Goal: Contribute content: Contribute content

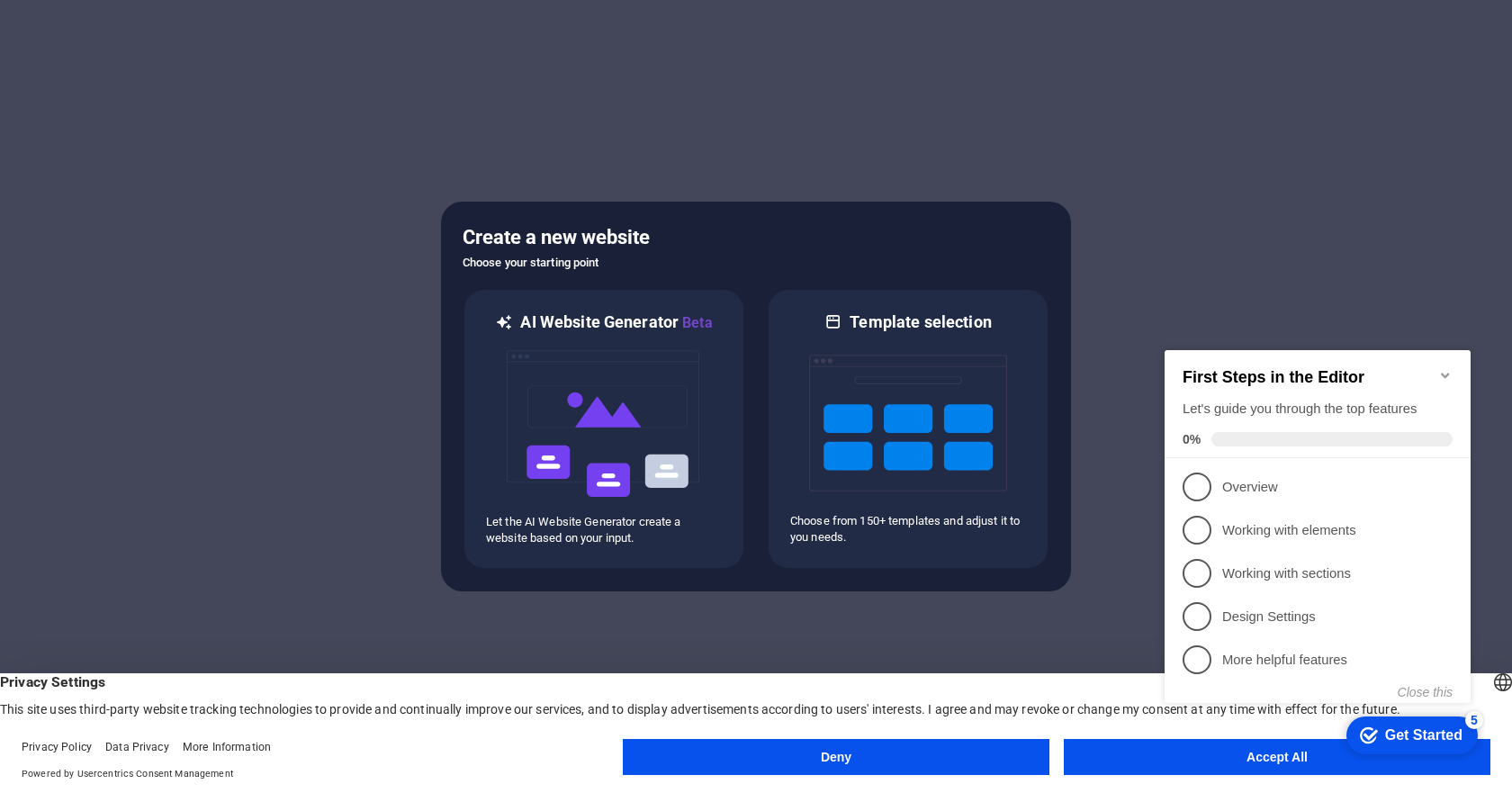
click at [1268, 762] on appcues-checklist "Contextual help checklist present on screen" at bounding box center [1321, 546] width 327 height 442
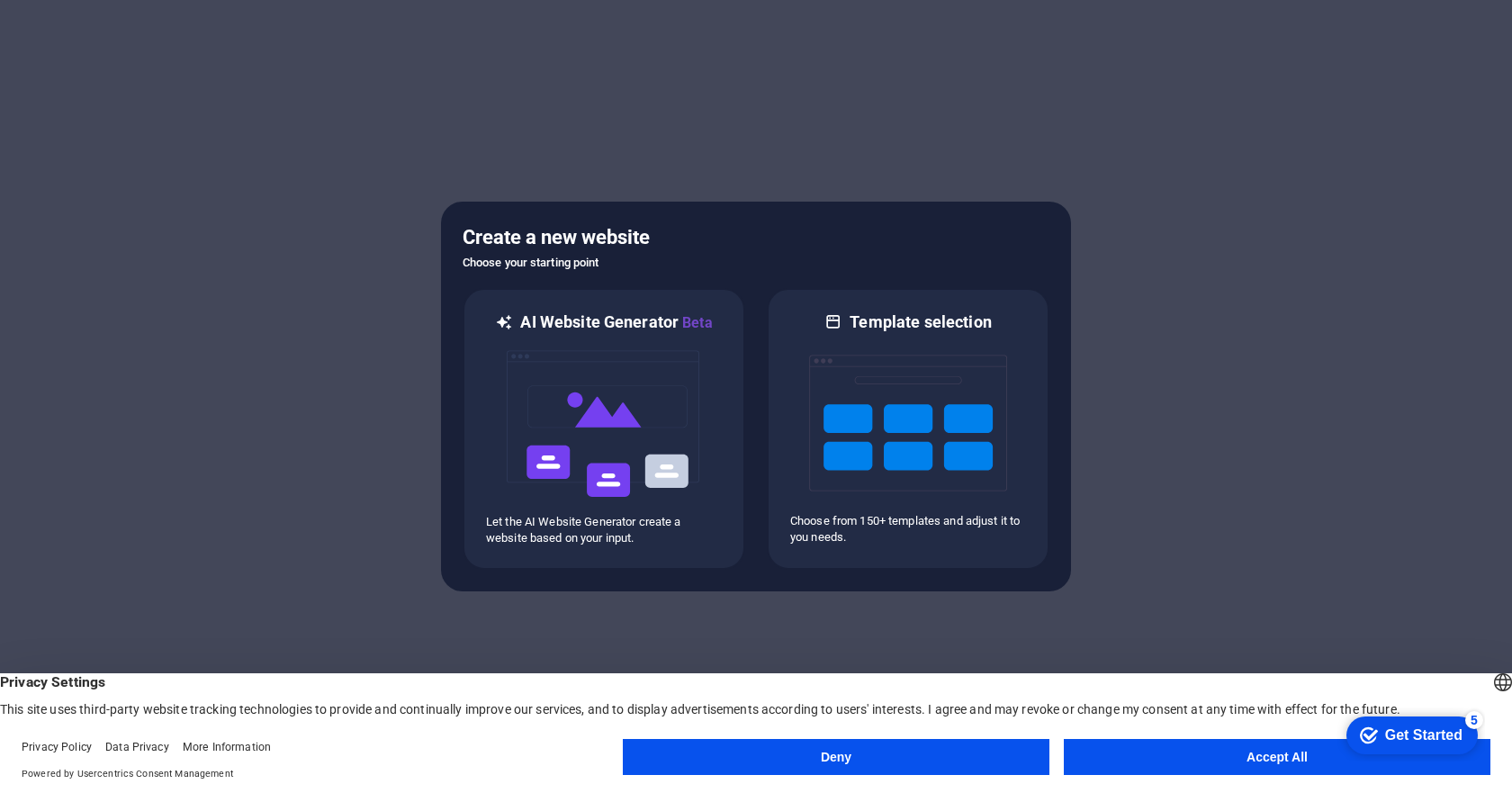
click at [1257, 756] on button "Accept All" at bounding box center [1277, 757] width 427 height 36
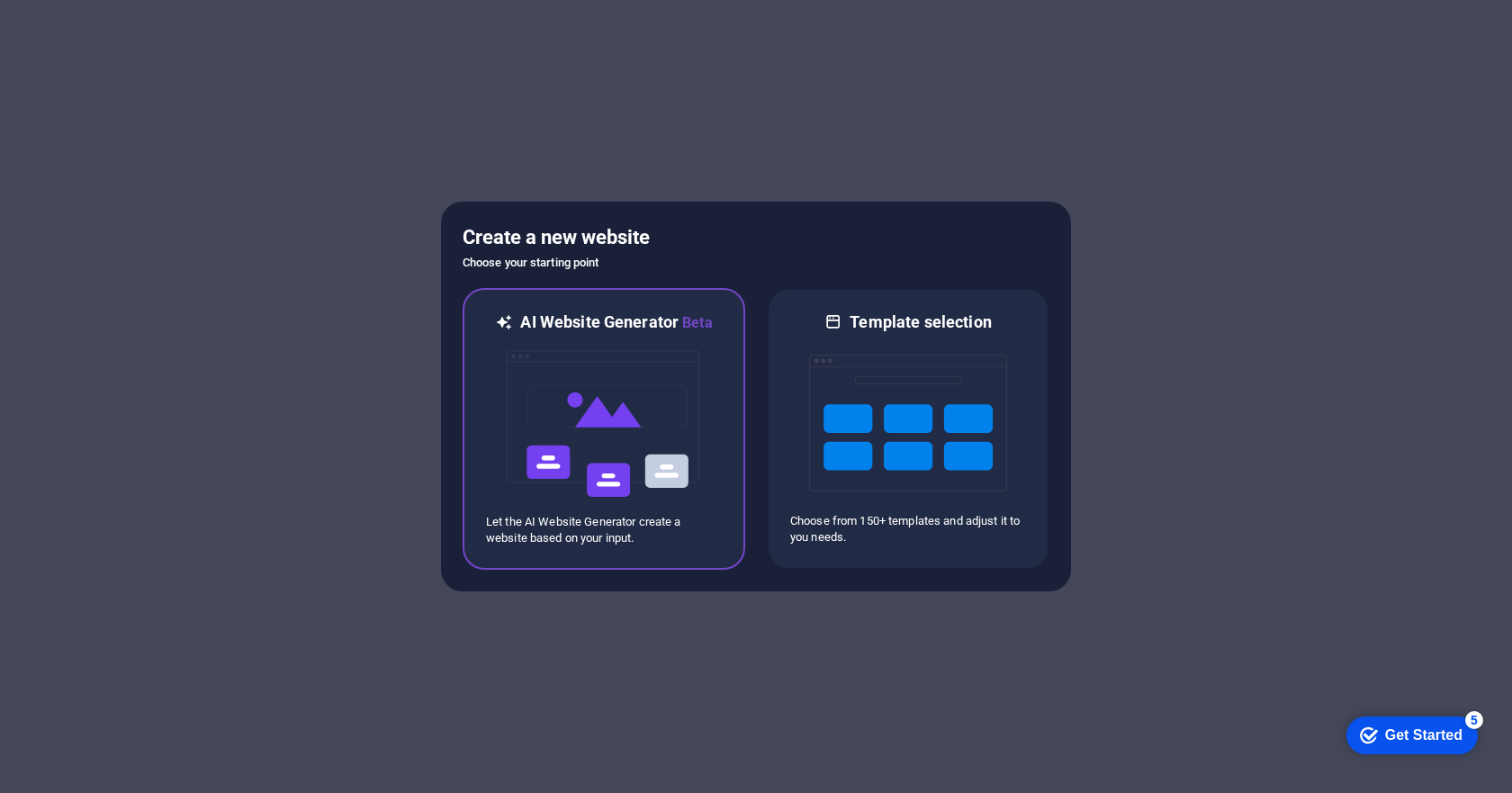
click at [570, 415] on img at bounding box center [604, 423] width 198 height 180
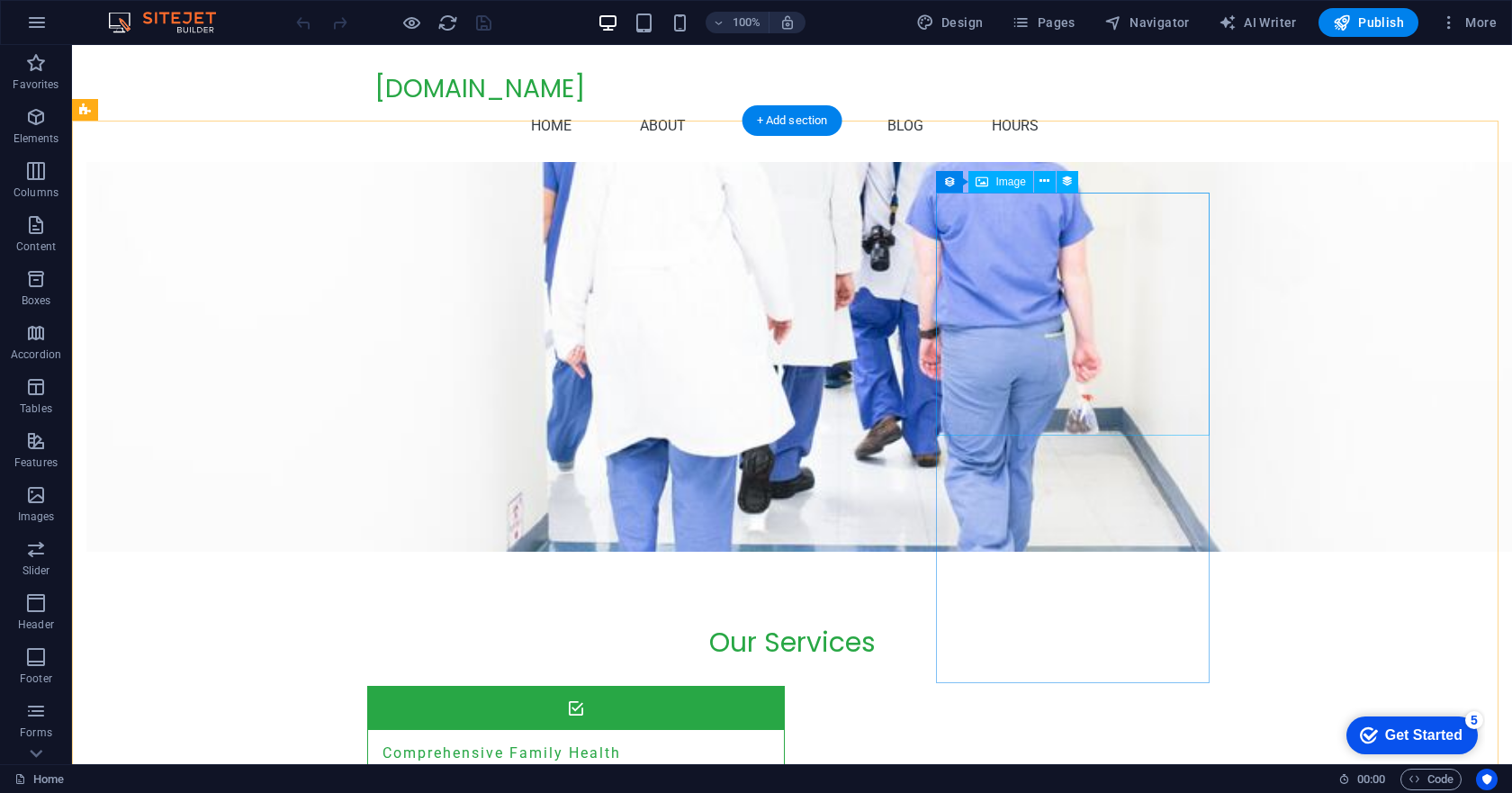
scroll to position [1261, 0]
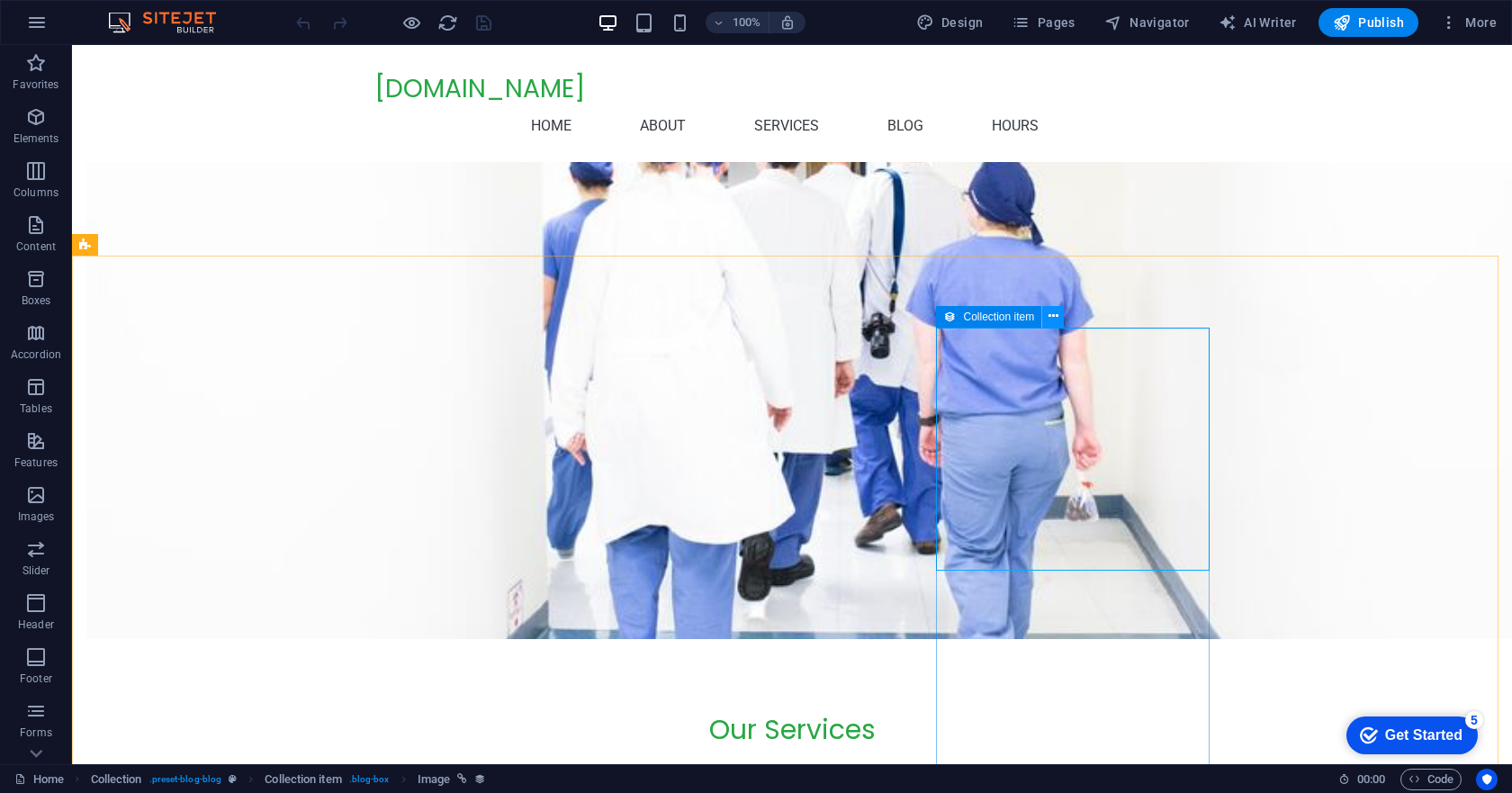
click at [1059, 317] on button at bounding box center [1052, 316] width 22 height 22
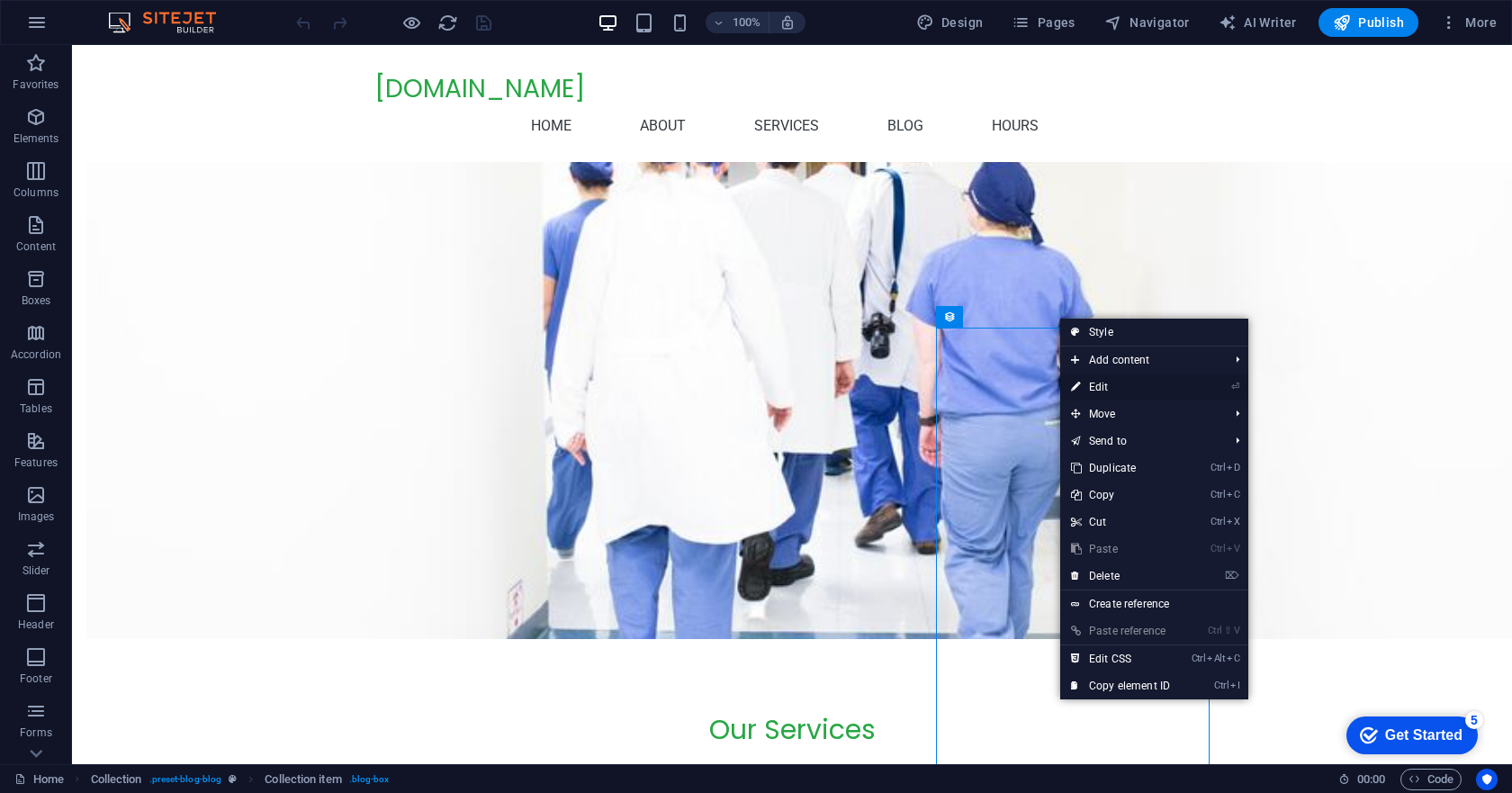
click at [1119, 384] on link "⏎ Edit" at bounding box center [1121, 387] width 120 height 27
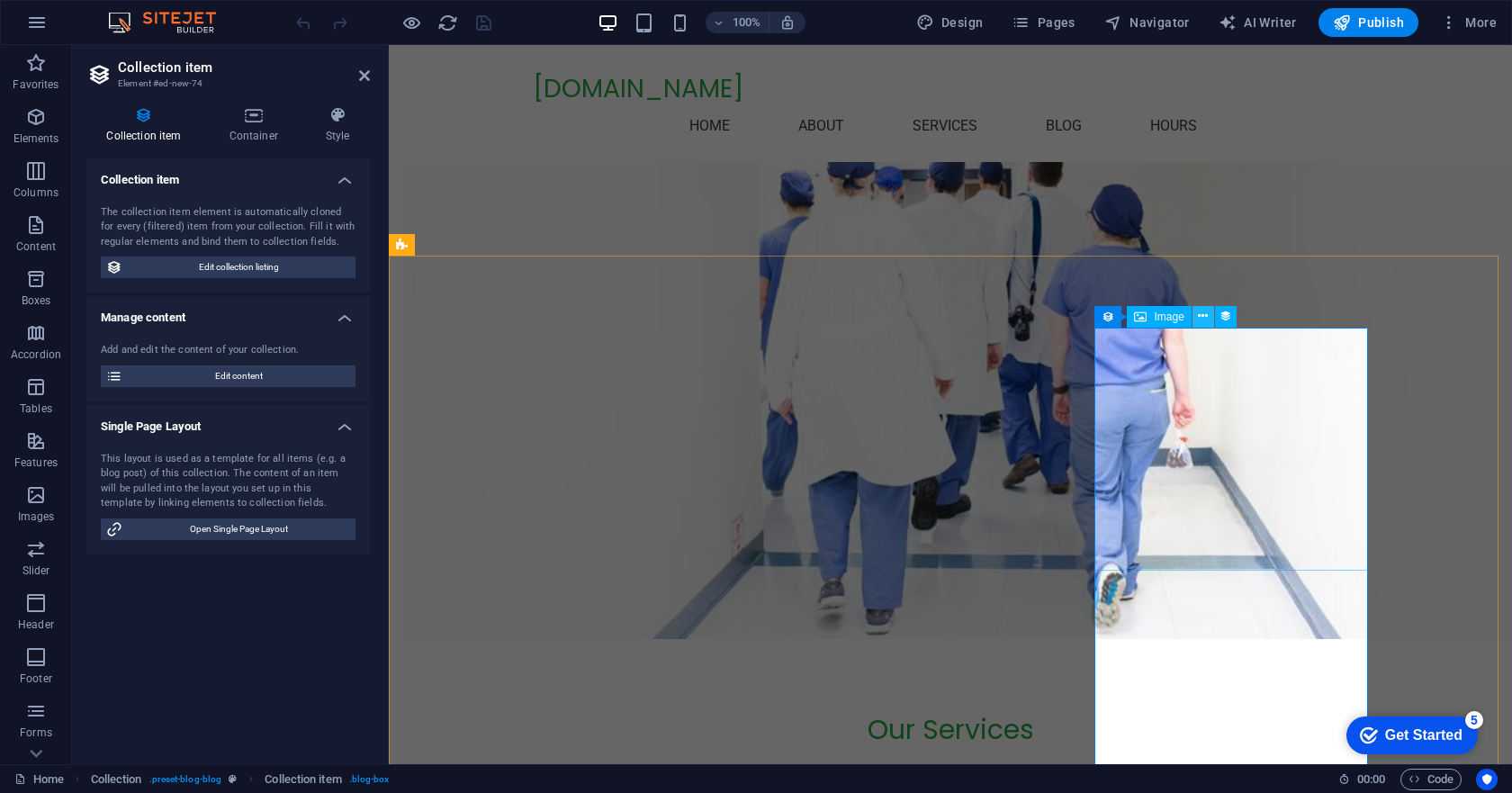
click at [1202, 313] on icon at bounding box center [1203, 316] width 10 height 19
click at [1202, 321] on icon at bounding box center [1203, 316] width 10 height 19
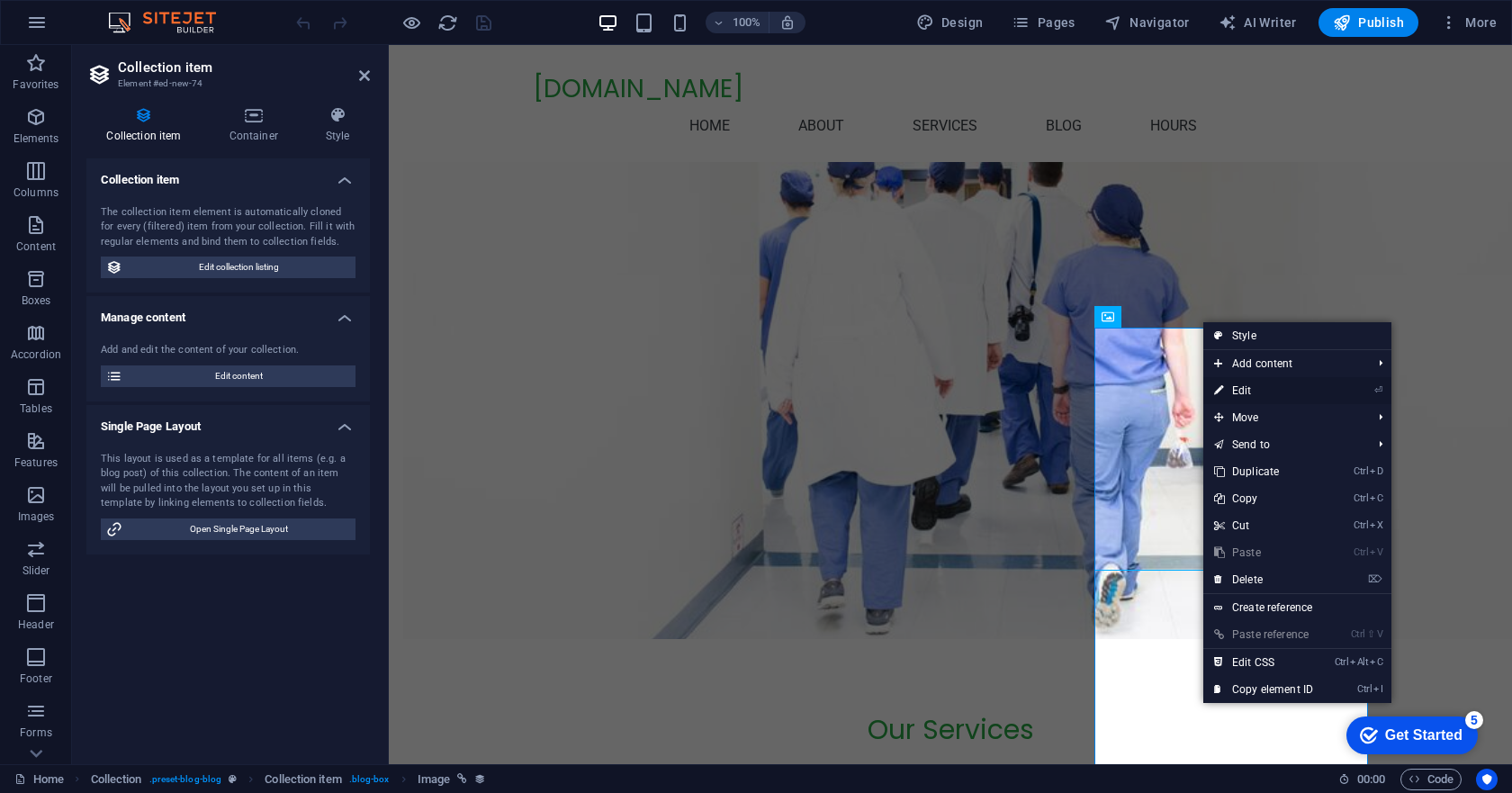
click at [1242, 387] on link "⏎ Edit" at bounding box center [1264, 390] width 120 height 27
select select "px"
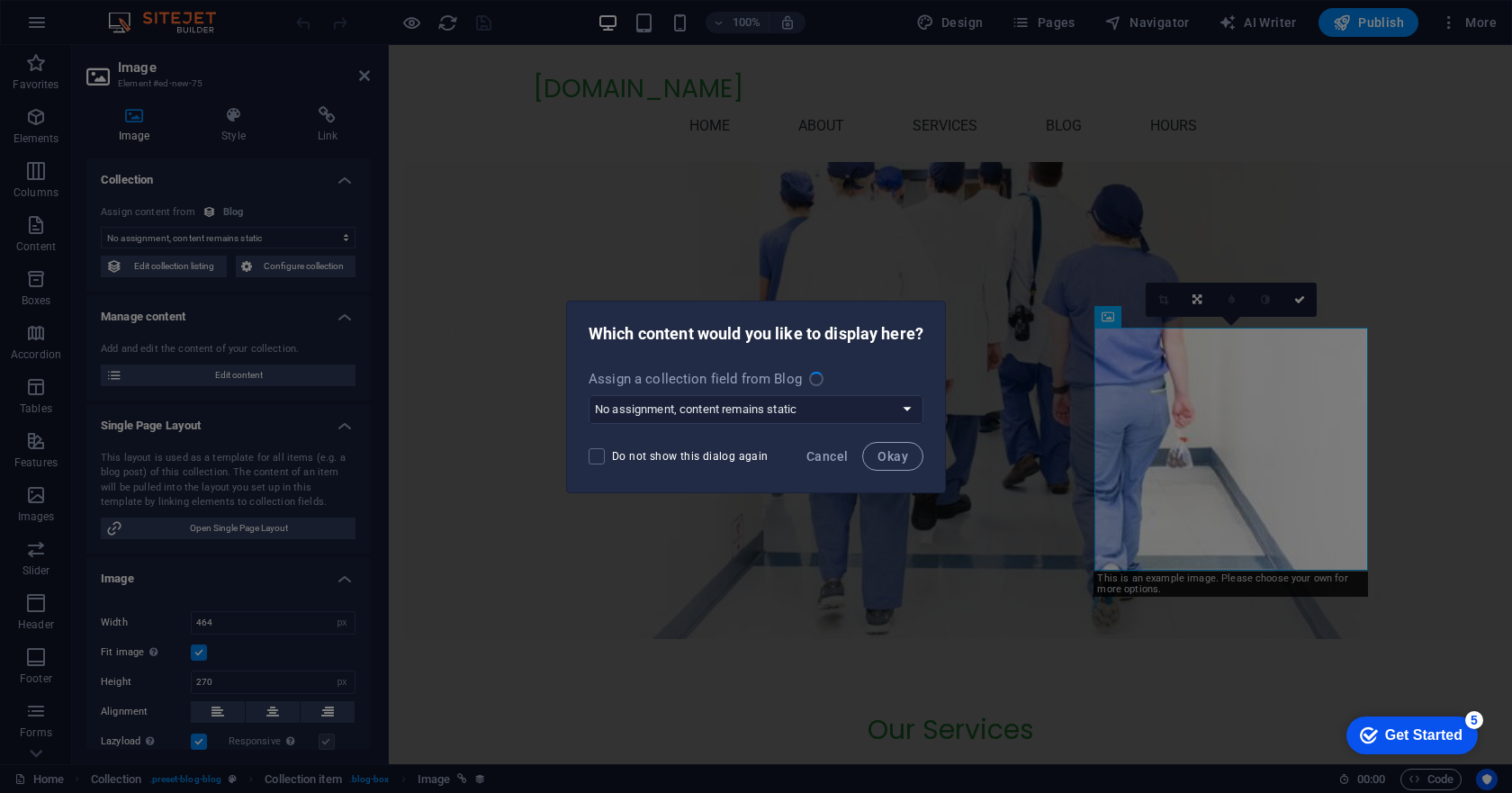
select select "image"
click at [915, 411] on select "No assignment, content remains static Create a new field Created at (Date) Upda…" at bounding box center [756, 409] width 335 height 29
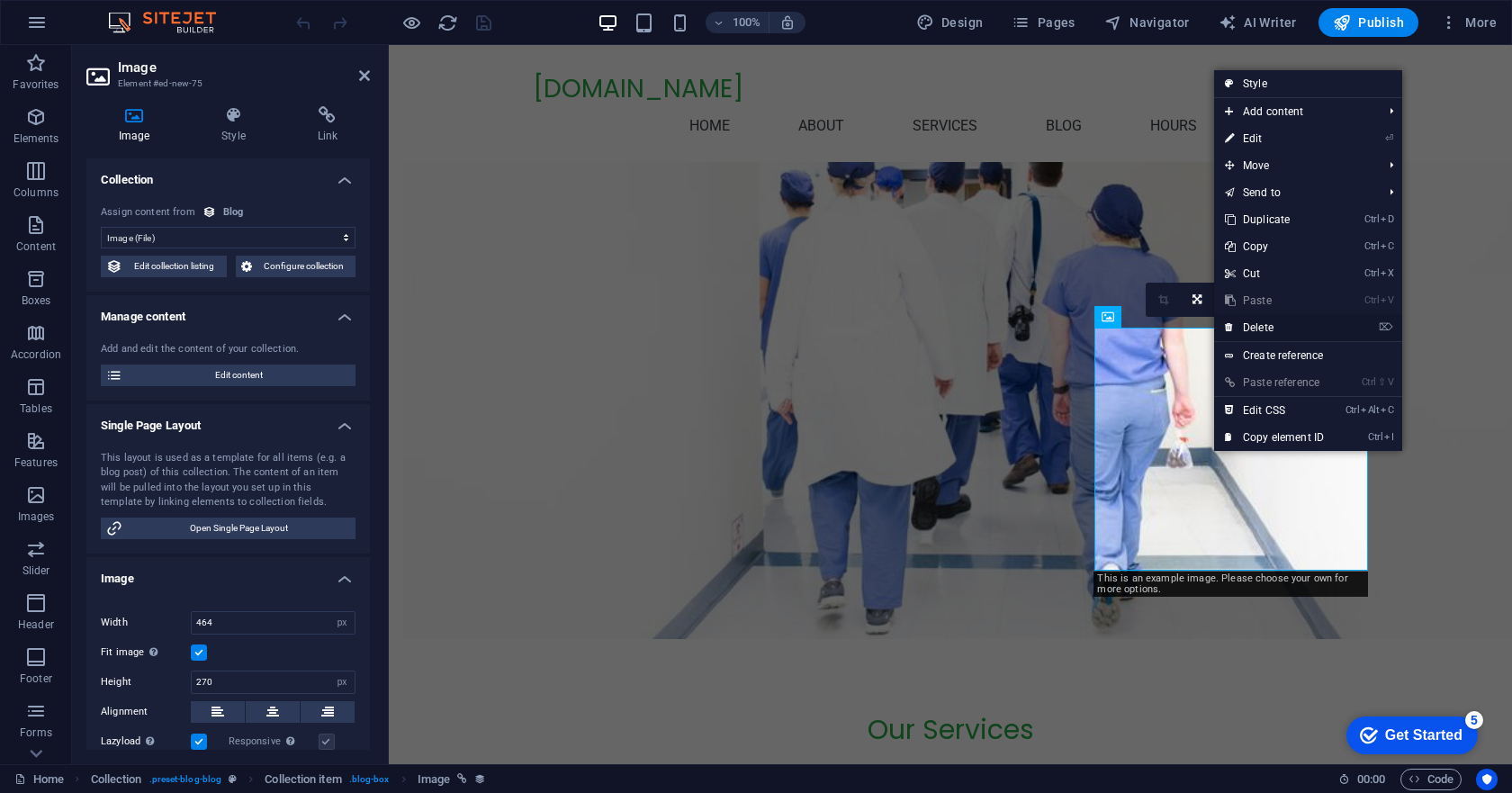
click at [1268, 326] on link "⌦ Delete" at bounding box center [1274, 327] width 120 height 27
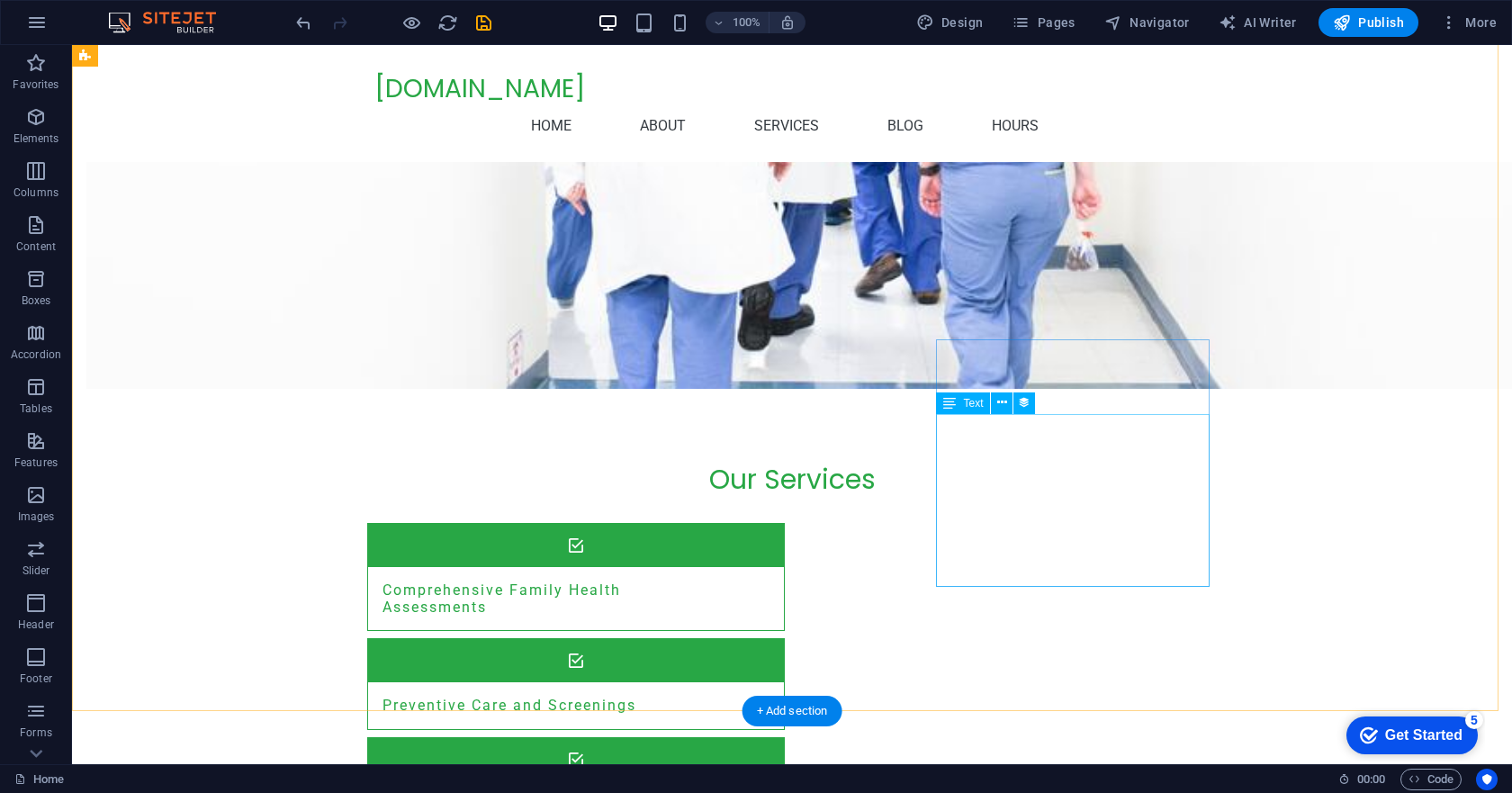
scroll to position [1241, 0]
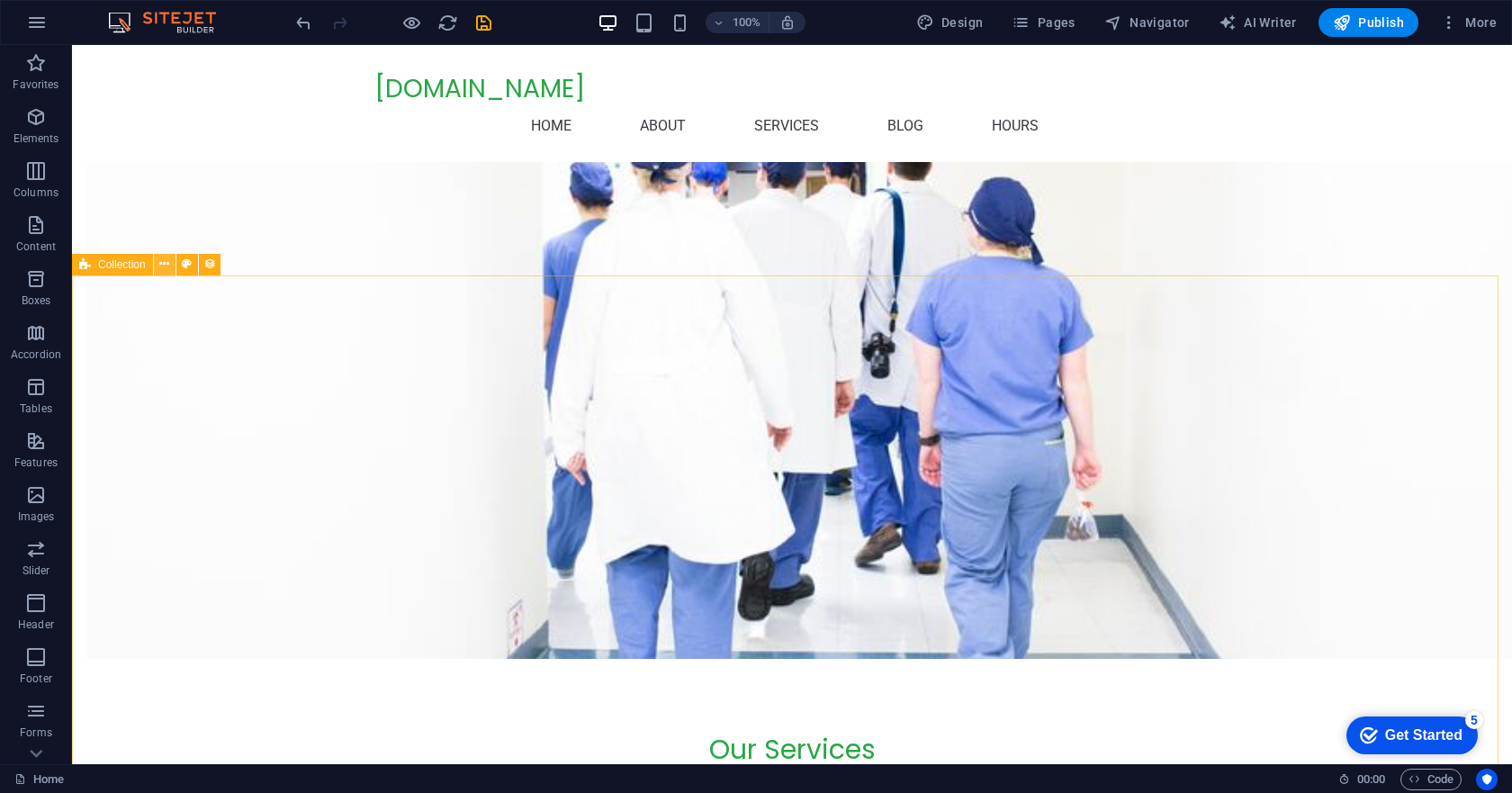
click at [163, 263] on icon at bounding box center [164, 264] width 10 height 19
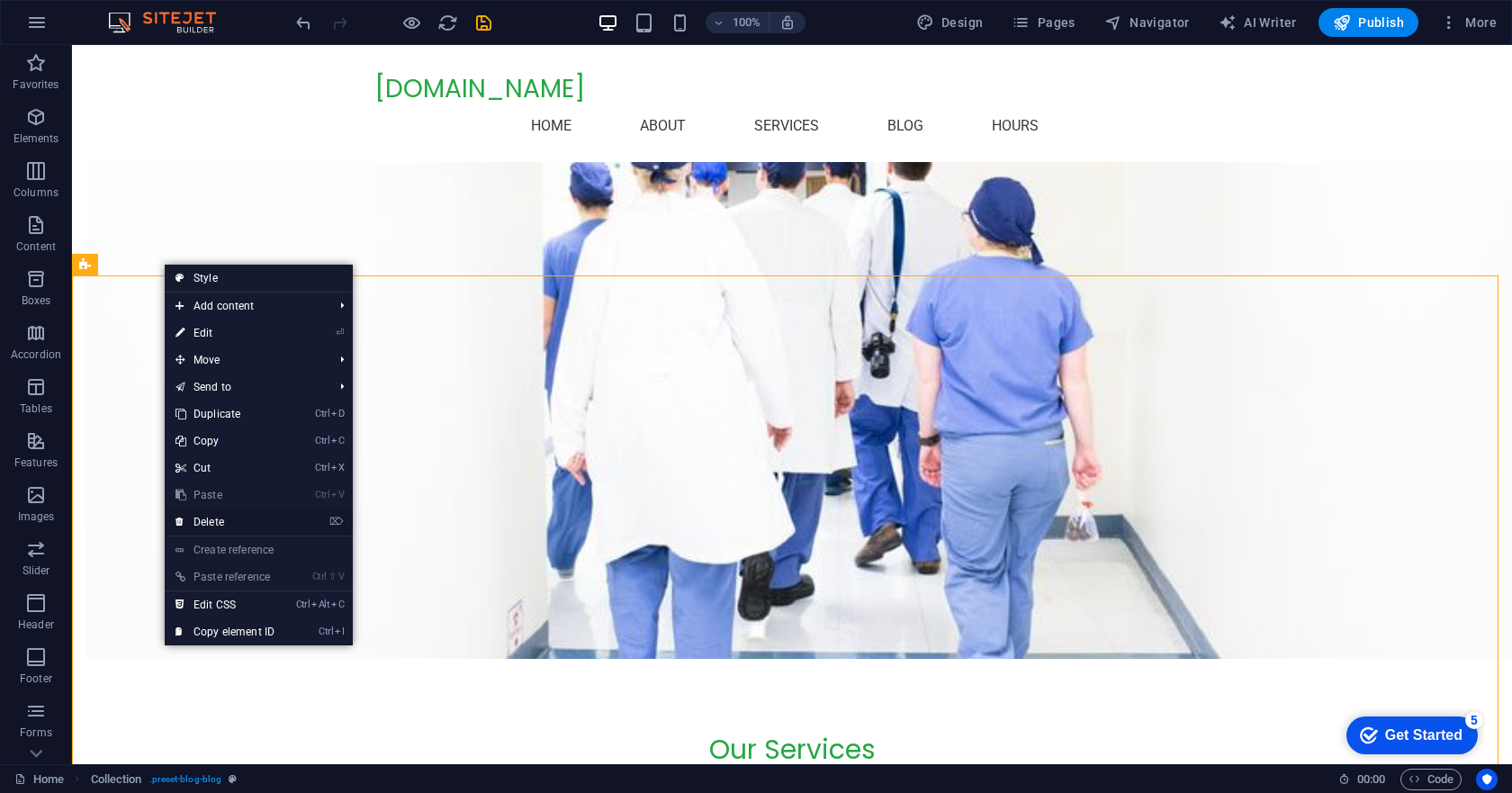
click at [215, 515] on link "⌦ Delete" at bounding box center [225, 522] width 120 height 27
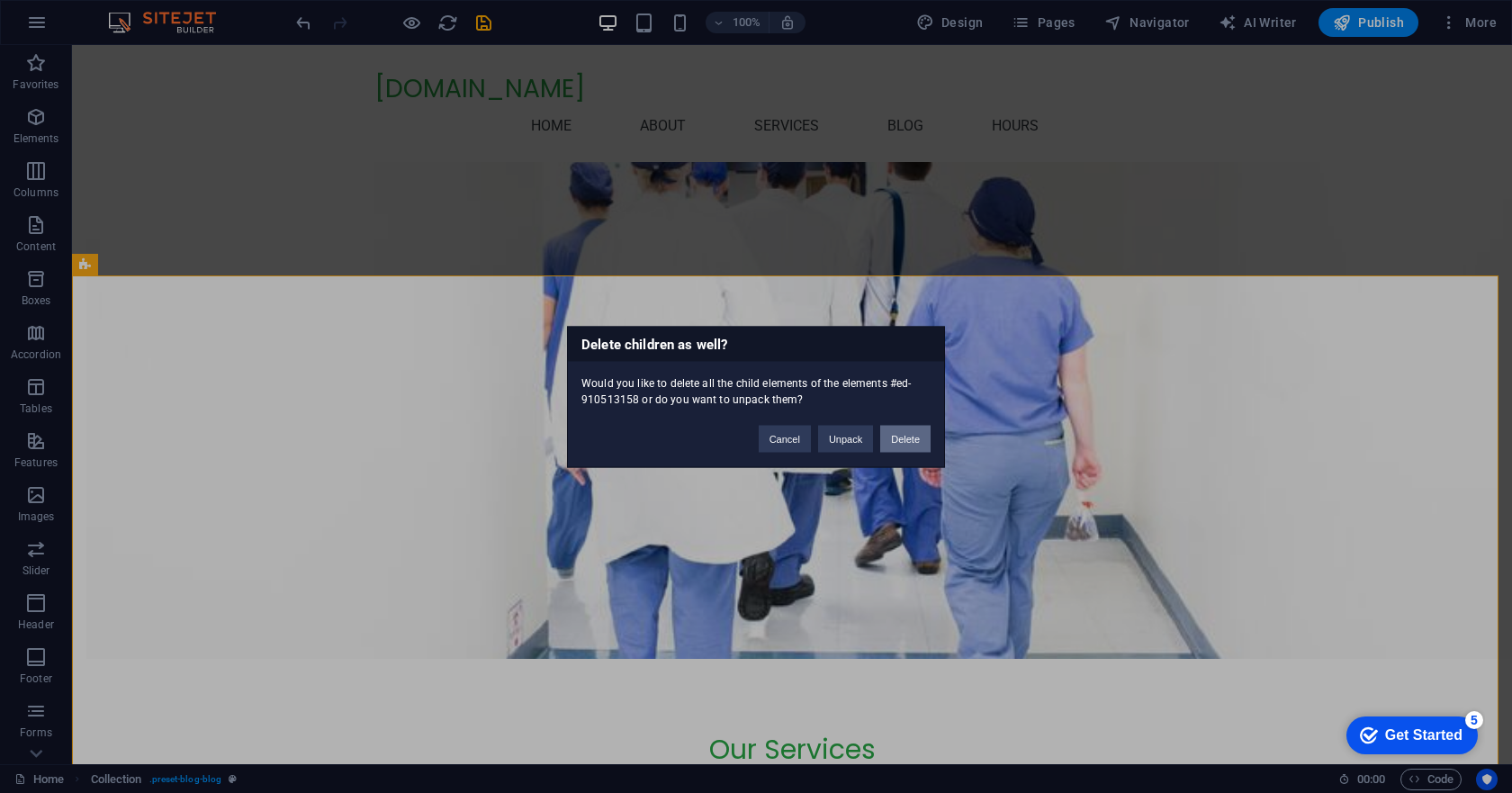
click at [897, 436] on button "Delete" at bounding box center [906, 438] width 51 height 27
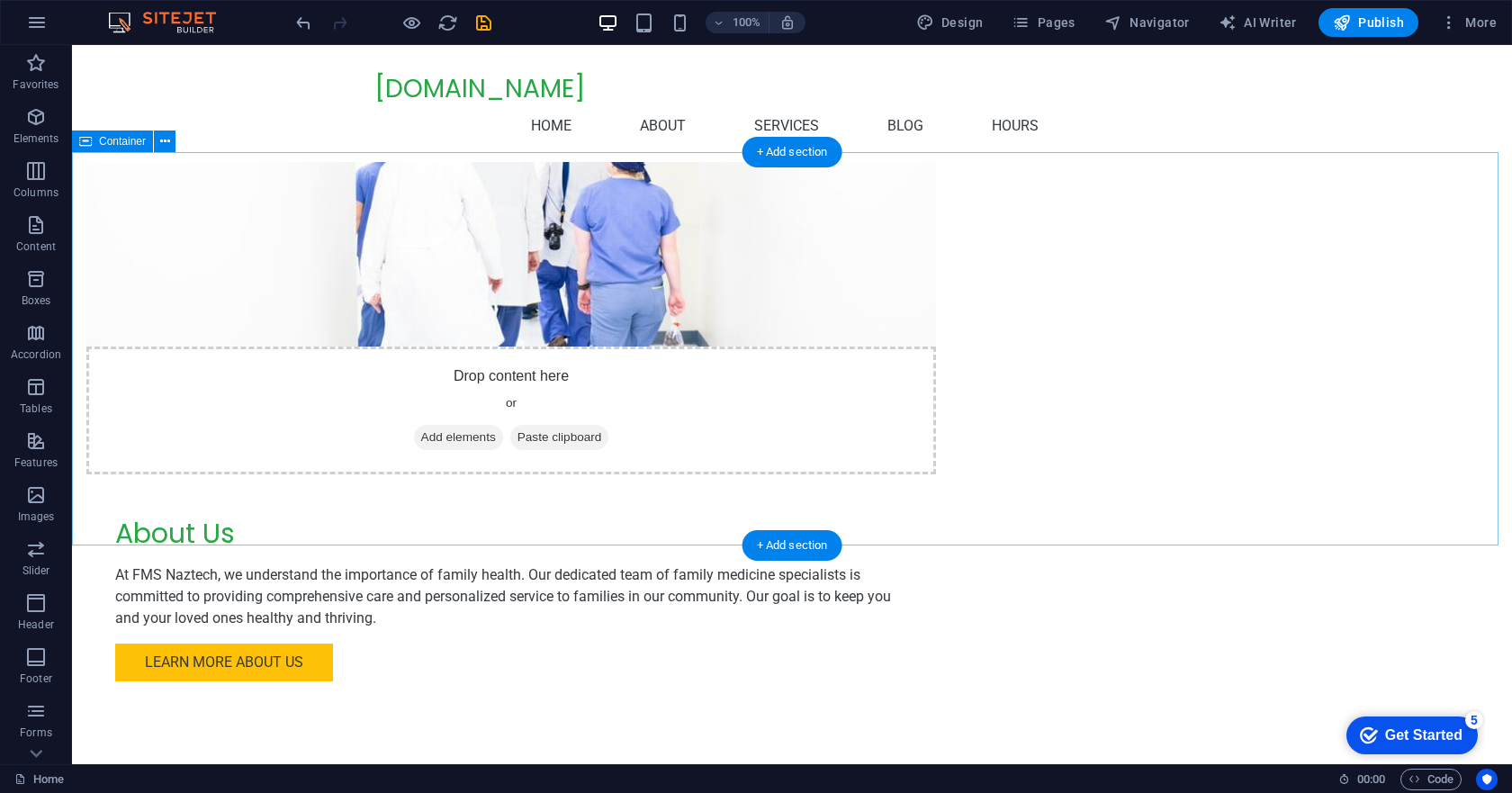
scroll to position [1255, 0]
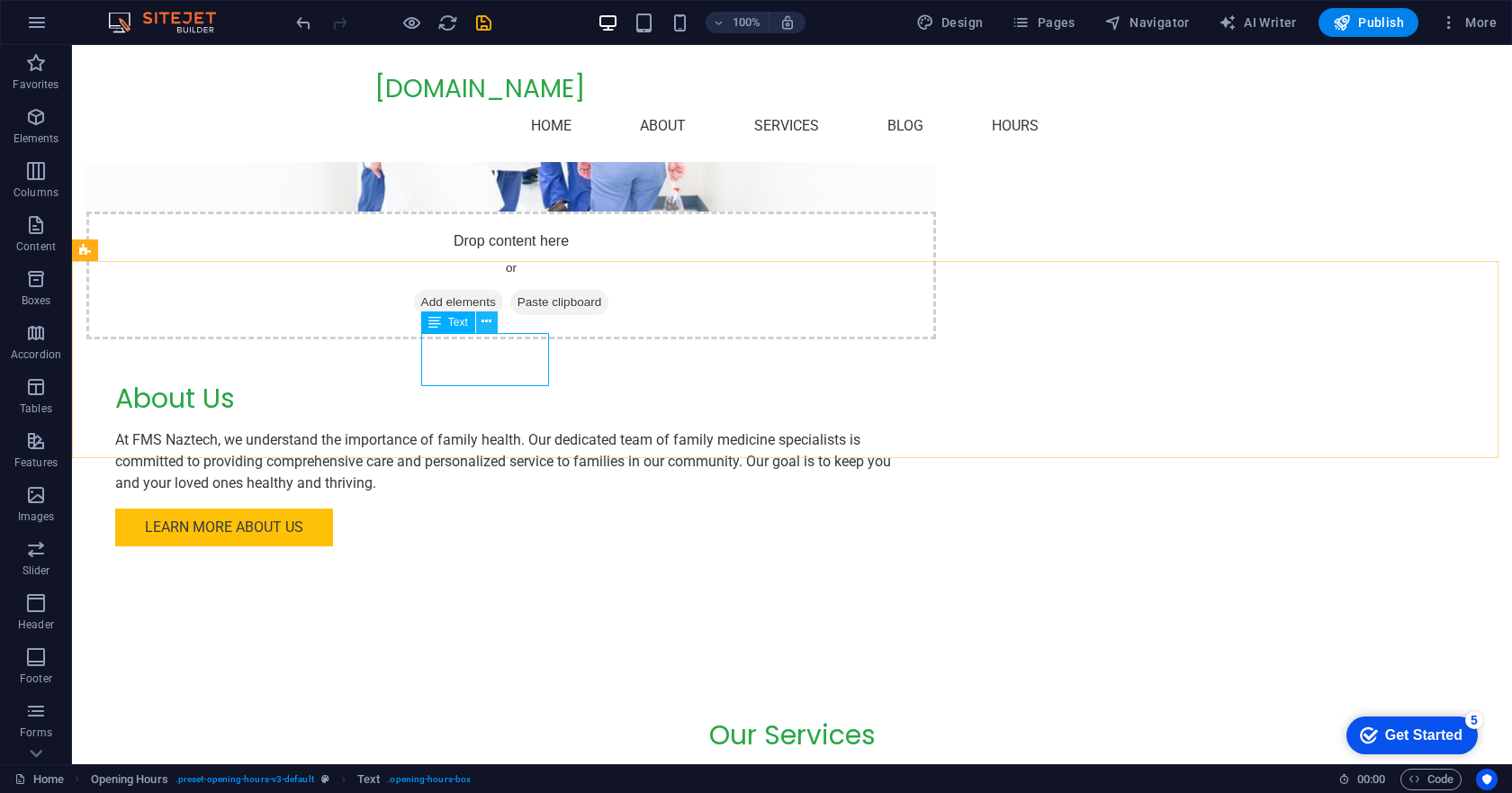
click at [487, 318] on icon at bounding box center [486, 322] width 10 height 19
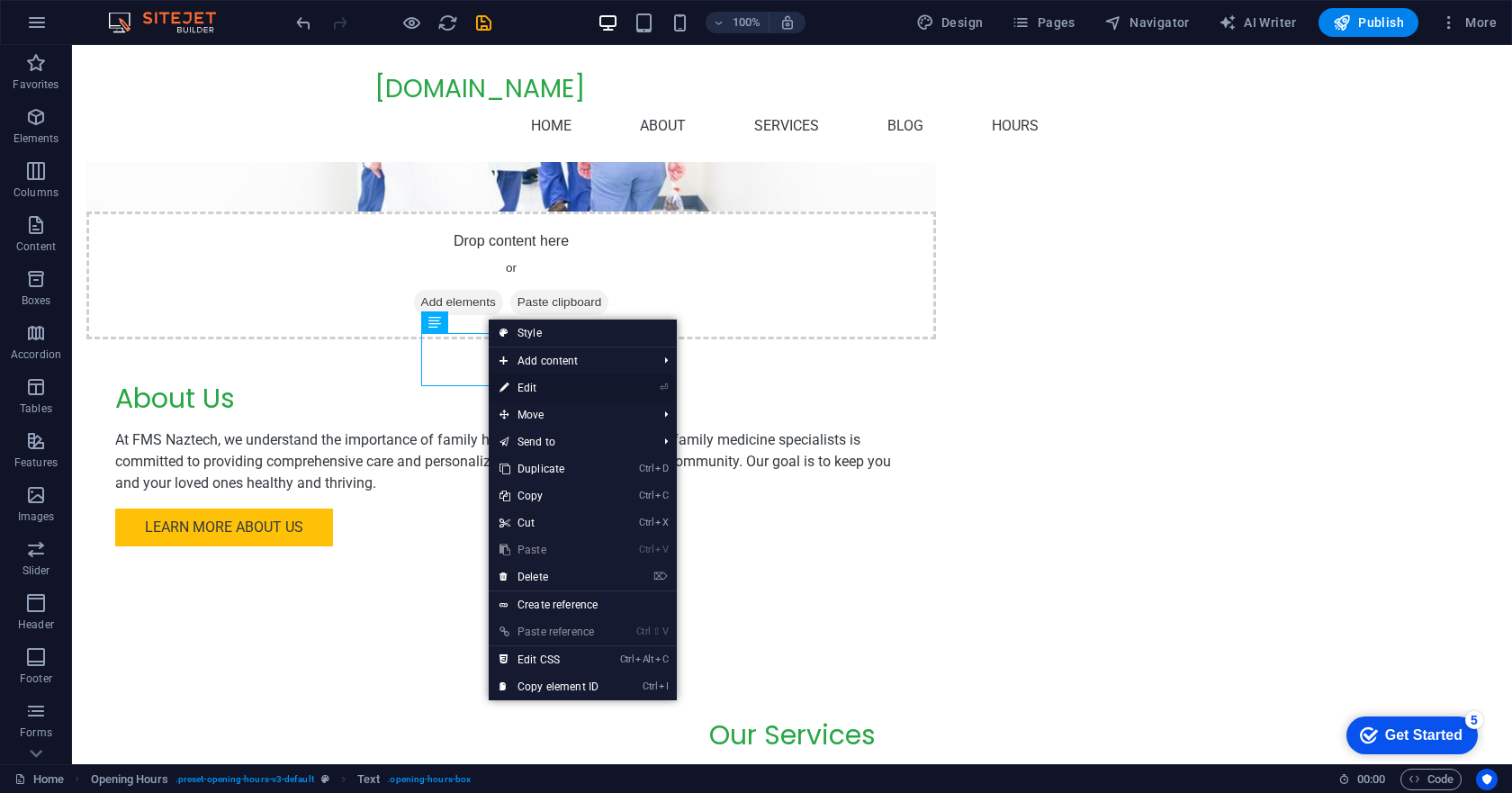
click at [533, 386] on link "⏎ Edit" at bounding box center [549, 388] width 120 height 27
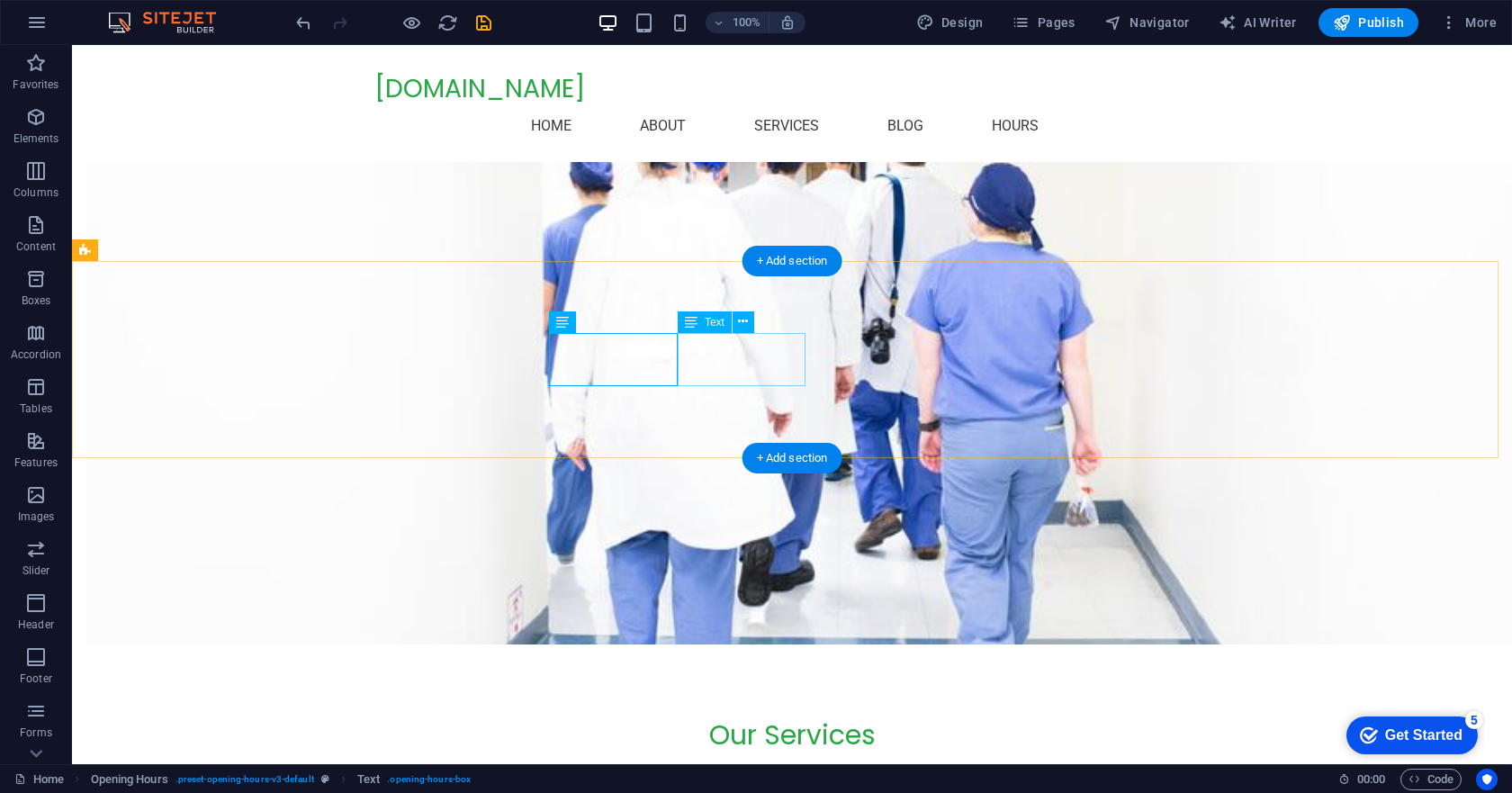
click at [743, 322] on icon at bounding box center [743, 322] width 10 height 19
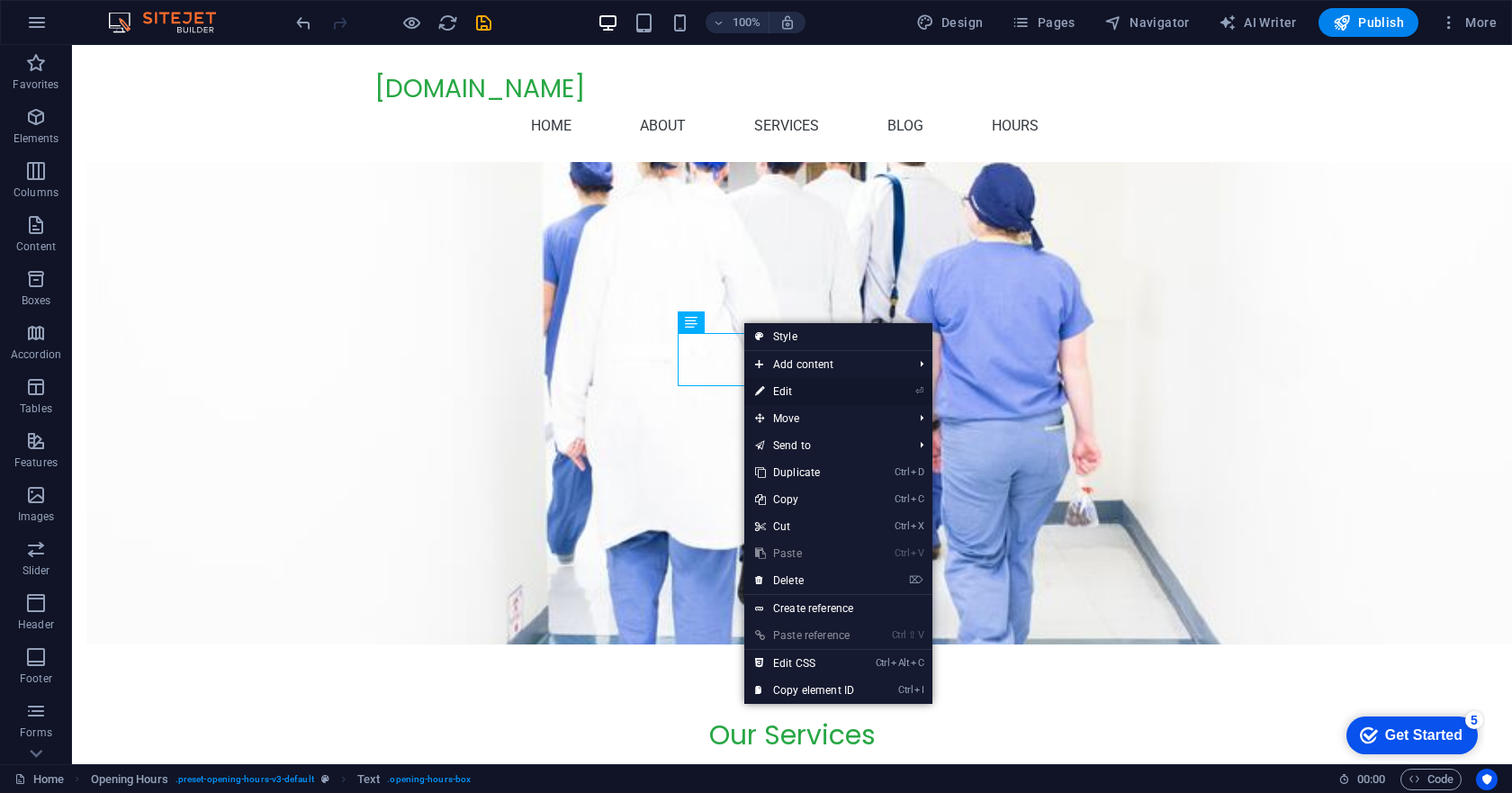
click at [779, 387] on link "⏎ Edit" at bounding box center [805, 391] width 120 height 27
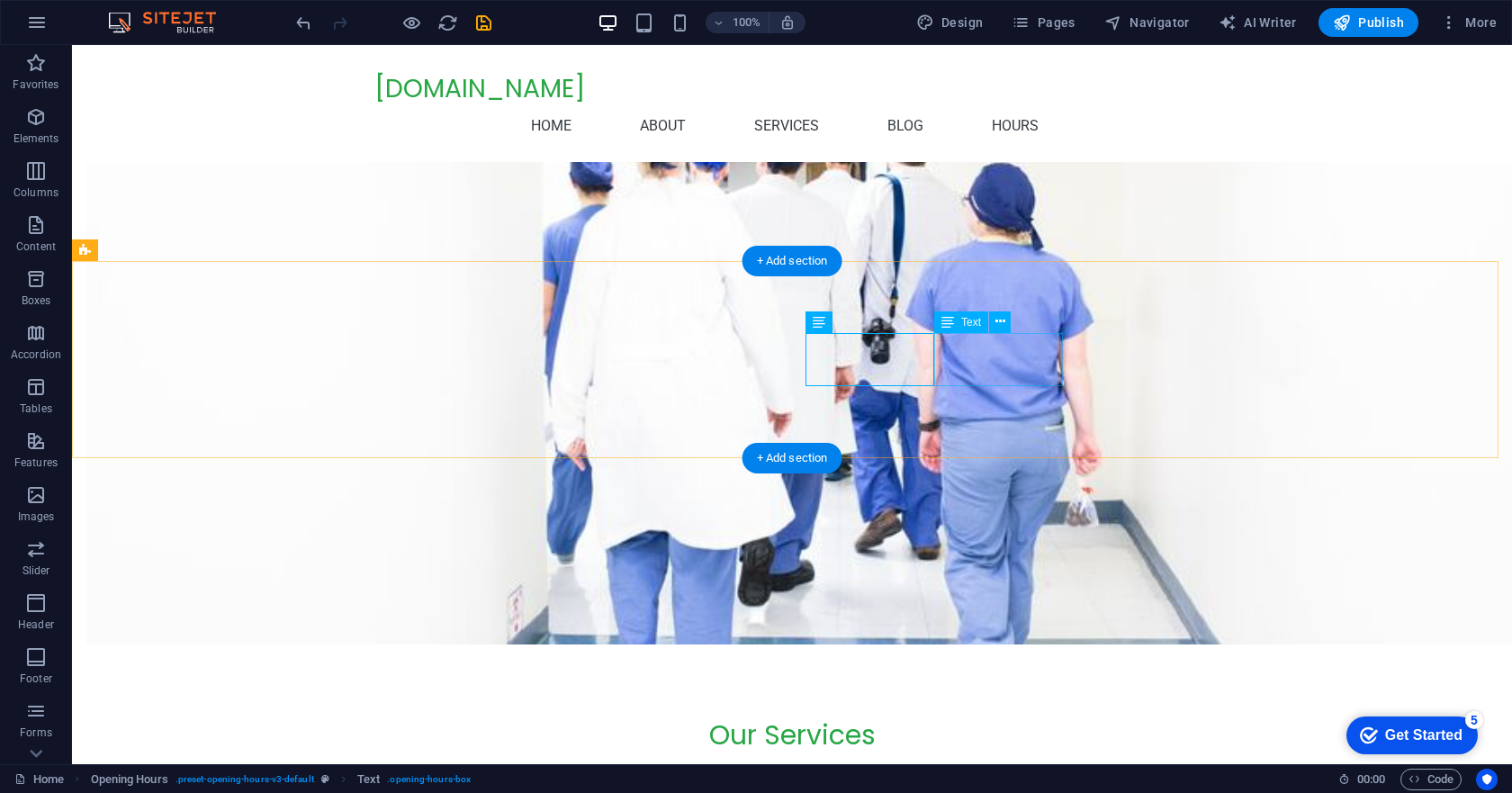
click at [1000, 317] on icon at bounding box center [1000, 322] width 10 height 19
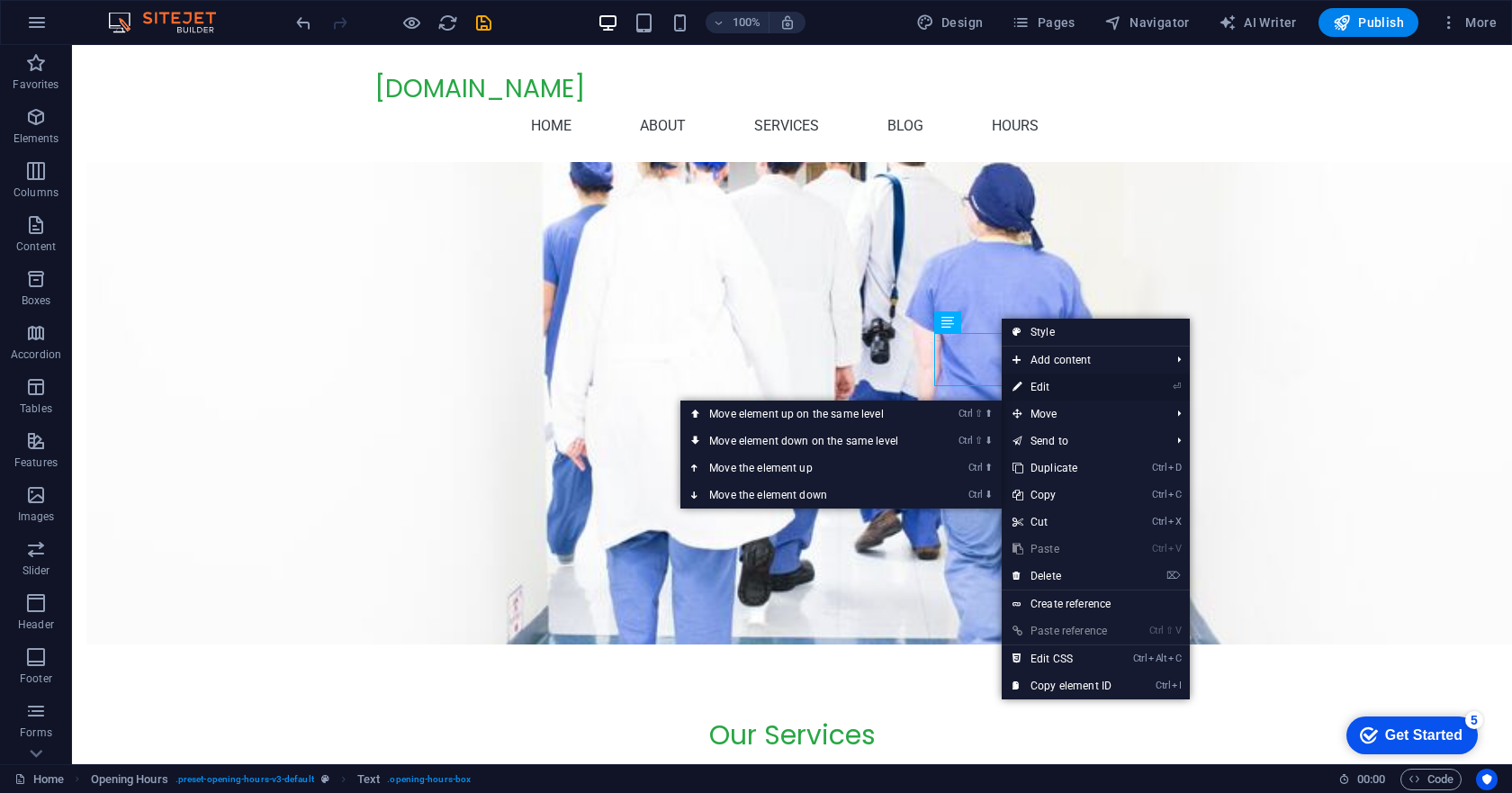
click at [1041, 387] on link "⏎ Edit" at bounding box center [1062, 387] width 120 height 27
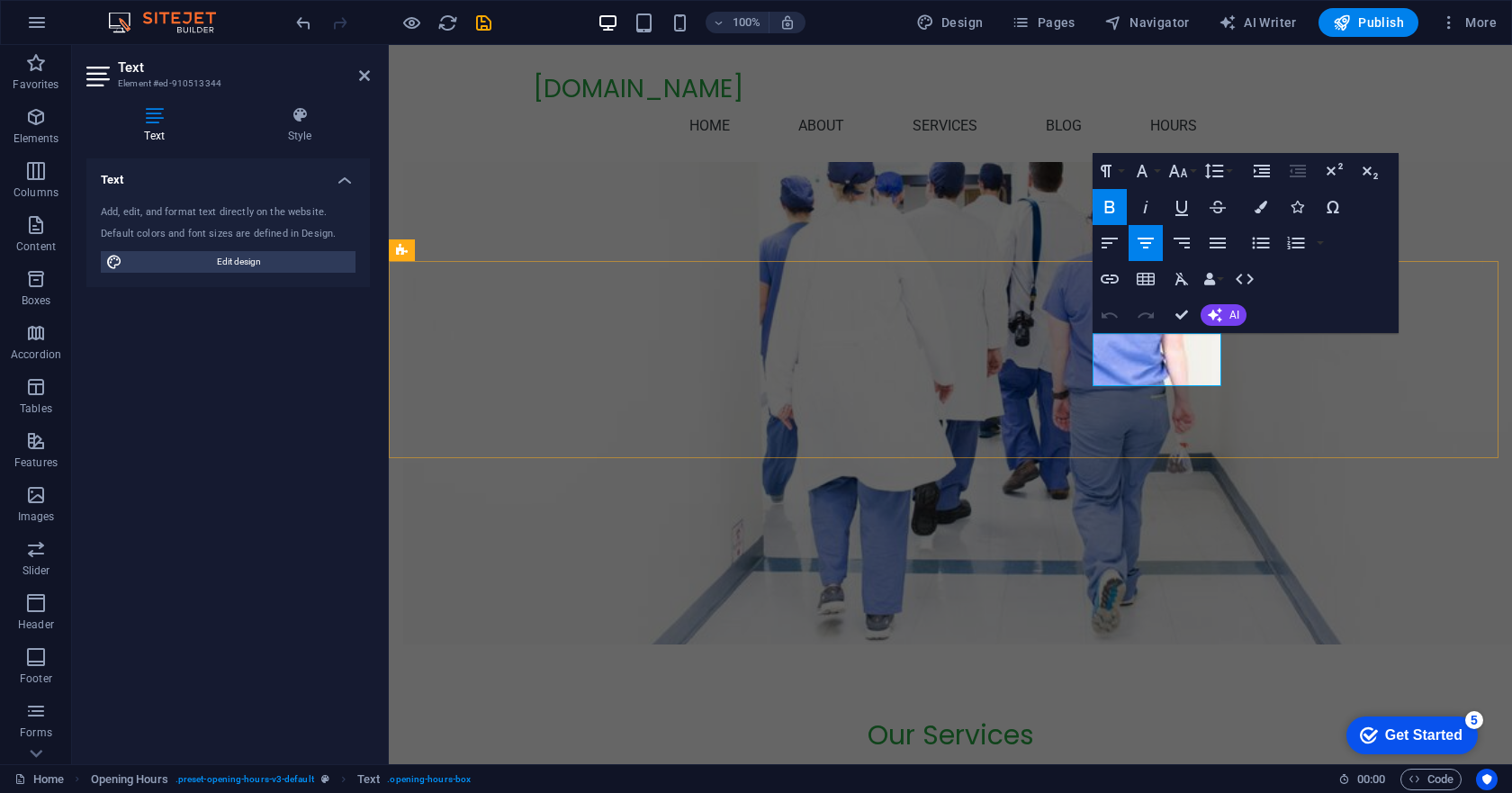
drag, startPoint x: 1207, startPoint y: 367, endPoint x: 1104, endPoint y: 362, distance: 103.1
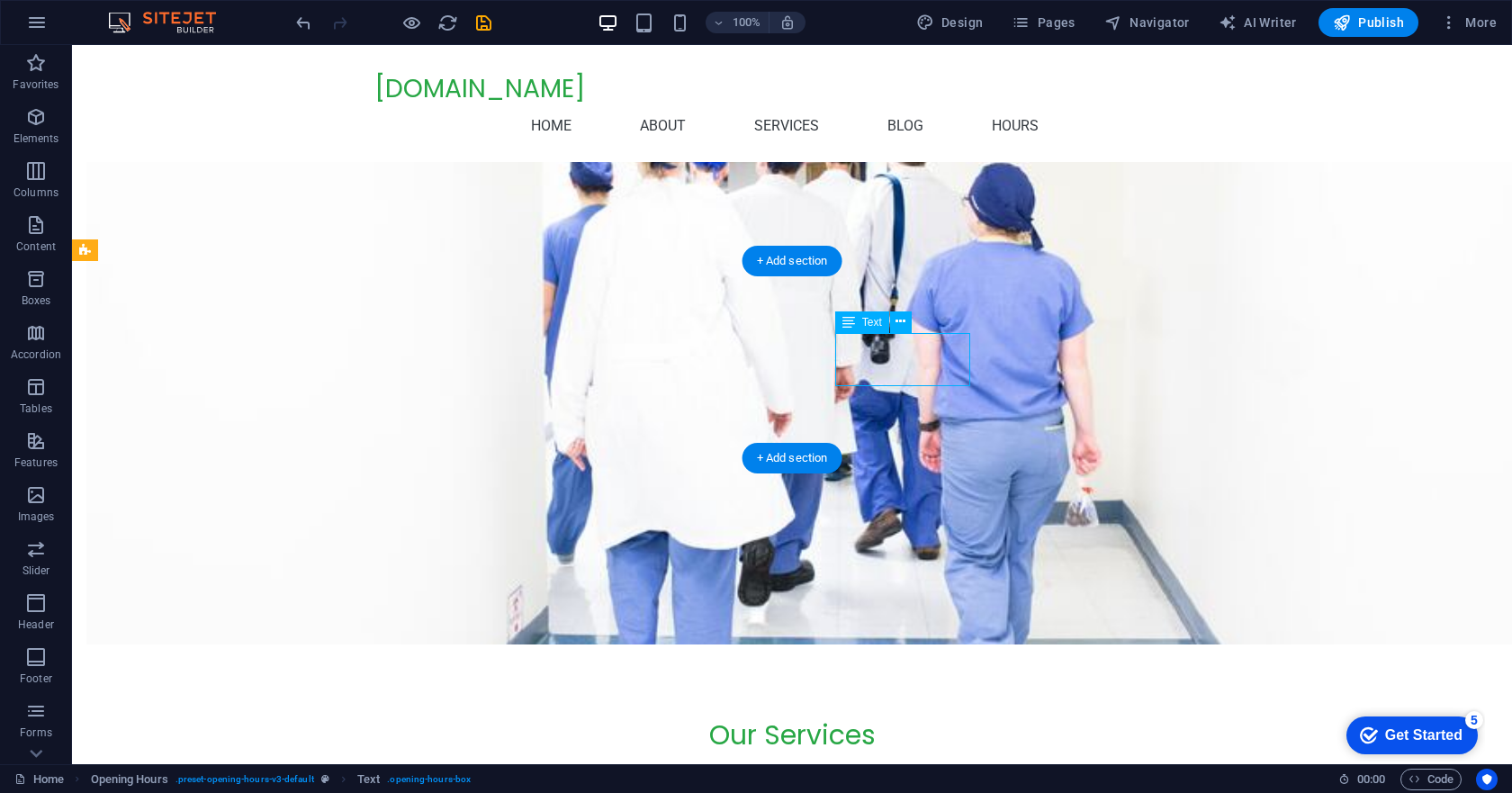
drag, startPoint x: 849, startPoint y: 370, endPoint x: 915, endPoint y: 374, distance: 66.1
click at [898, 318] on icon at bounding box center [900, 322] width 10 height 19
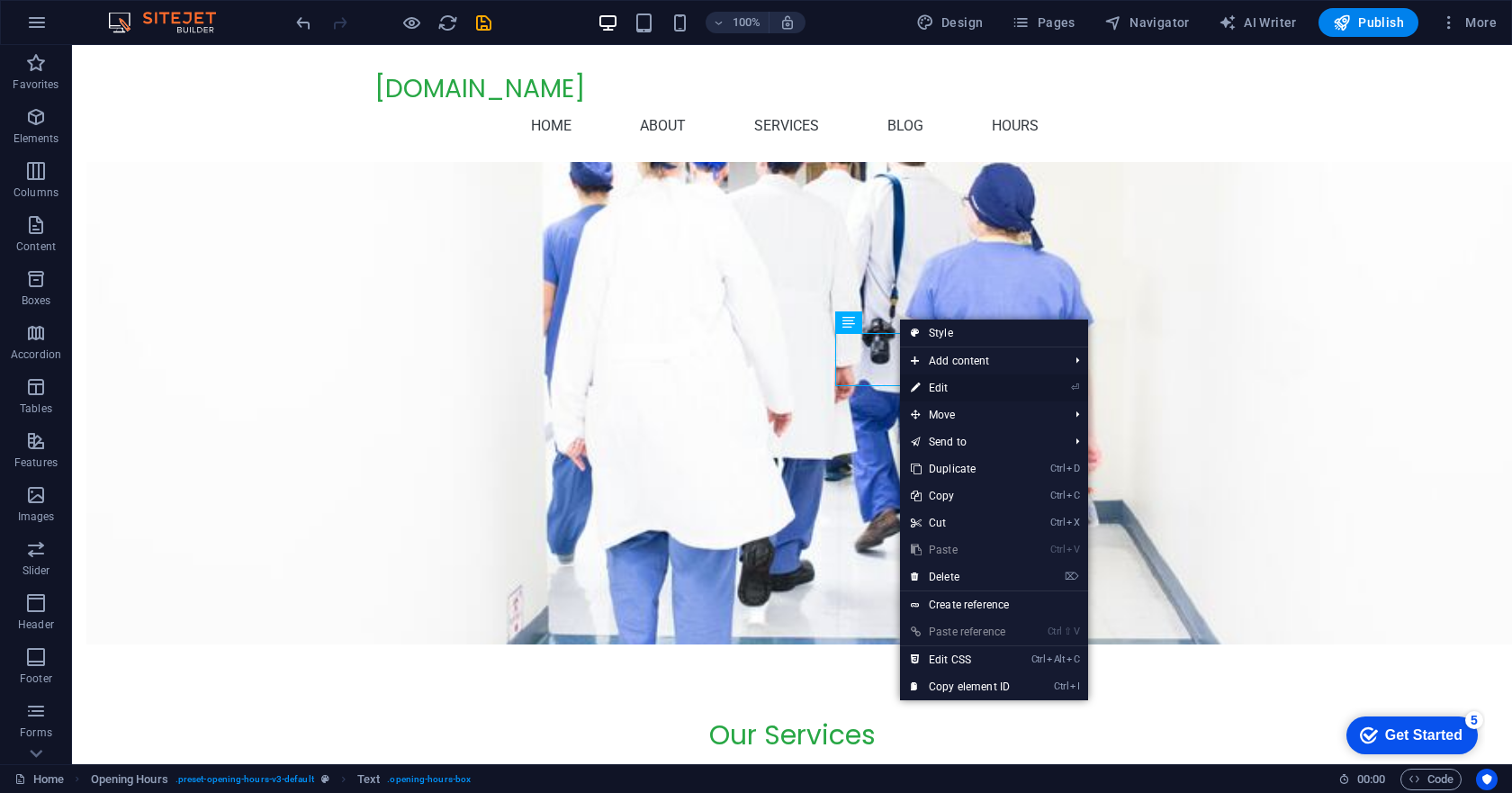
click at [952, 386] on link "⏎ Edit" at bounding box center [960, 388] width 120 height 27
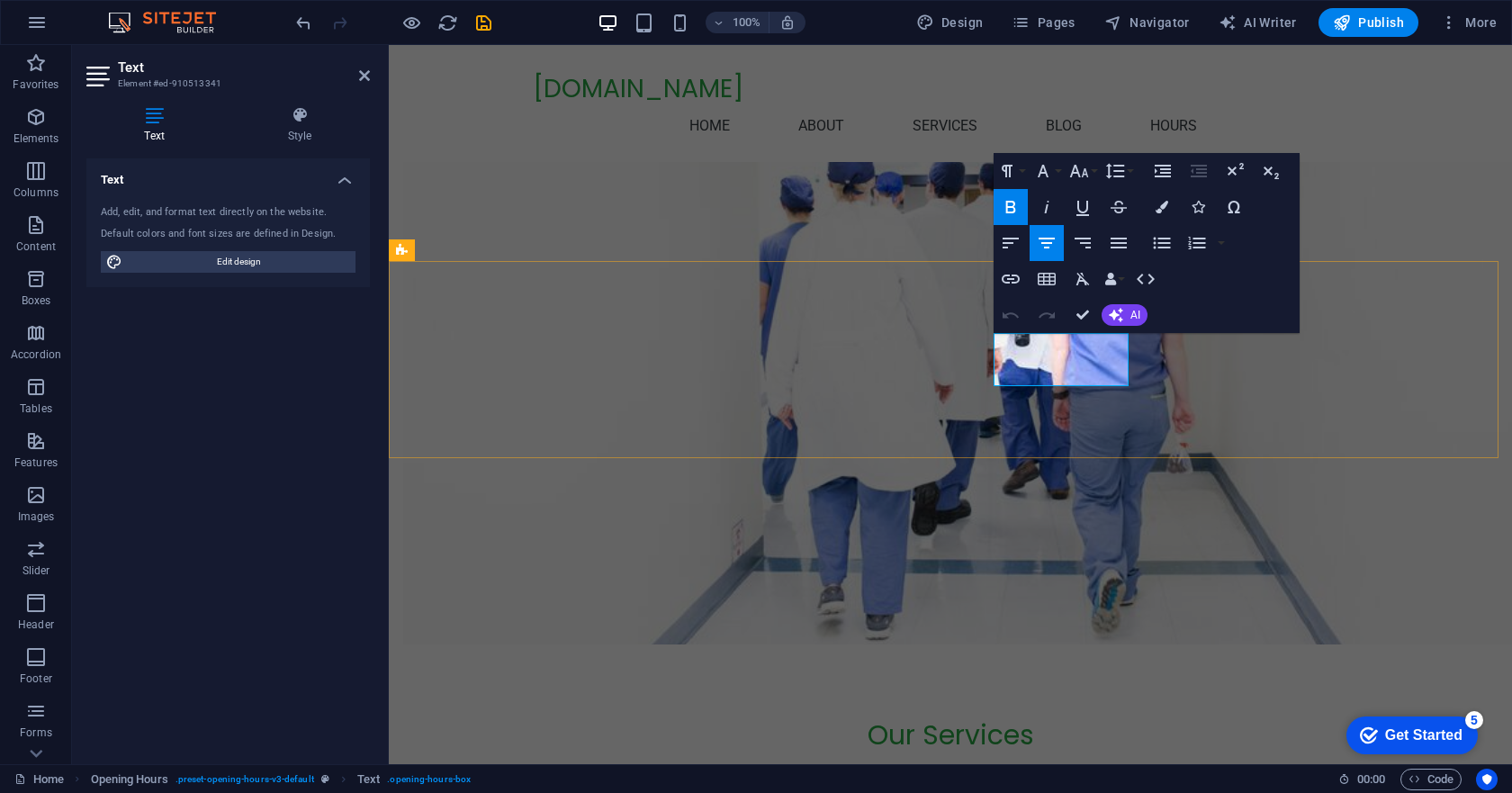
drag, startPoint x: 1011, startPoint y: 368, endPoint x: 1113, endPoint y: 376, distance: 102.3
copy p "8:00 AM - 5:00 PM"
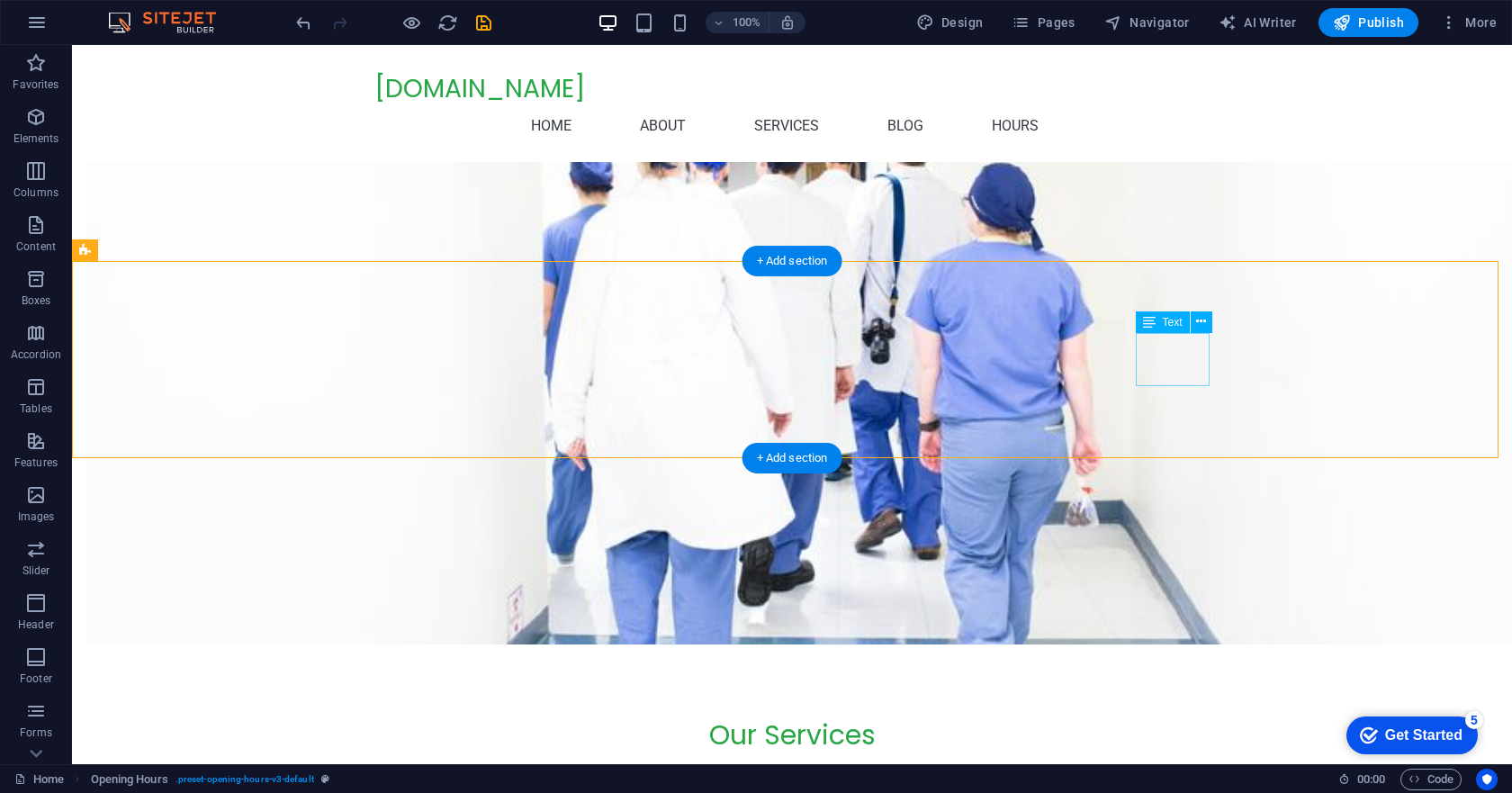
click at [1199, 317] on icon at bounding box center [1201, 322] width 10 height 19
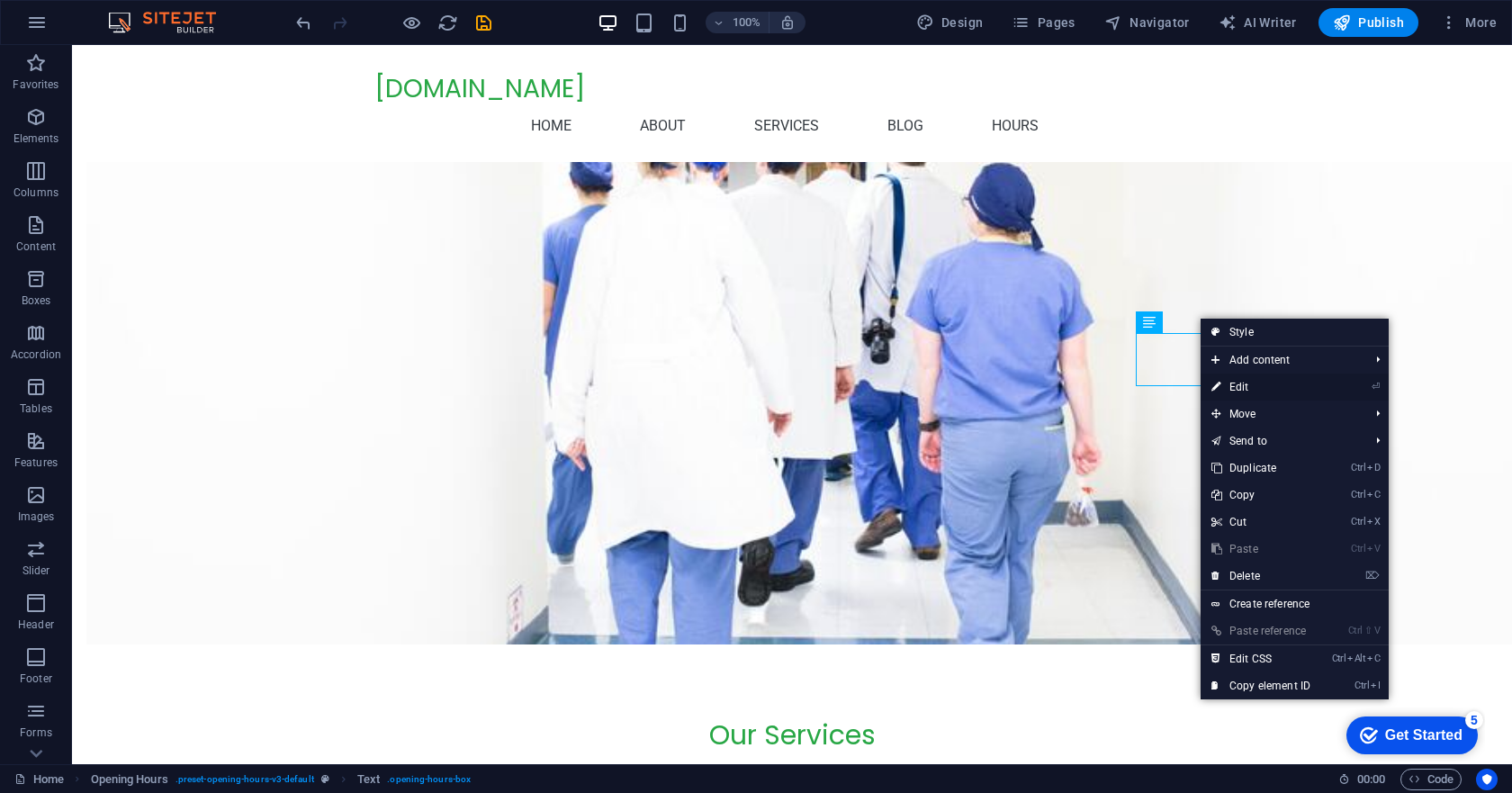
click at [1246, 387] on link "⏎ Edit" at bounding box center [1261, 387] width 120 height 27
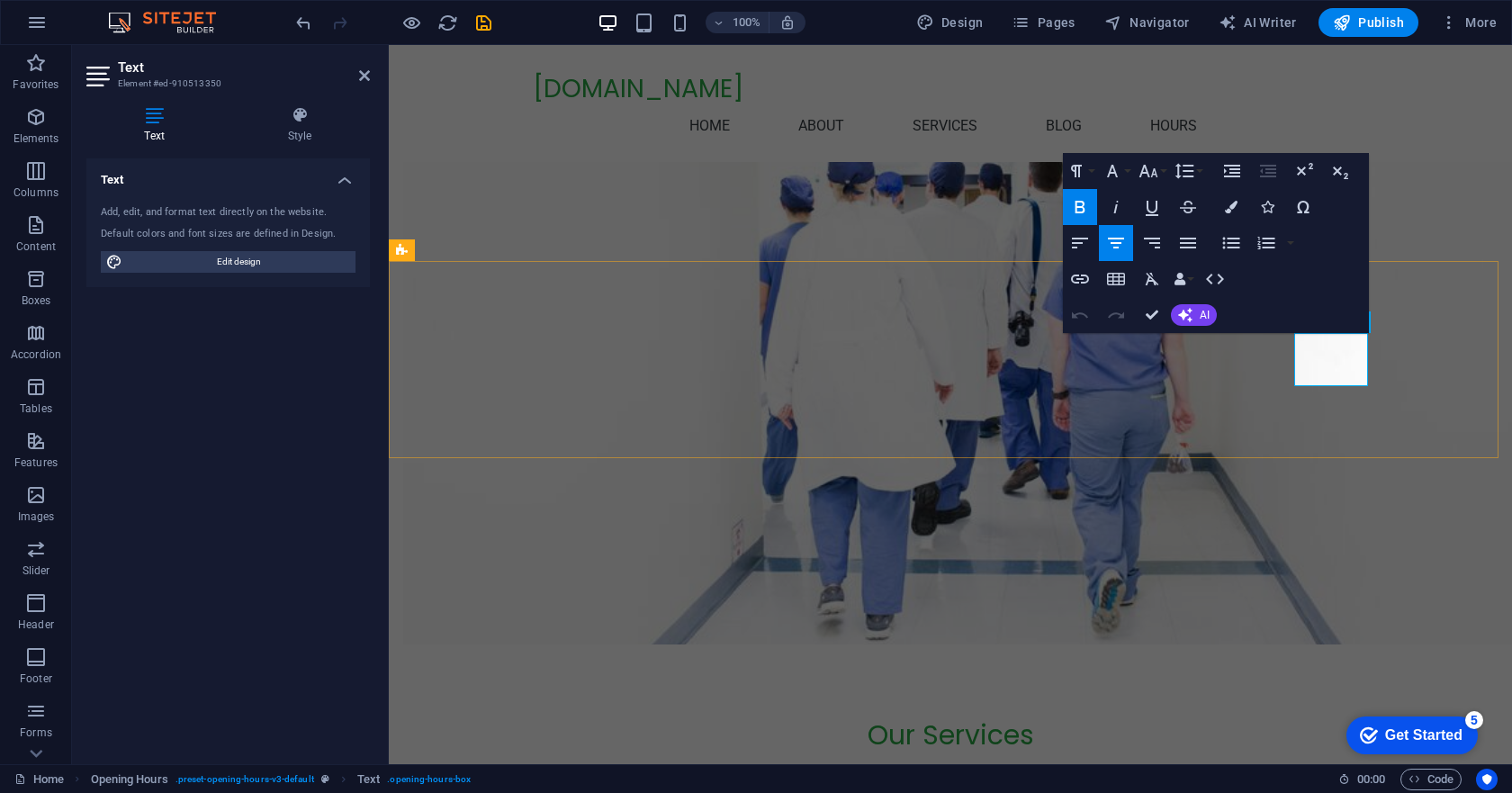
drag, startPoint x: 1310, startPoint y: 369, endPoint x: 1353, endPoint y: 373, distance: 43.2
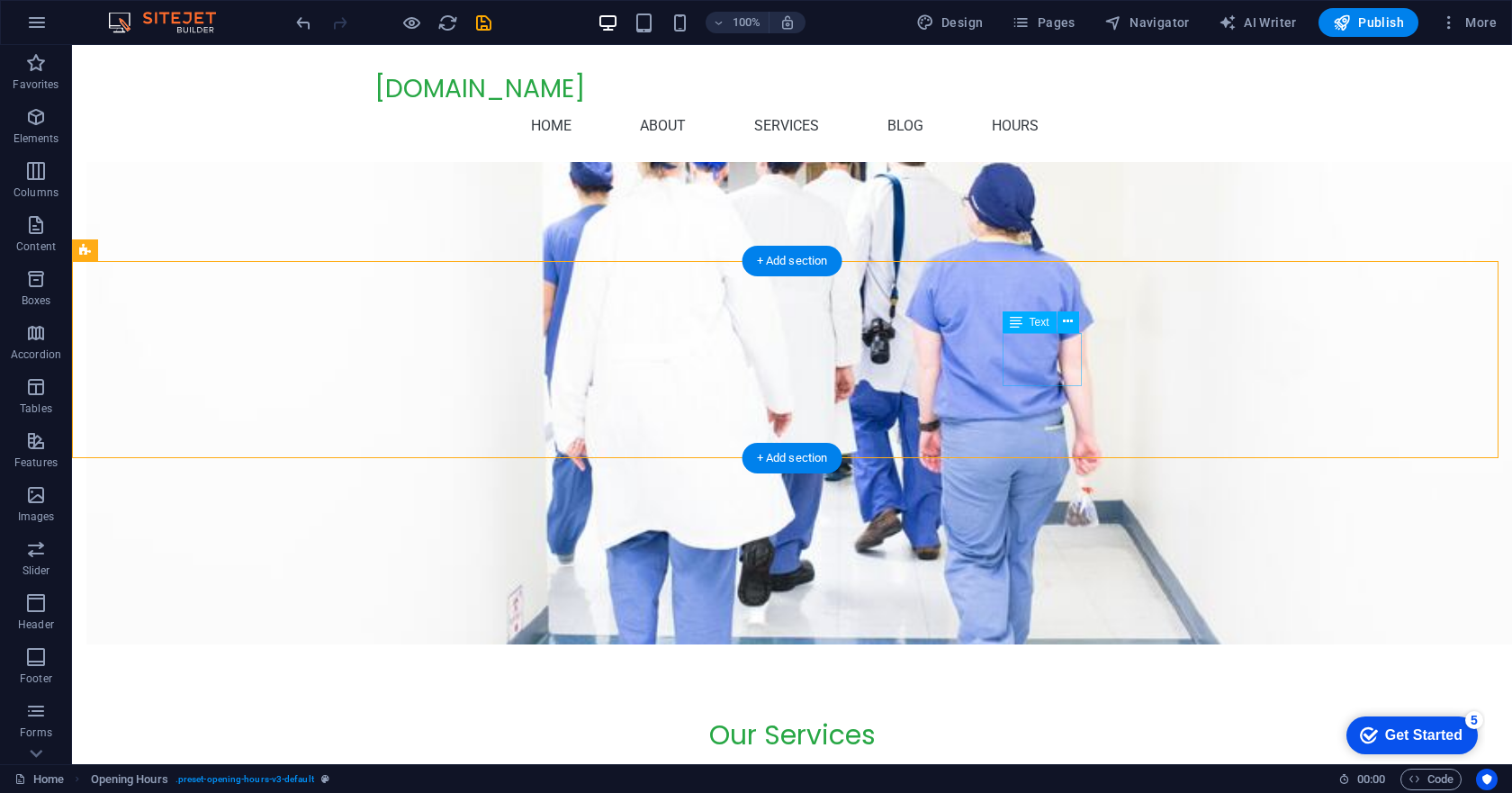
click at [1074, 320] on button at bounding box center [1068, 322] width 22 height 22
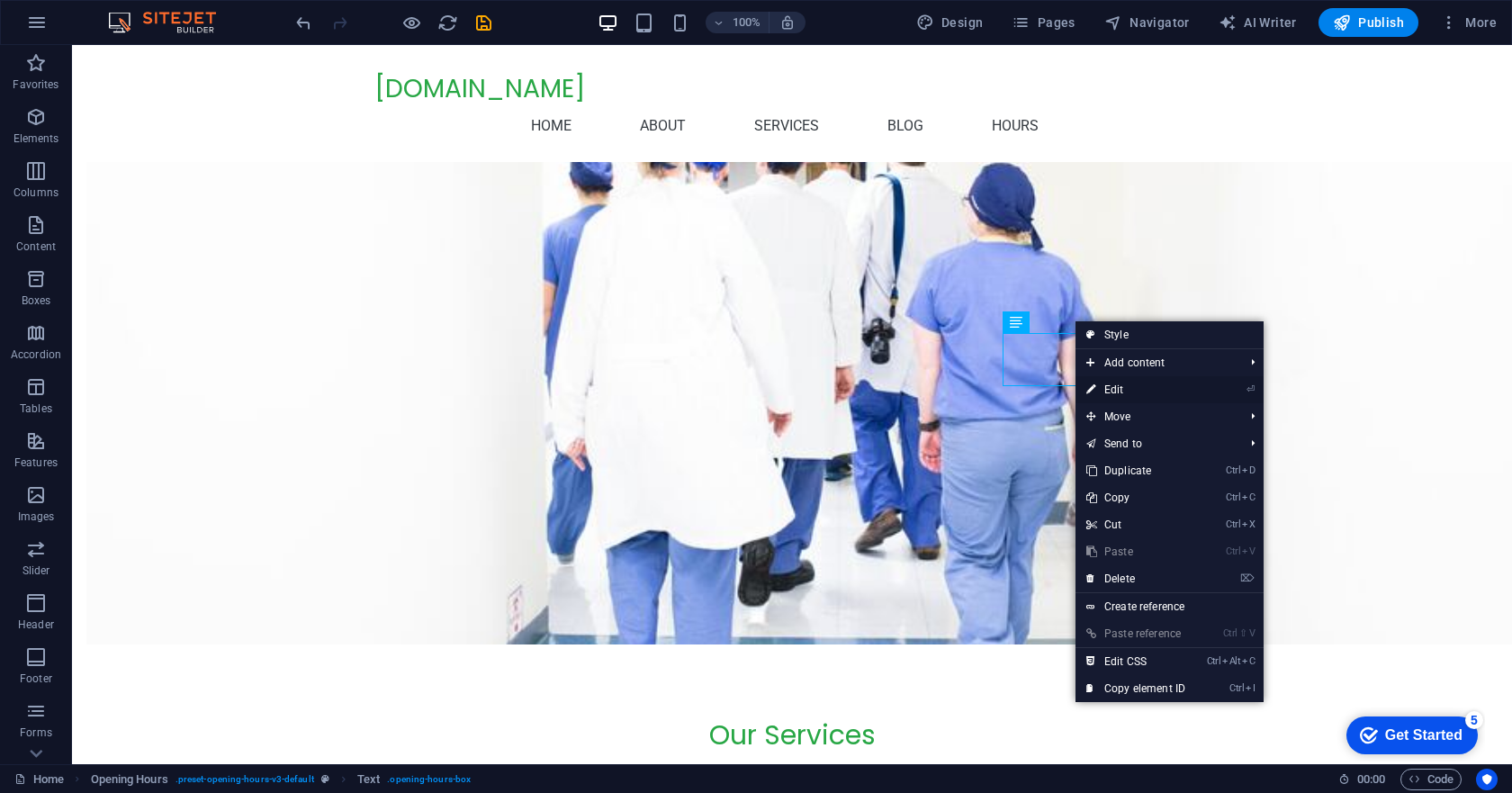
click at [1119, 387] on link "⏎ Edit" at bounding box center [1136, 389] width 120 height 27
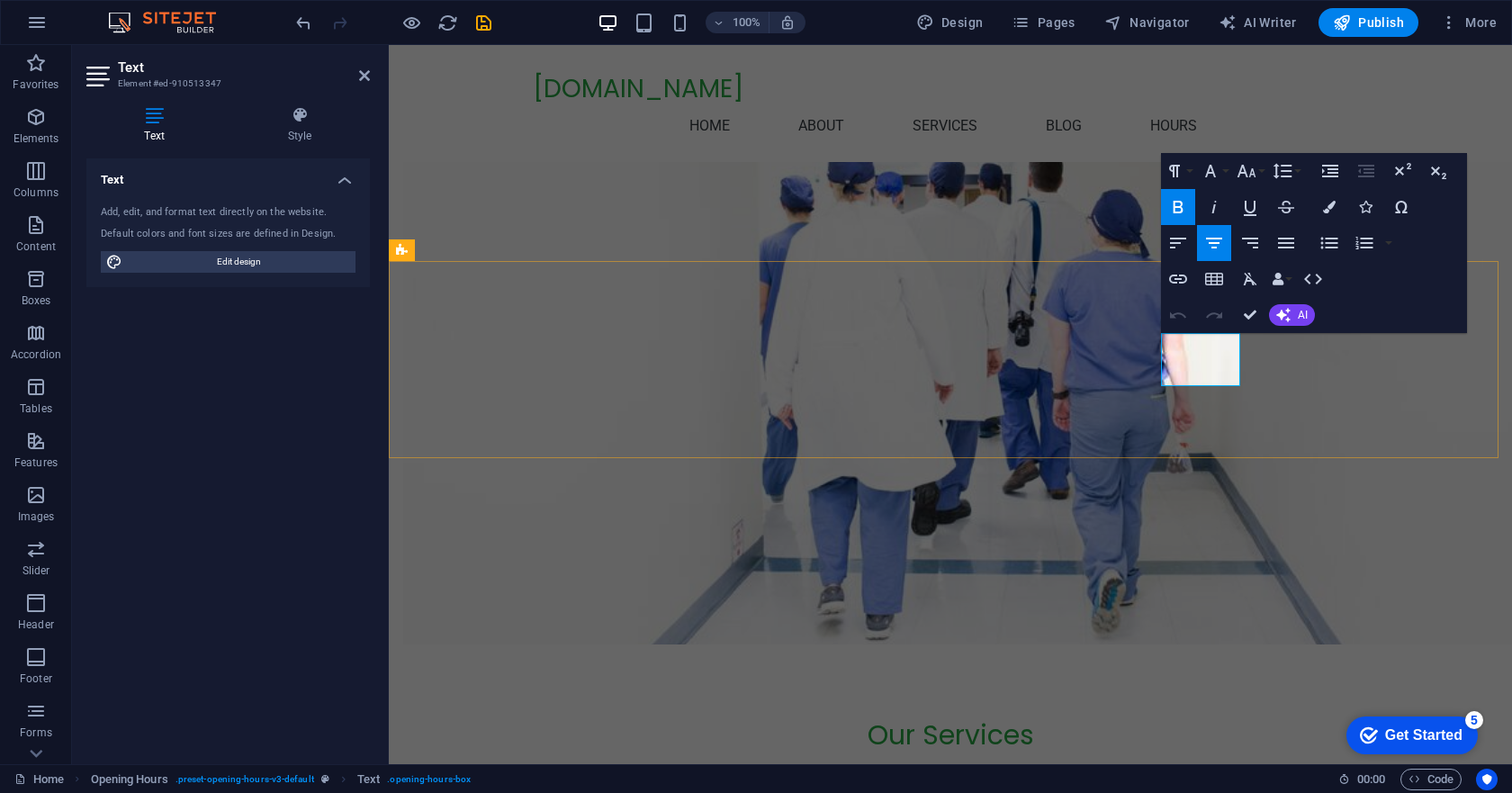
drag, startPoint x: 1180, startPoint y: 368, endPoint x: 1234, endPoint y: 372, distance: 54.1
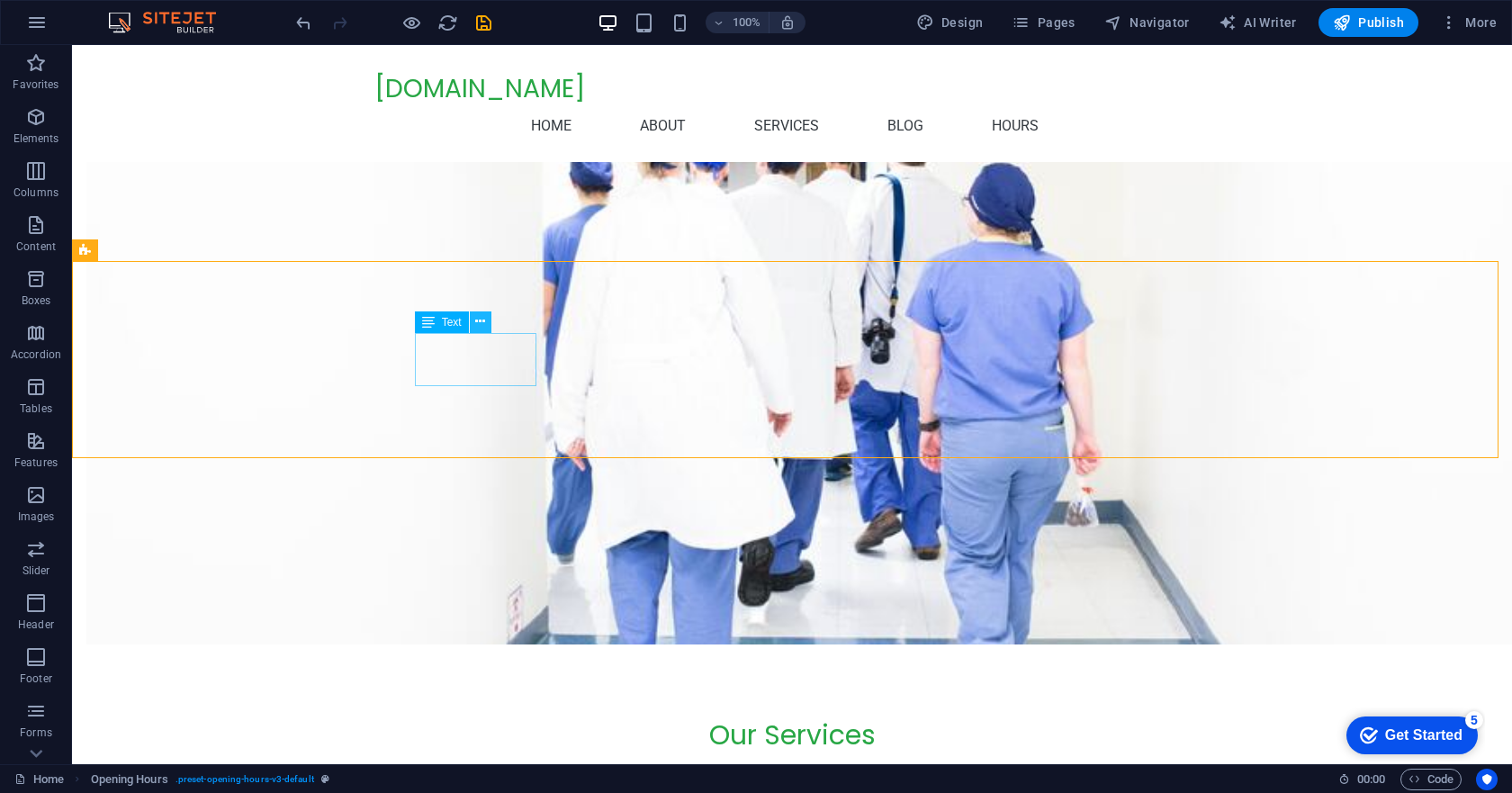
click at [476, 319] on icon at bounding box center [480, 322] width 10 height 19
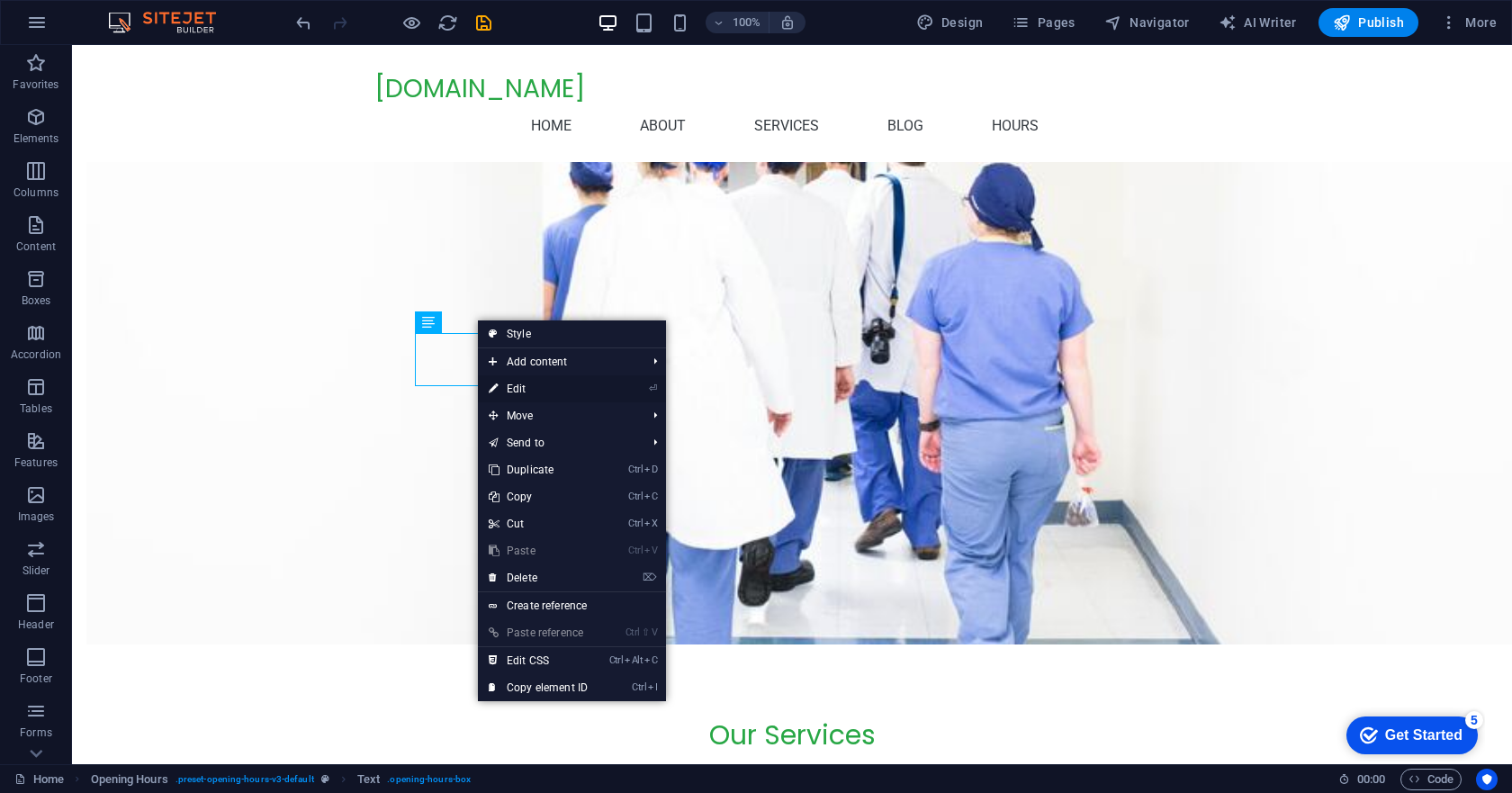
click at [512, 382] on link "⏎ Edit" at bounding box center [538, 389] width 120 height 27
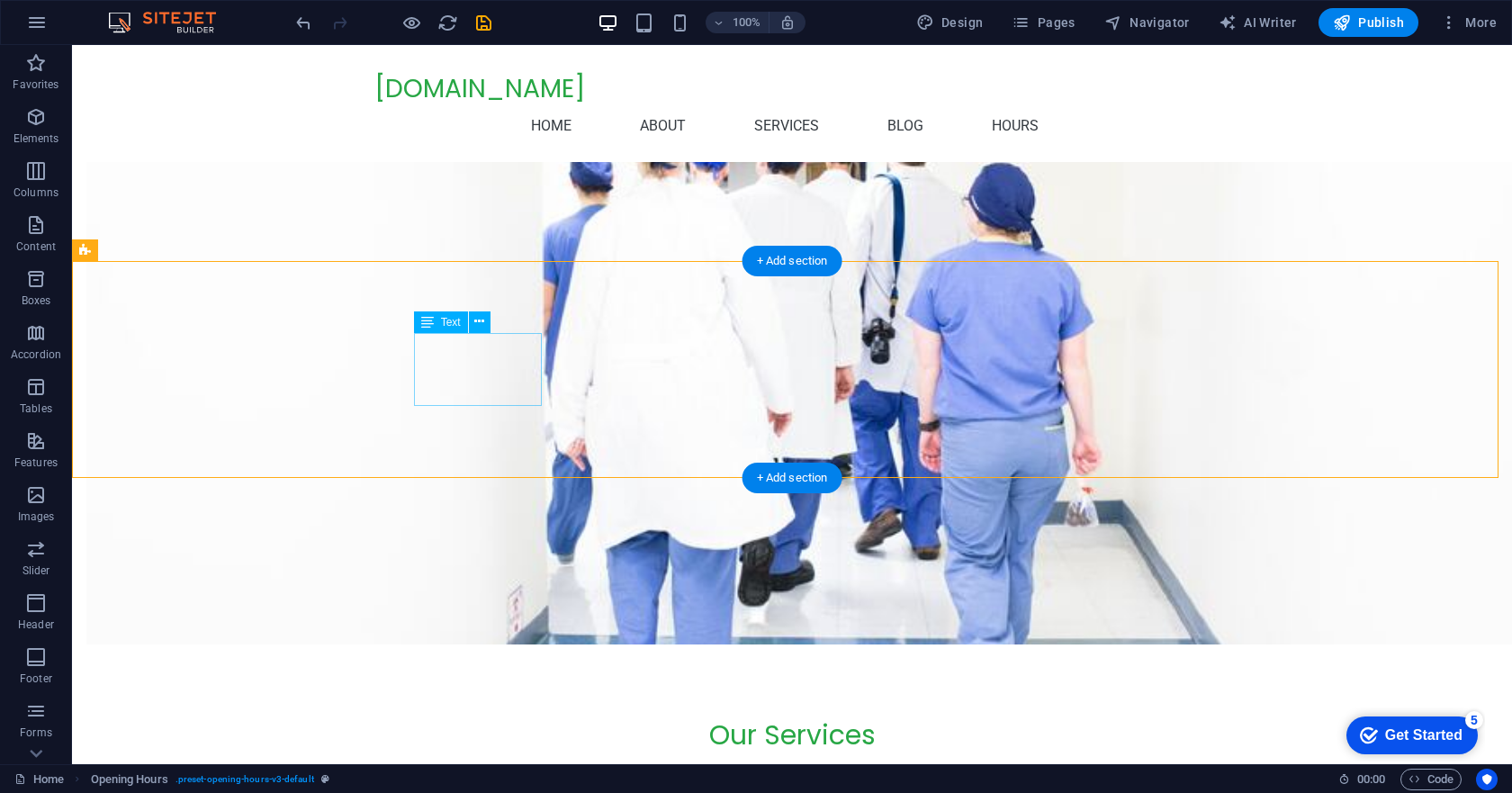
click at [476, 319] on icon at bounding box center [479, 322] width 10 height 19
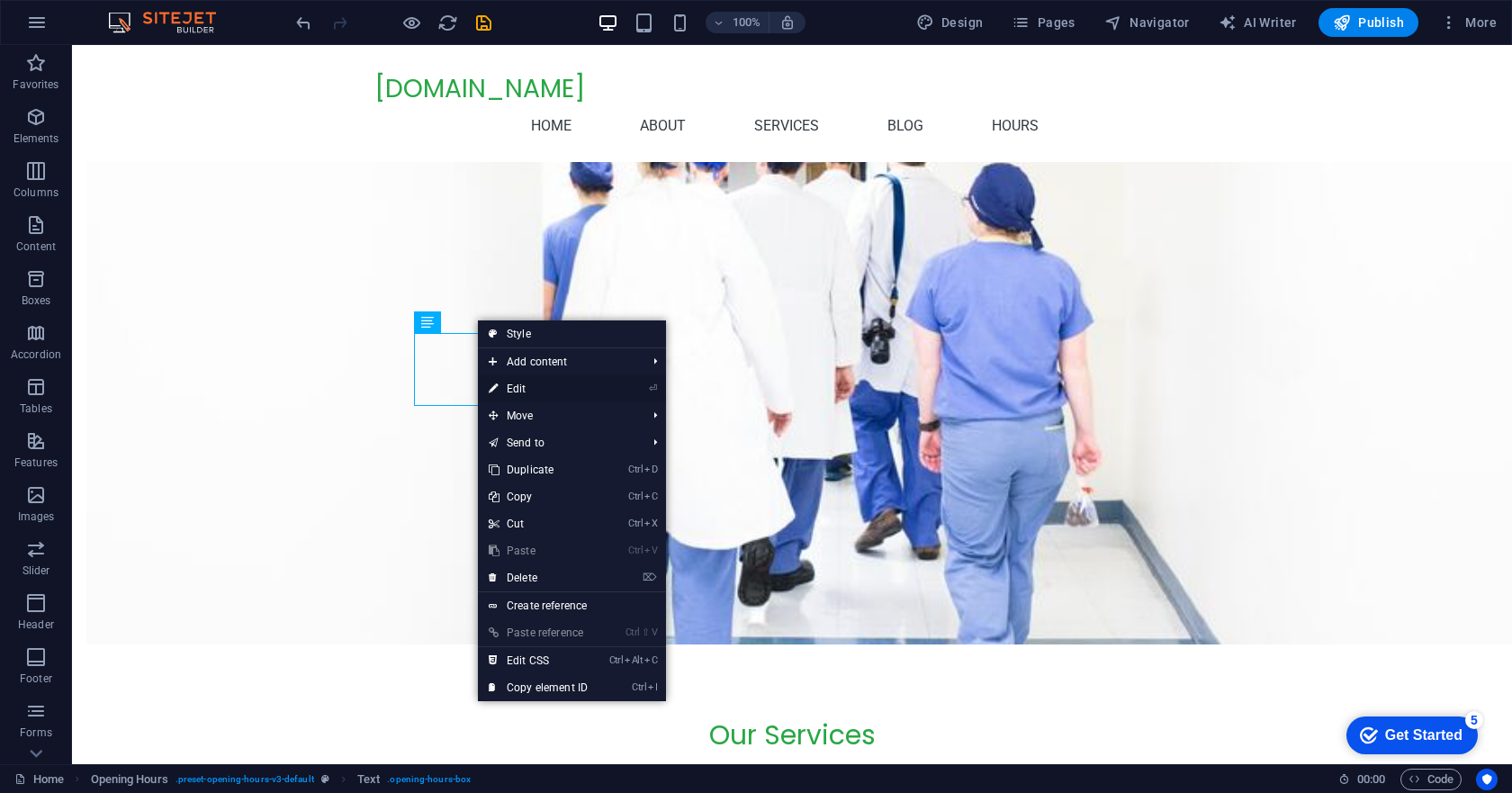
click at [522, 384] on link "⏎ Edit" at bounding box center [538, 389] width 120 height 27
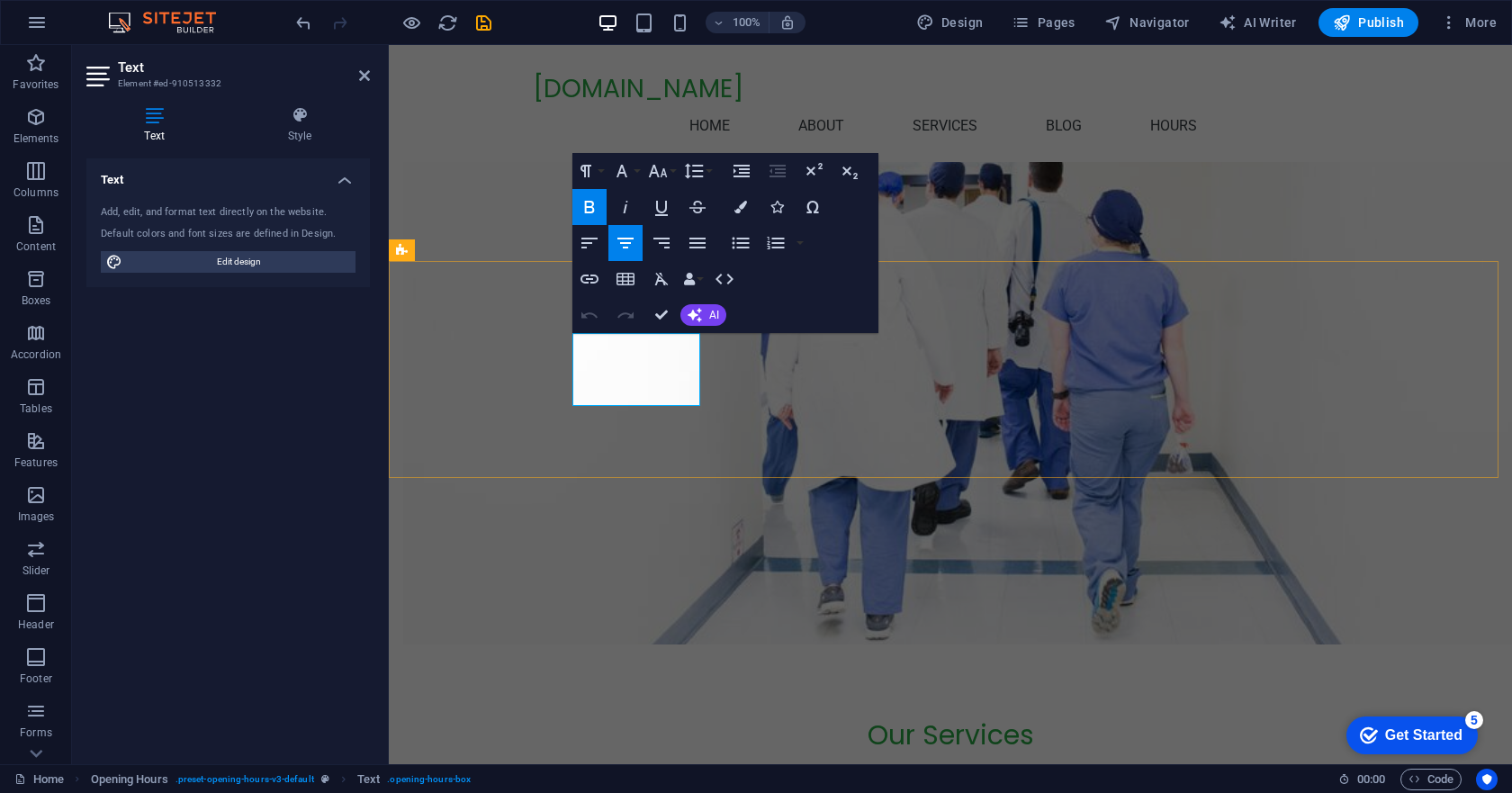
drag, startPoint x: 581, startPoint y: 368, endPoint x: 696, endPoint y: 389, distance: 116.9
copy div "8:30 AM - 5:00 PM 8:30 PM - 10:00 PM"
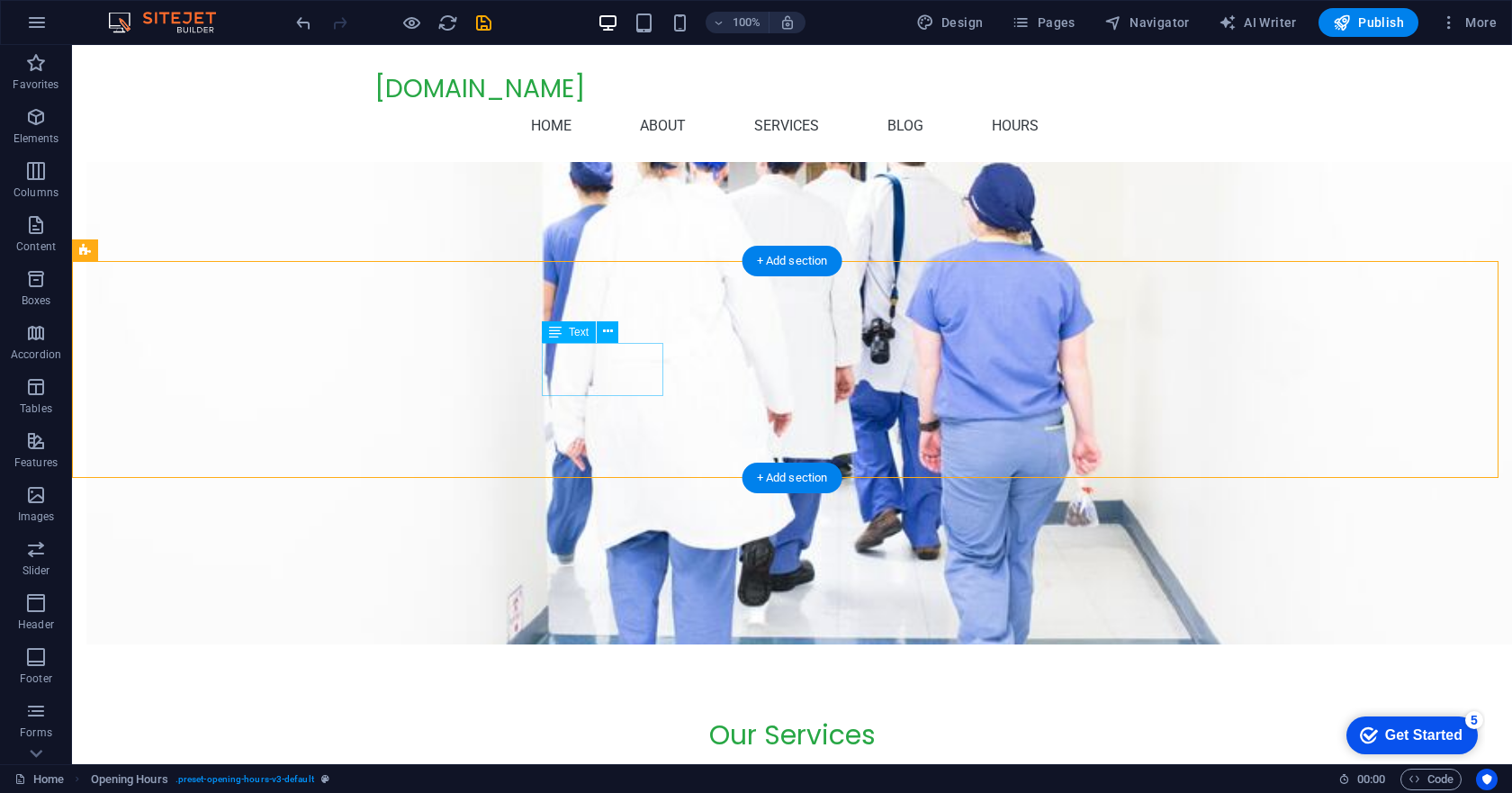
click at [609, 329] on icon at bounding box center [607, 332] width 10 height 19
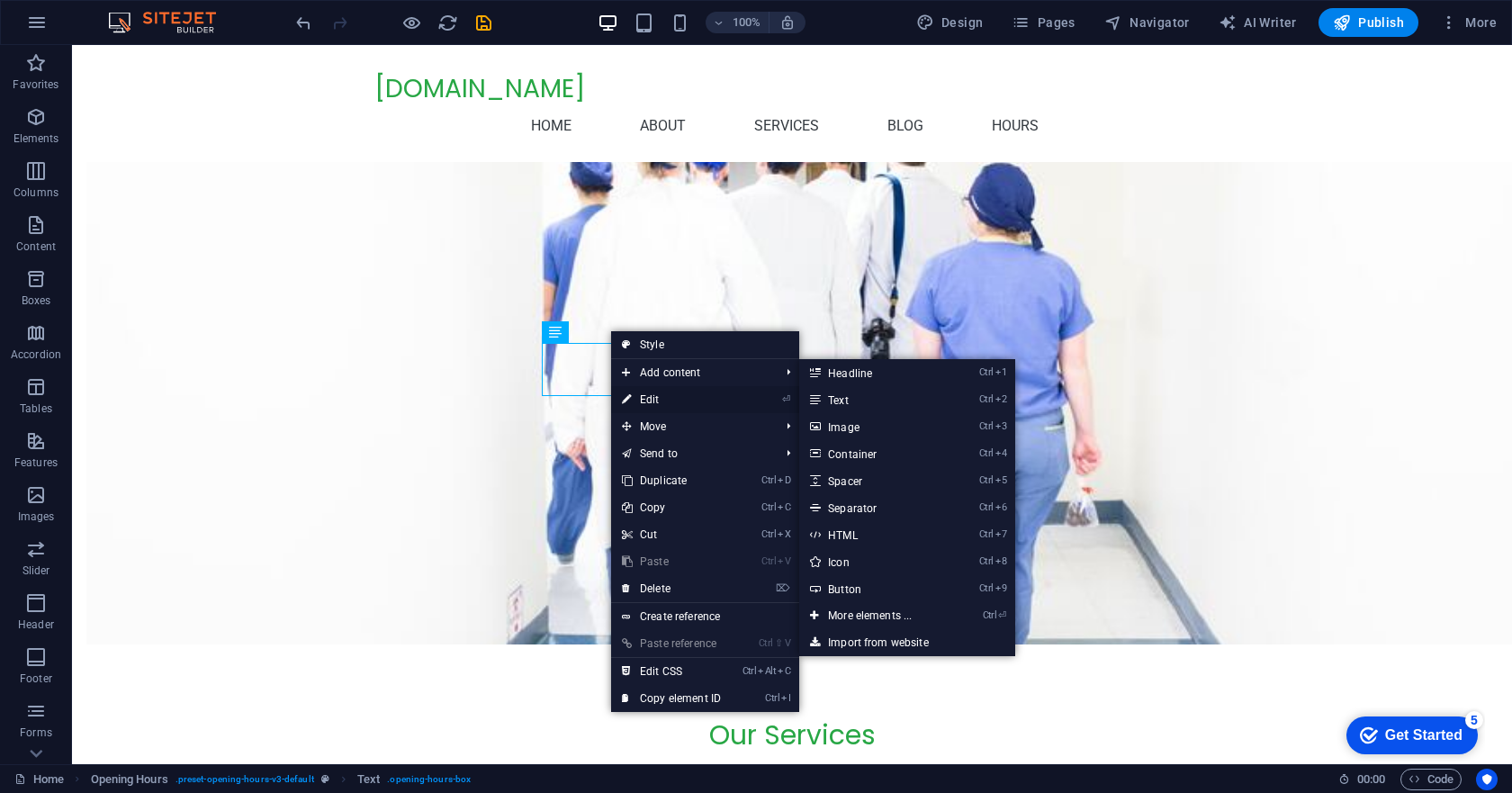
click at [658, 394] on link "⏎ Edit" at bounding box center [671, 400] width 120 height 27
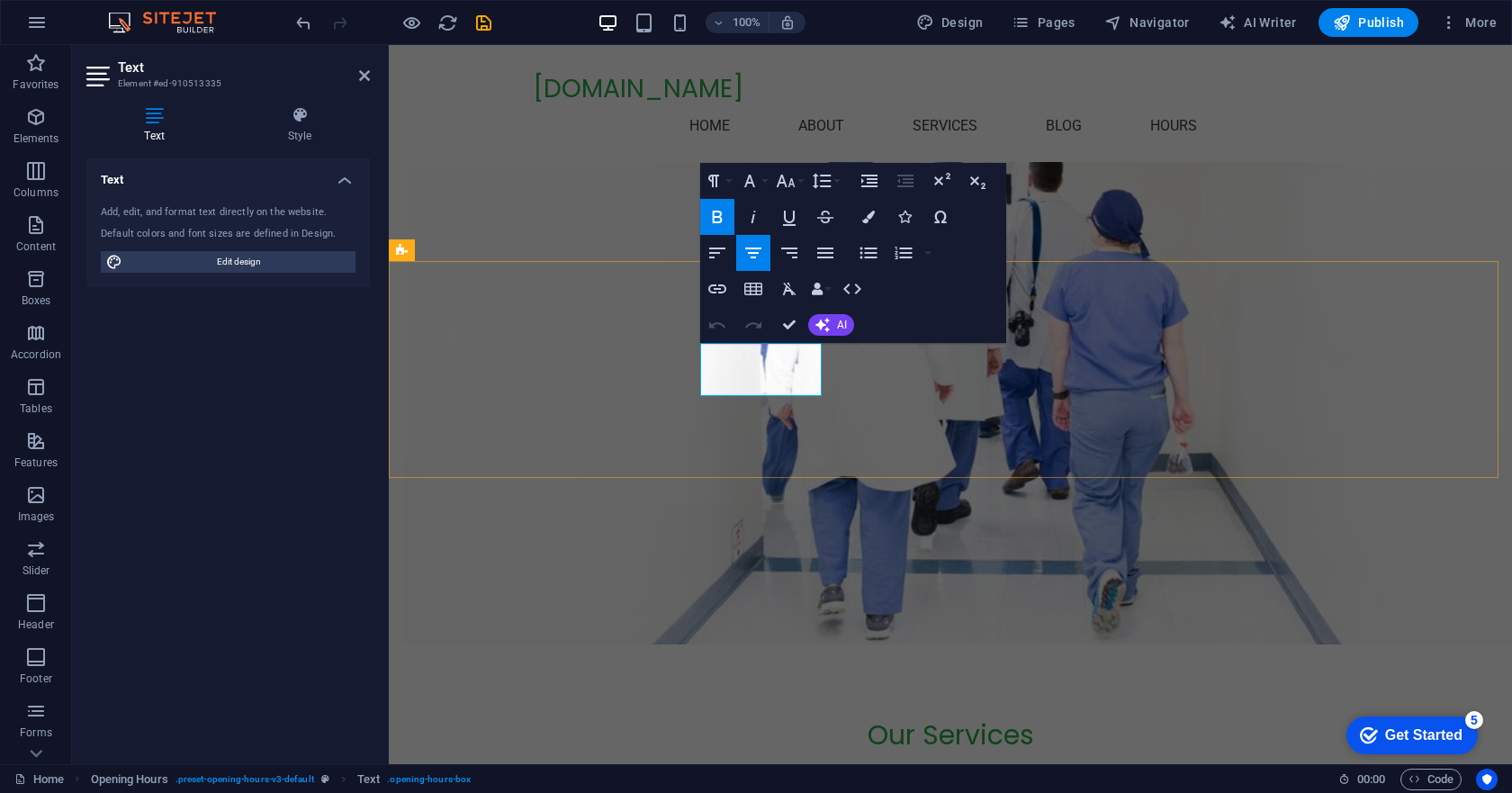
drag, startPoint x: 708, startPoint y: 379, endPoint x: 814, endPoint y: 389, distance: 106.5
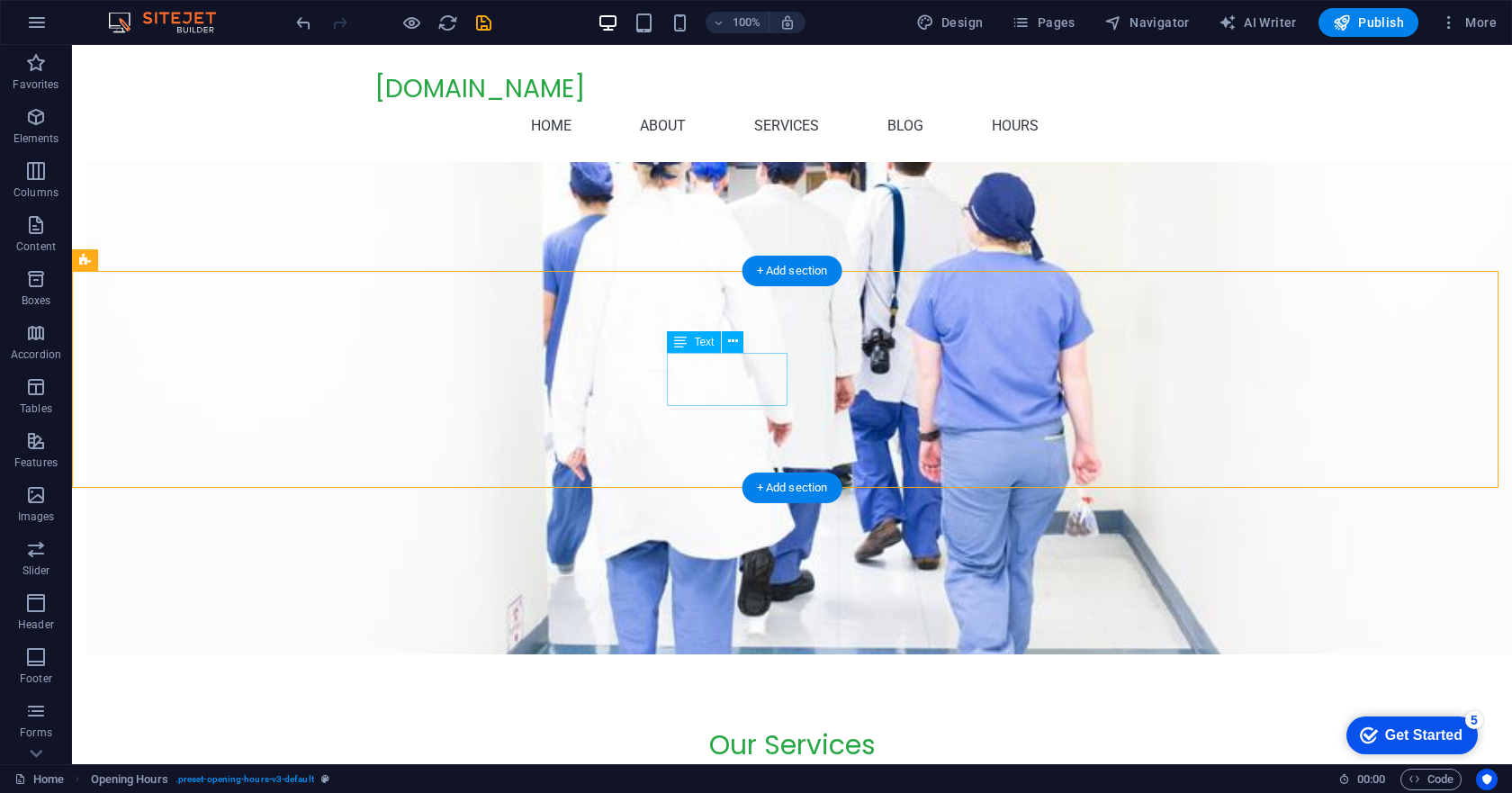
click at [730, 342] on icon at bounding box center [732, 341] width 10 height 19
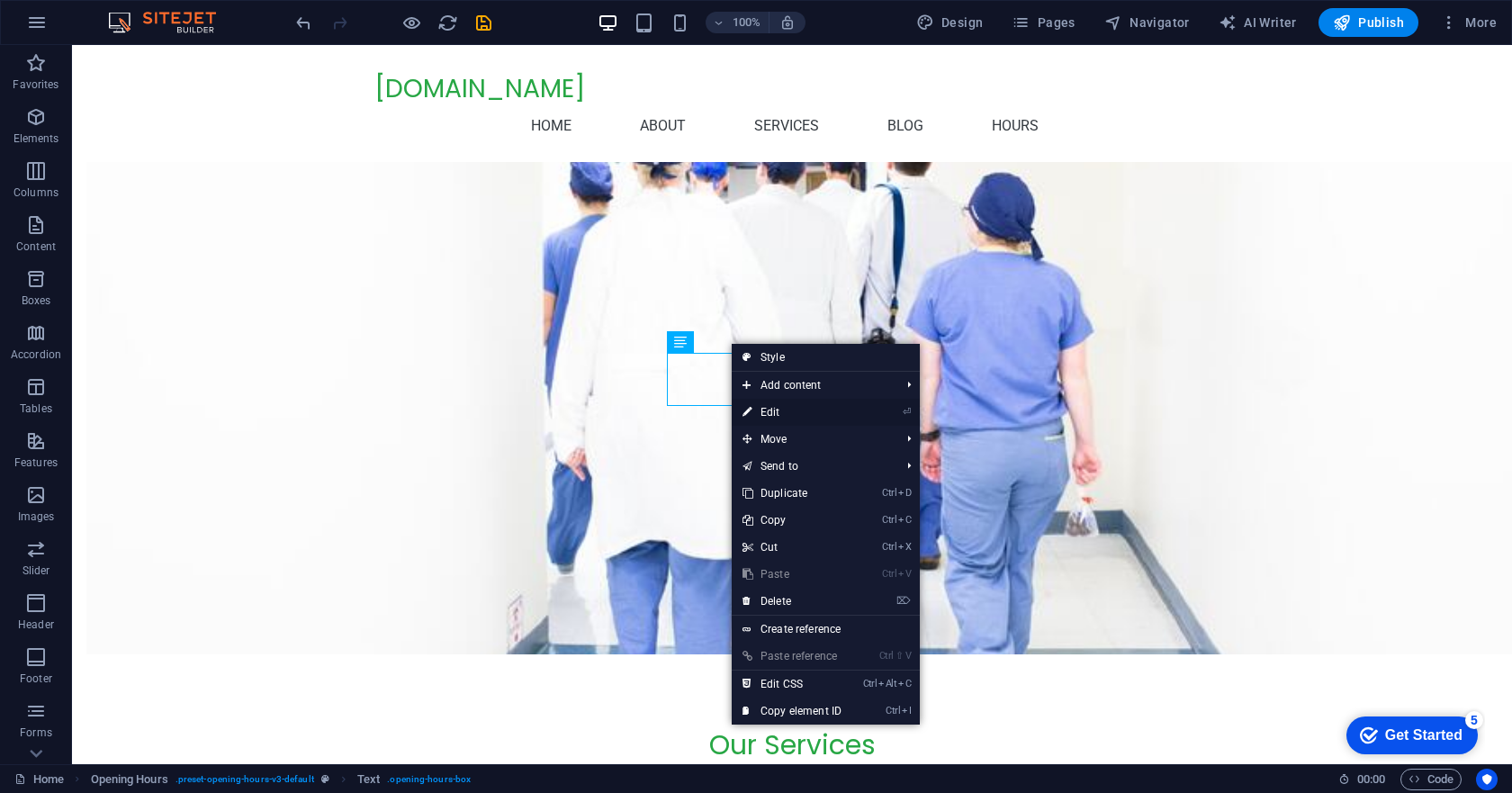
click at [767, 410] on link "⏎ Edit" at bounding box center [792, 412] width 120 height 27
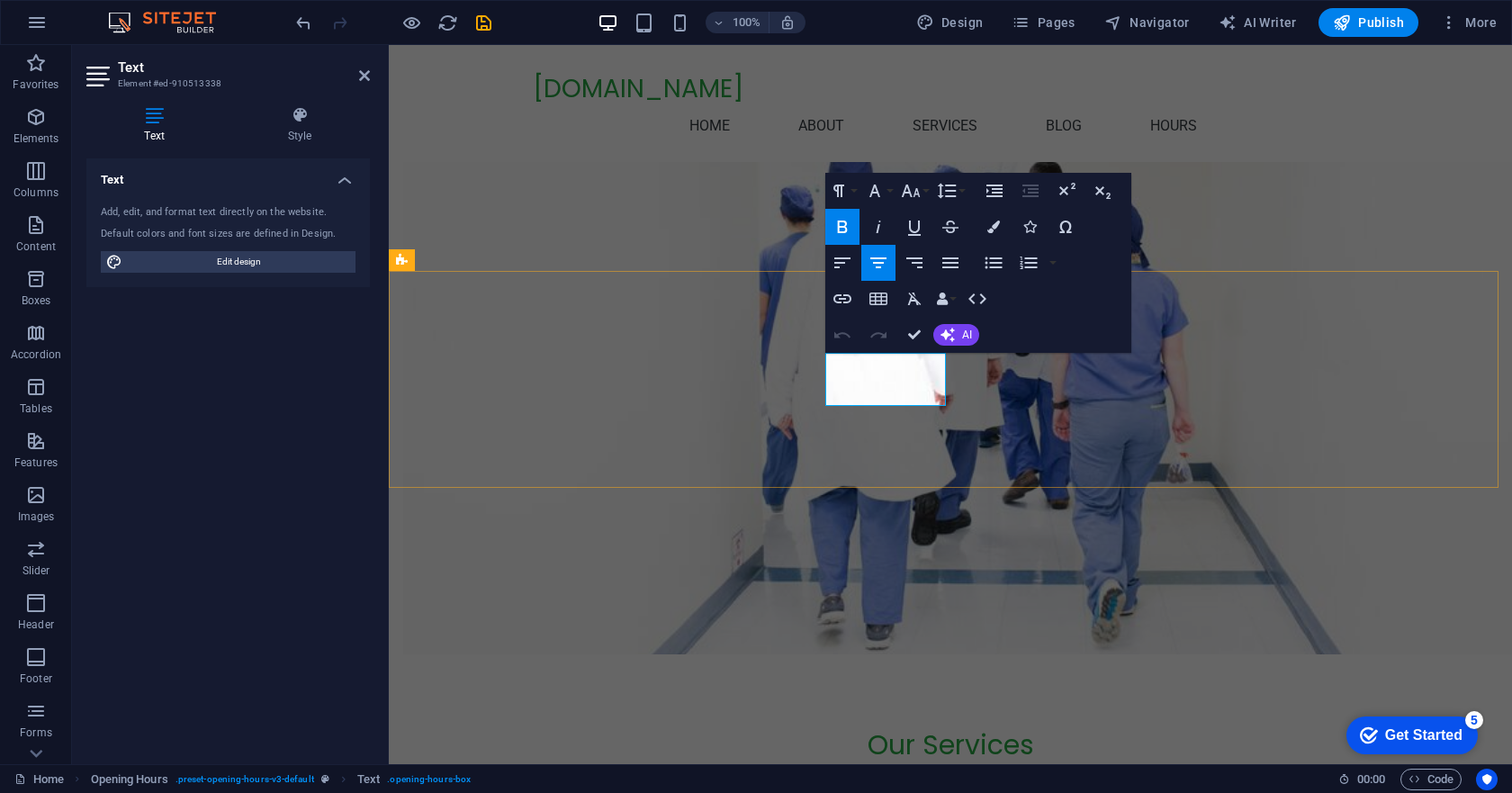
drag, startPoint x: 835, startPoint y: 391, endPoint x: 939, endPoint y: 398, distance: 104.2
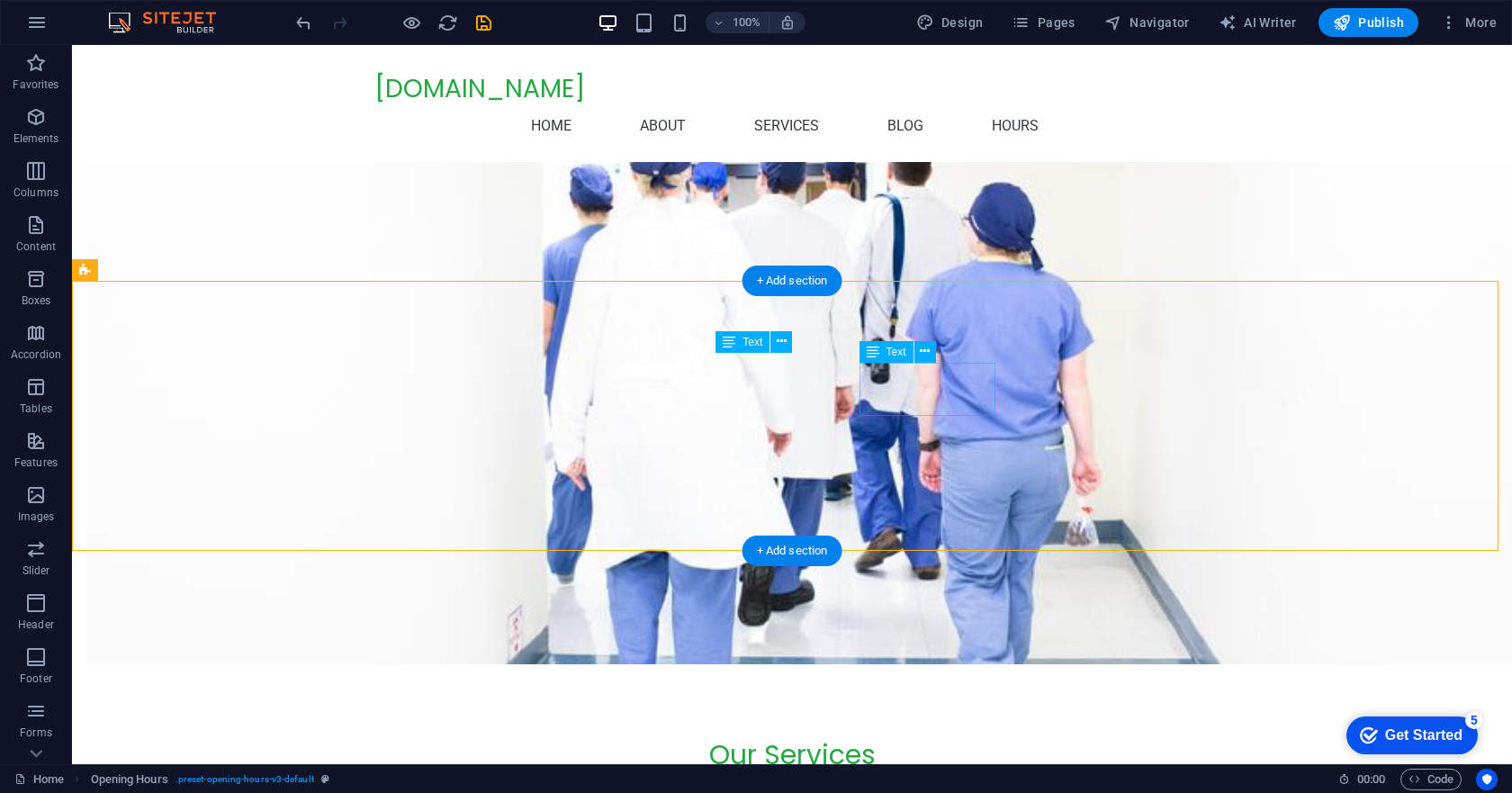
click at [933, 348] on button at bounding box center [925, 352] width 22 height 22
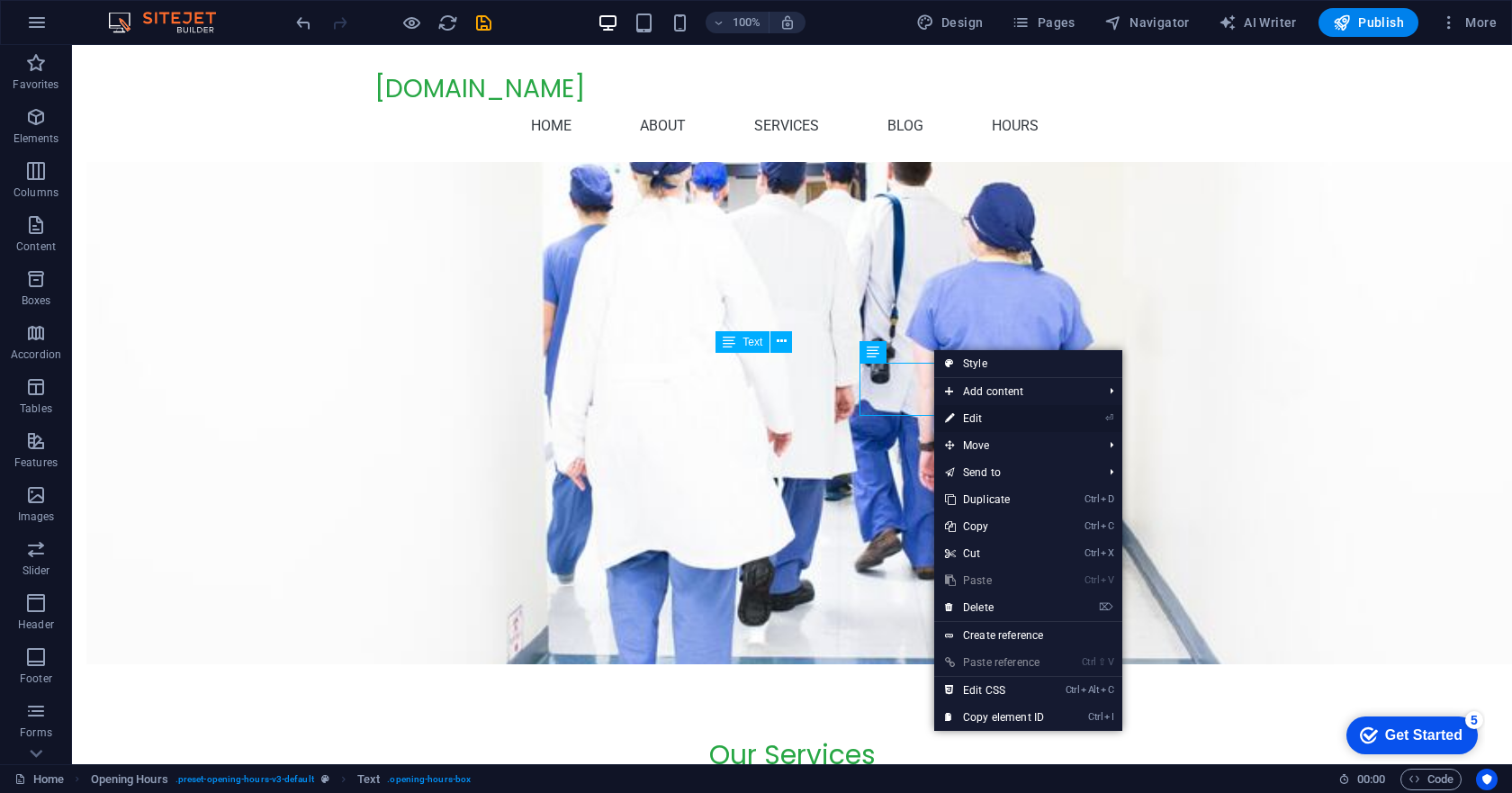
click at [978, 413] on link "⏎ Edit" at bounding box center [995, 419] width 120 height 27
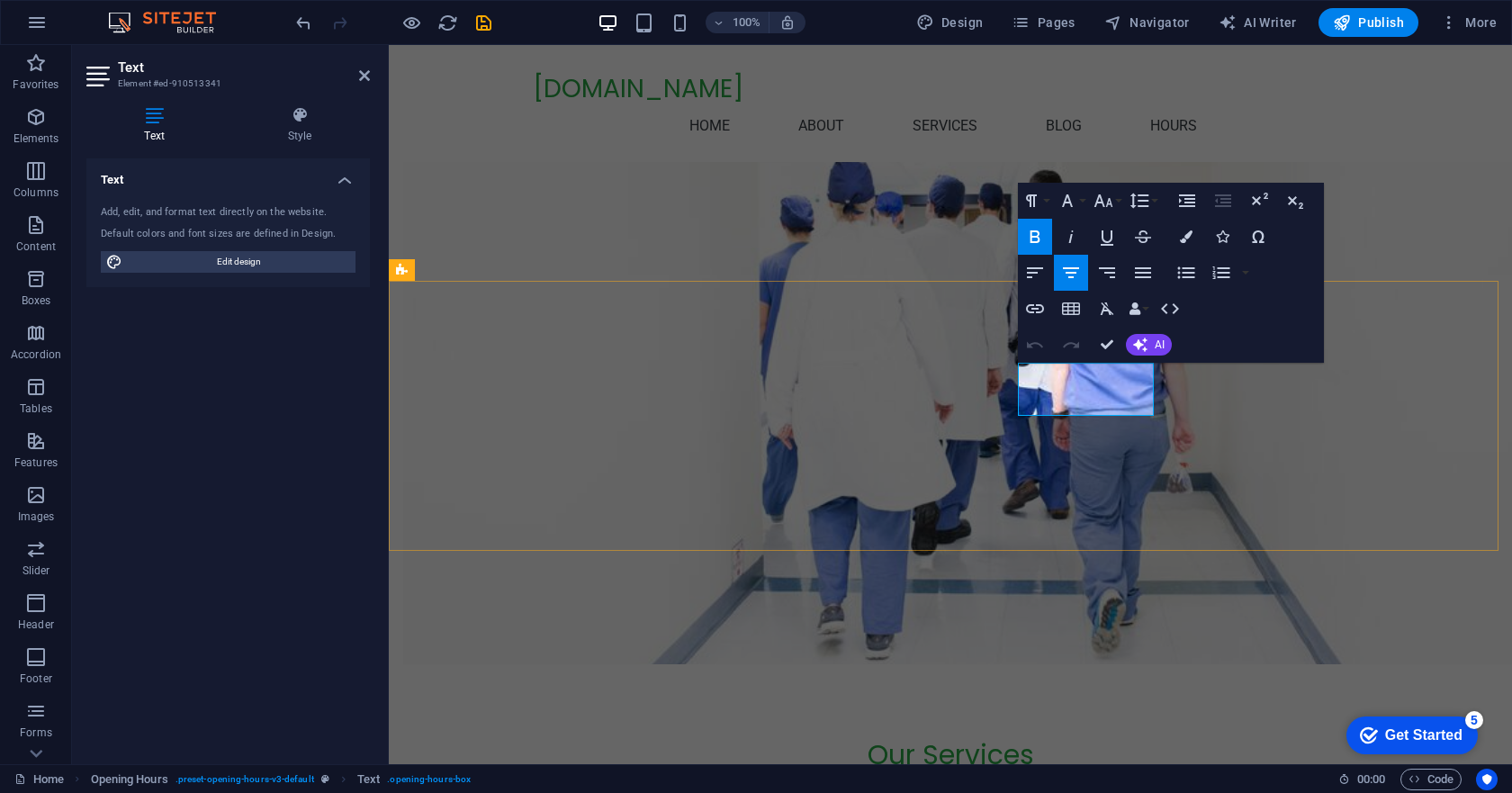
drag, startPoint x: 1032, startPoint y: 398, endPoint x: 1145, endPoint y: 397, distance: 113.0
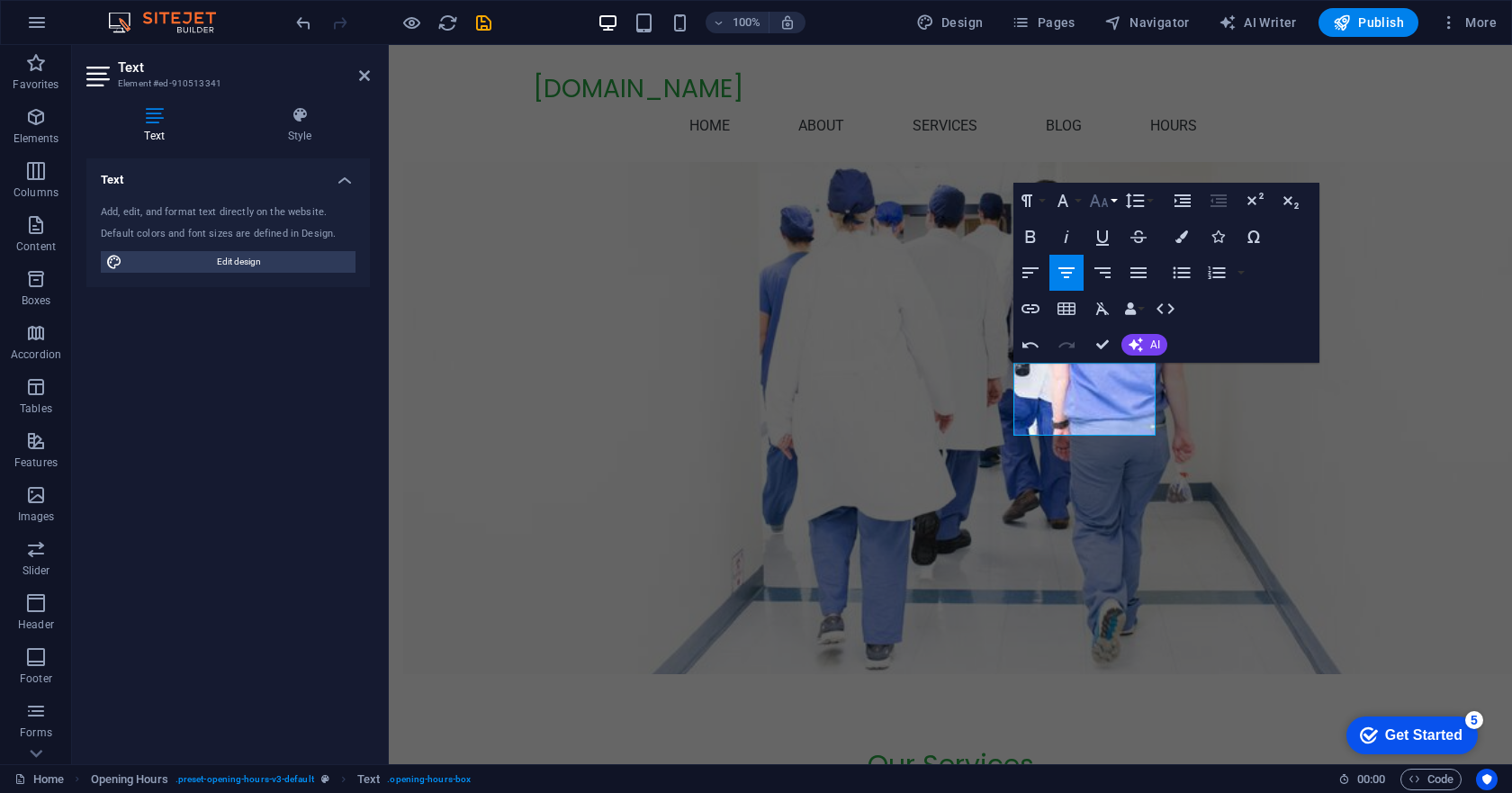
click at [1115, 202] on button "Font Size" at bounding box center [1102, 200] width 34 height 36
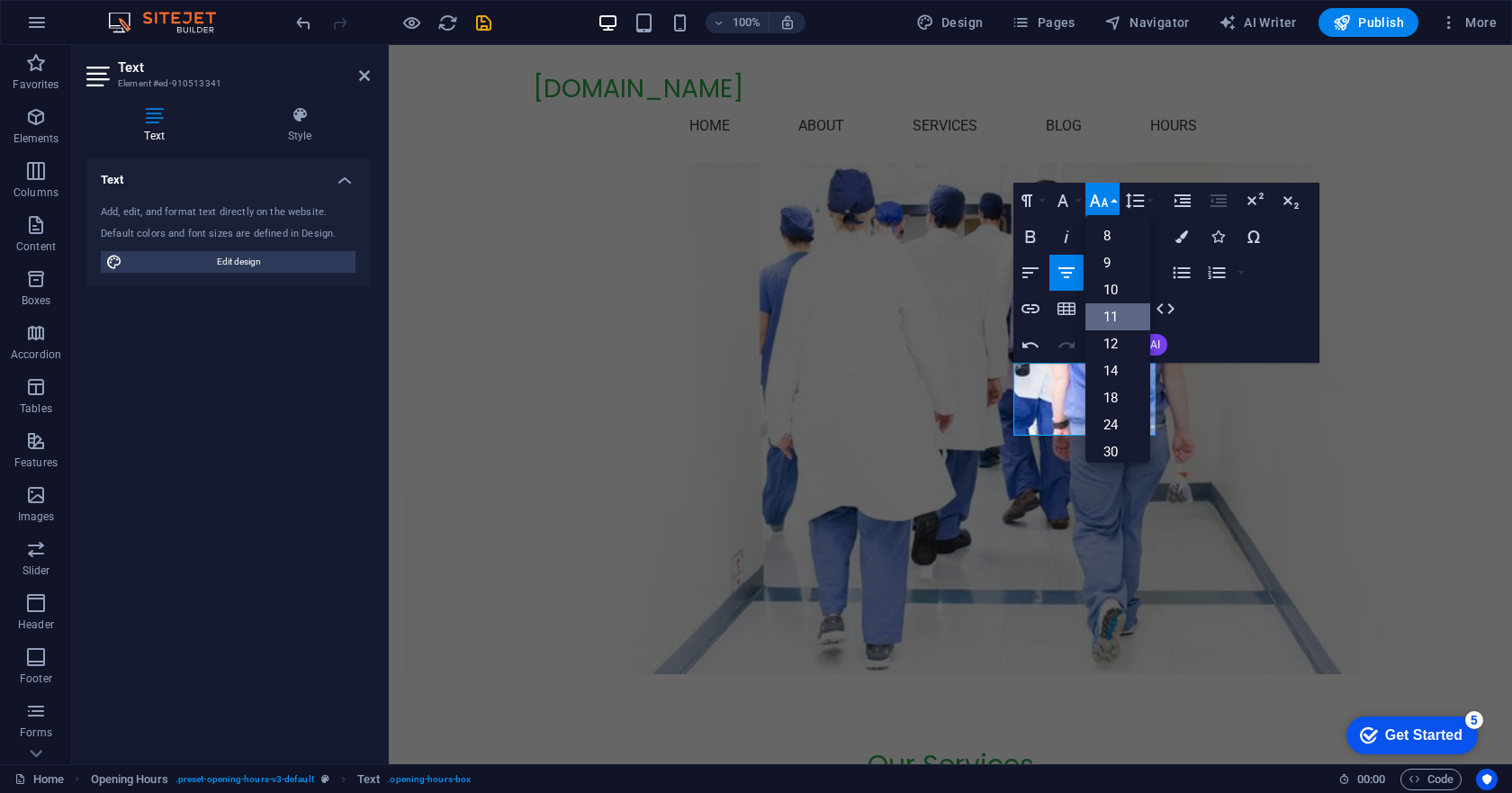
click at [1109, 317] on link "11" at bounding box center [1117, 317] width 65 height 27
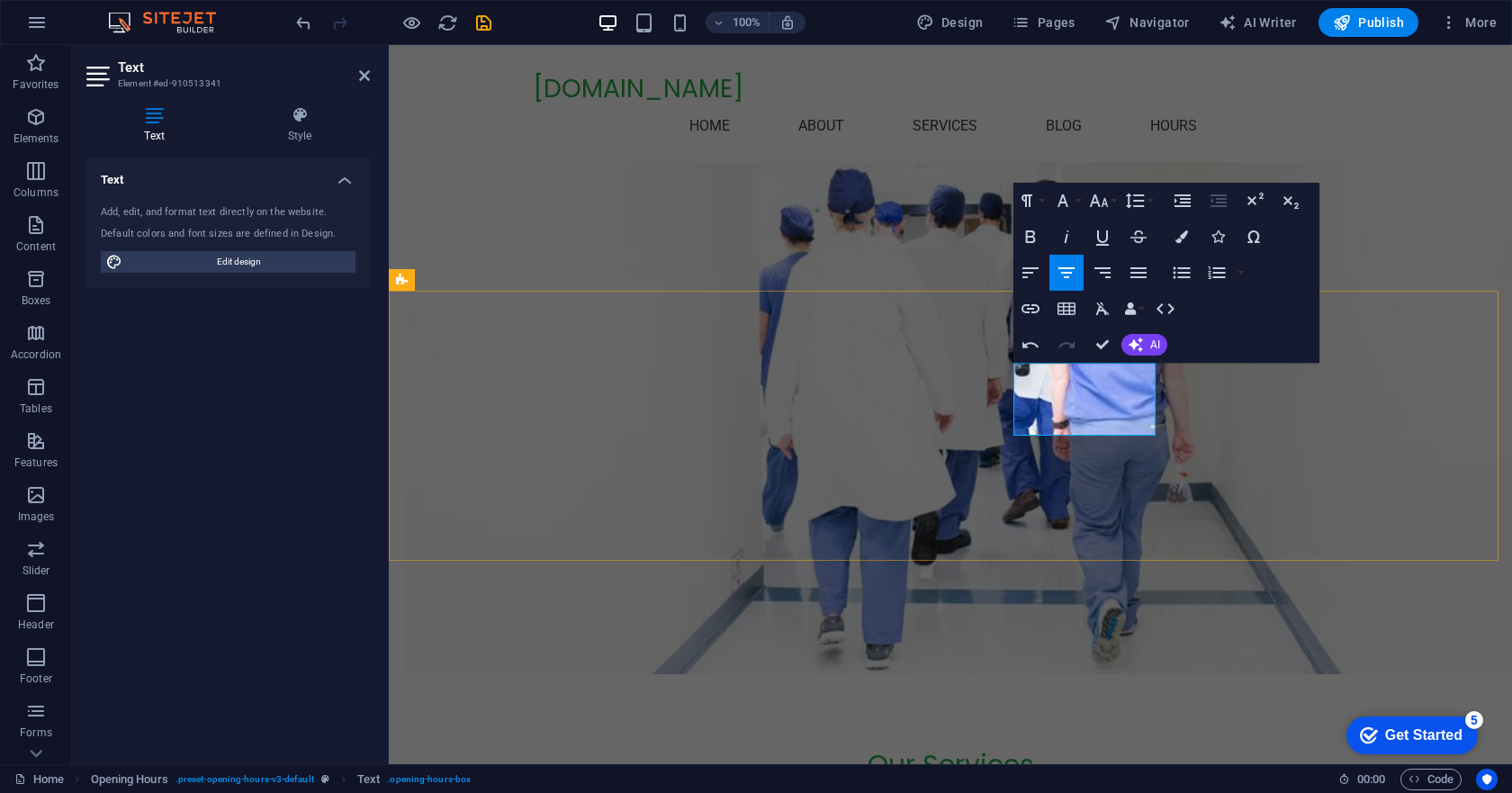
drag, startPoint x: 1030, startPoint y: 402, endPoint x: 1141, endPoint y: 415, distance: 111.8
click at [1115, 204] on button "Font Size" at bounding box center [1102, 200] width 34 height 36
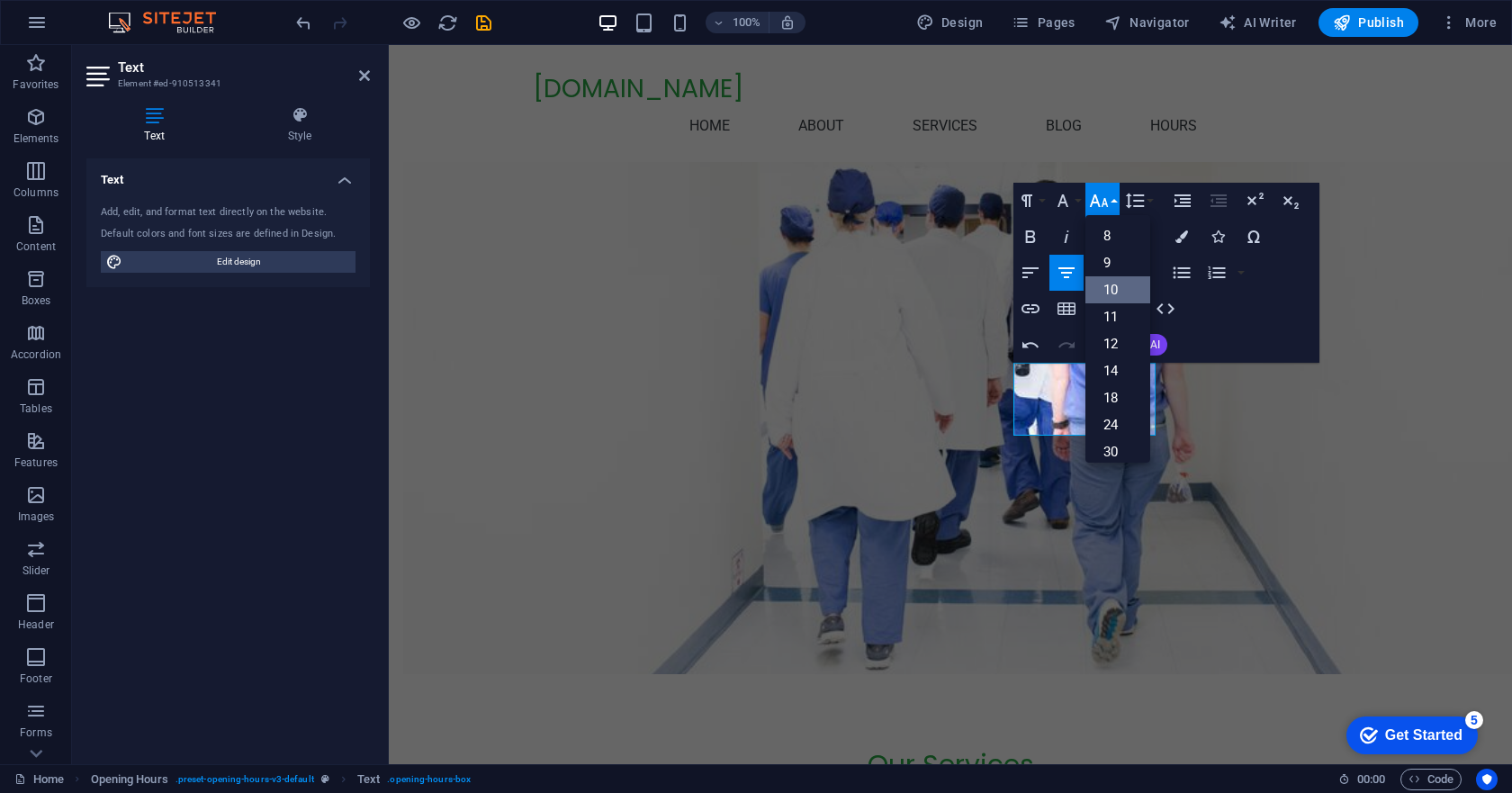
click at [1111, 288] on link "10" at bounding box center [1117, 290] width 65 height 27
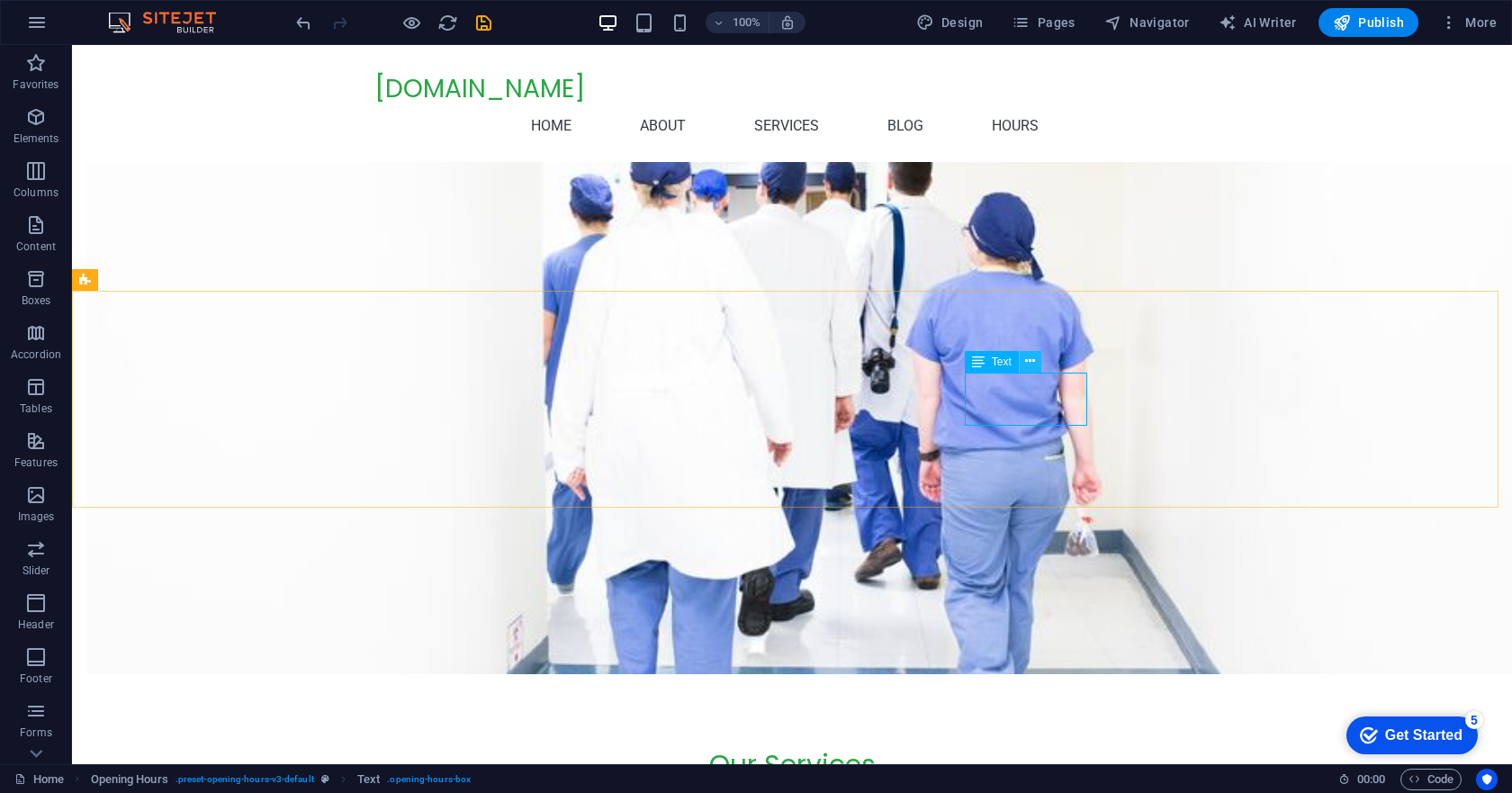
click at [1032, 354] on icon at bounding box center [1030, 361] width 10 height 19
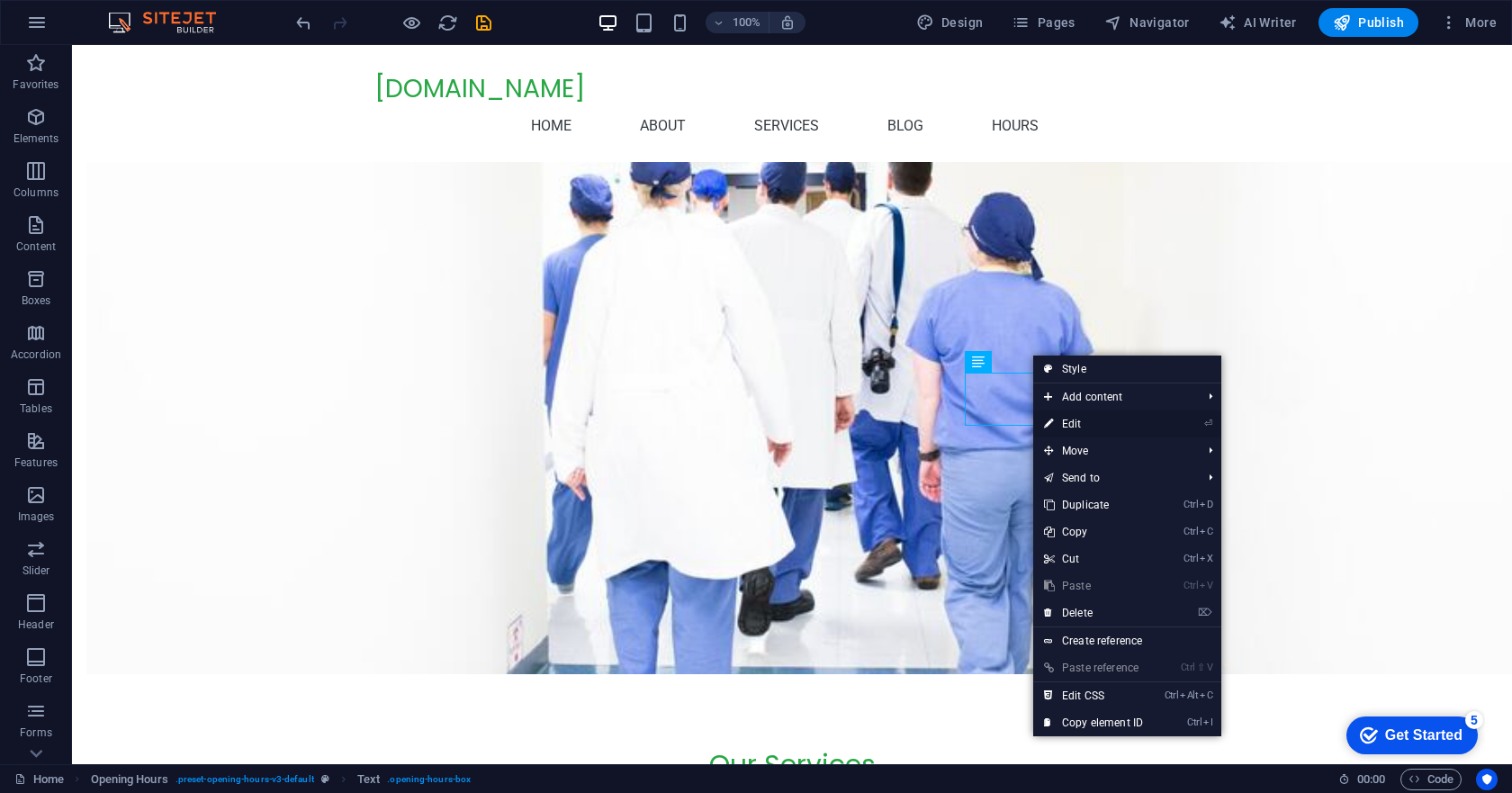
click at [1077, 427] on link "⏎ Edit" at bounding box center [1094, 423] width 120 height 27
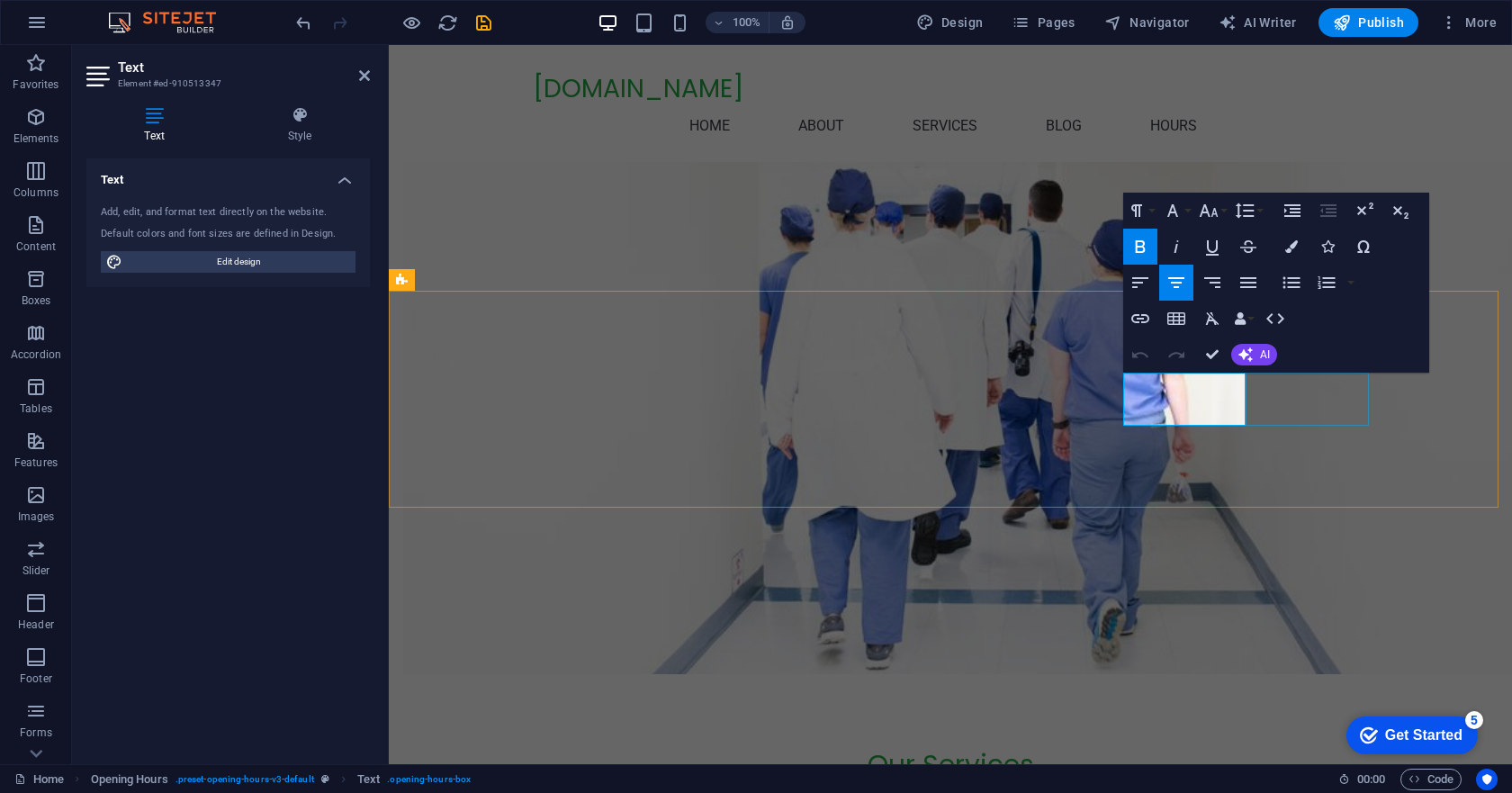
drag, startPoint x: 1130, startPoint y: 407, endPoint x: 1255, endPoint y: 407, distance: 125.0
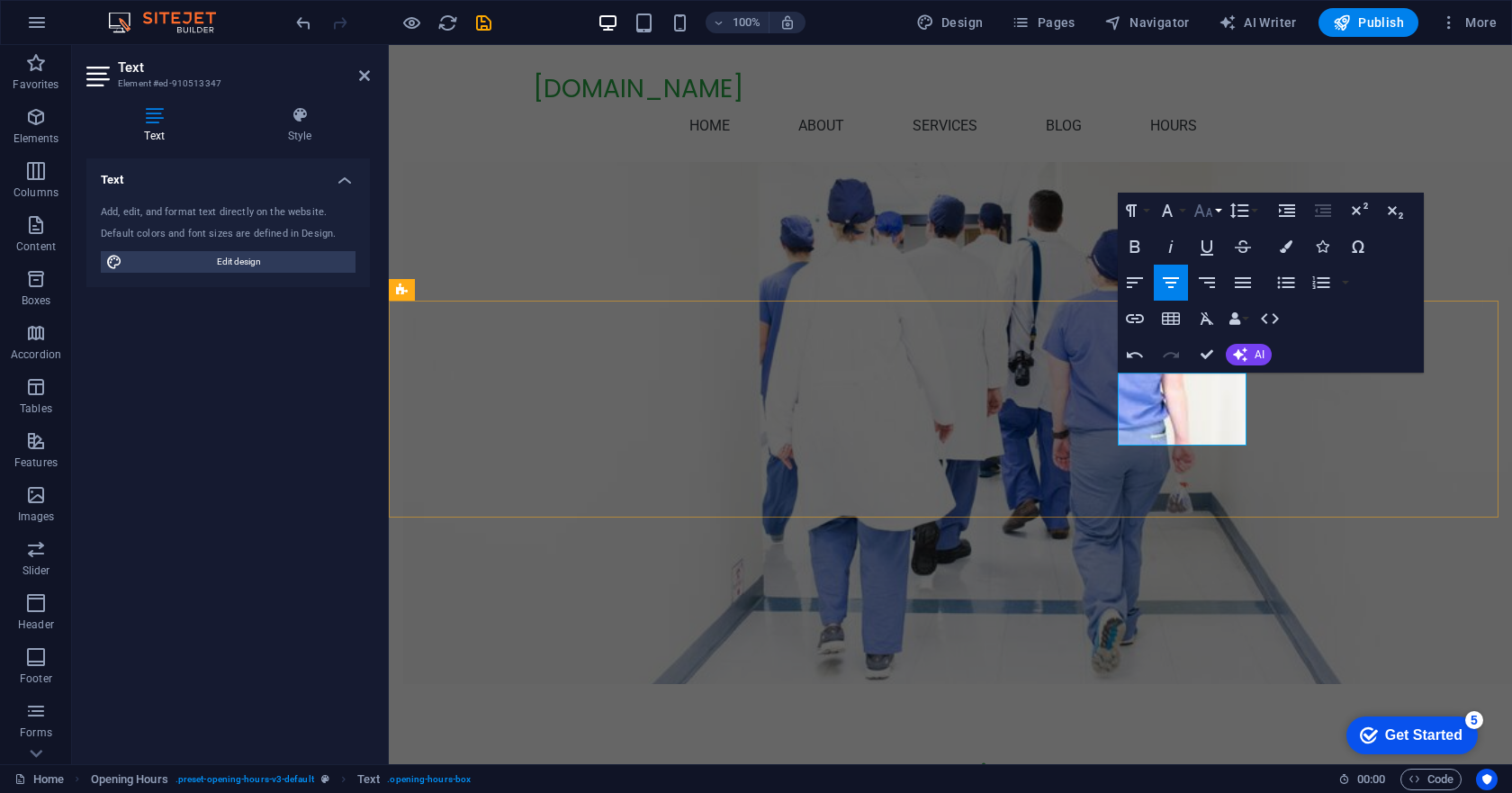
click at [1212, 214] on icon "button" at bounding box center [1203, 210] width 22 height 22
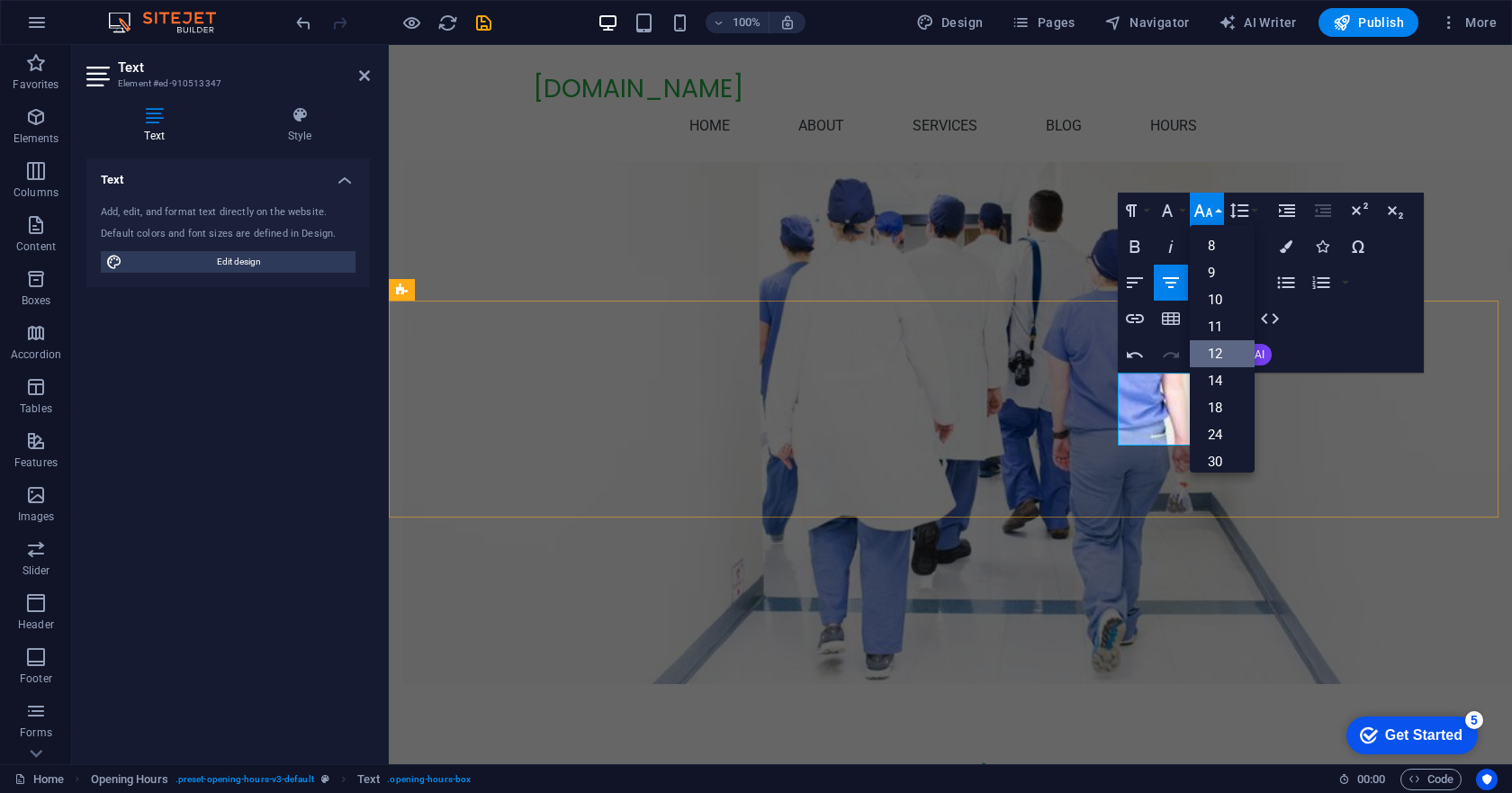
click at [1227, 350] on link "12" at bounding box center [1221, 354] width 65 height 27
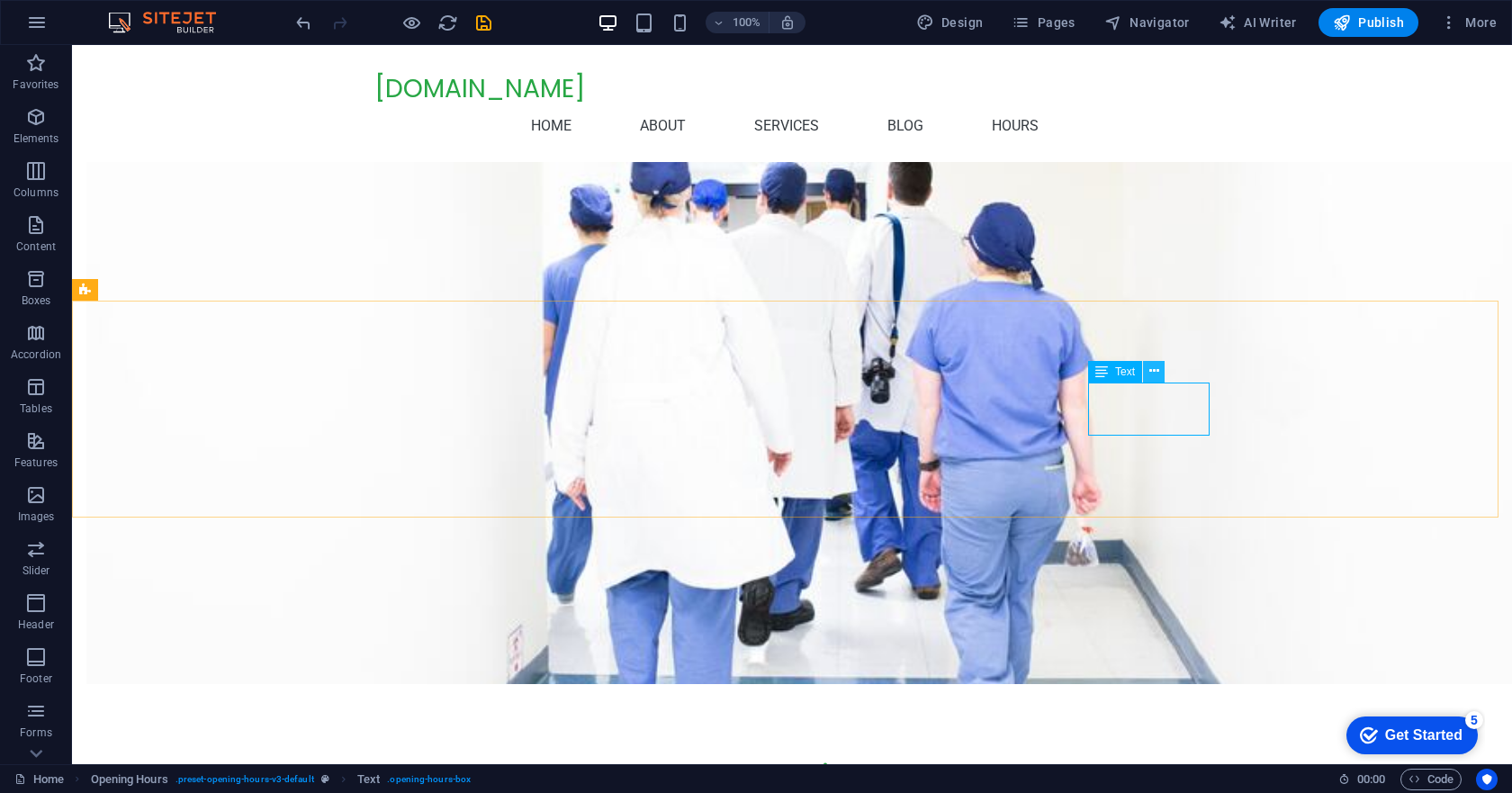
click at [1157, 363] on icon at bounding box center [1154, 372] width 10 height 19
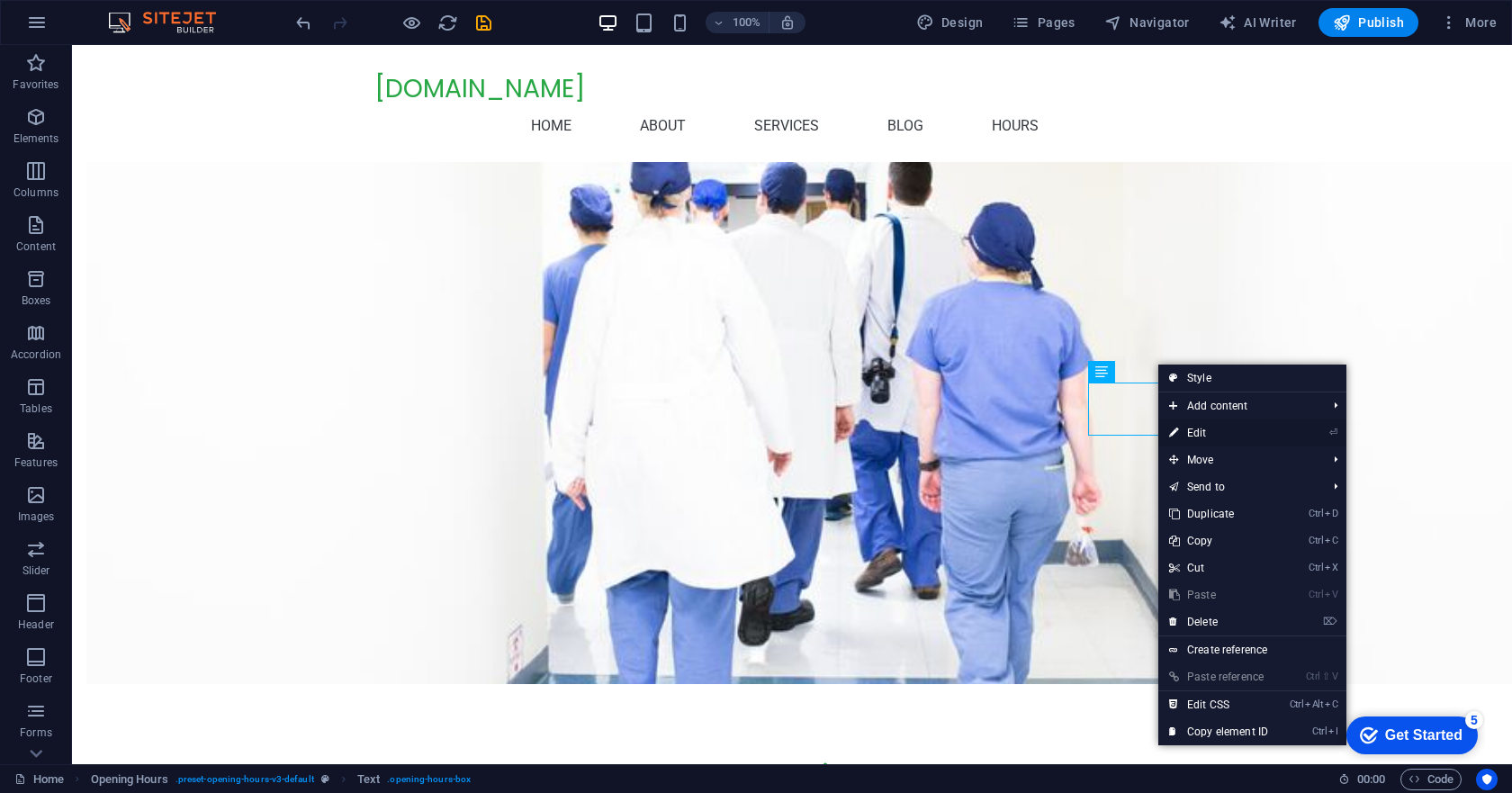
click at [1206, 430] on link "⏎ Edit" at bounding box center [1219, 433] width 120 height 27
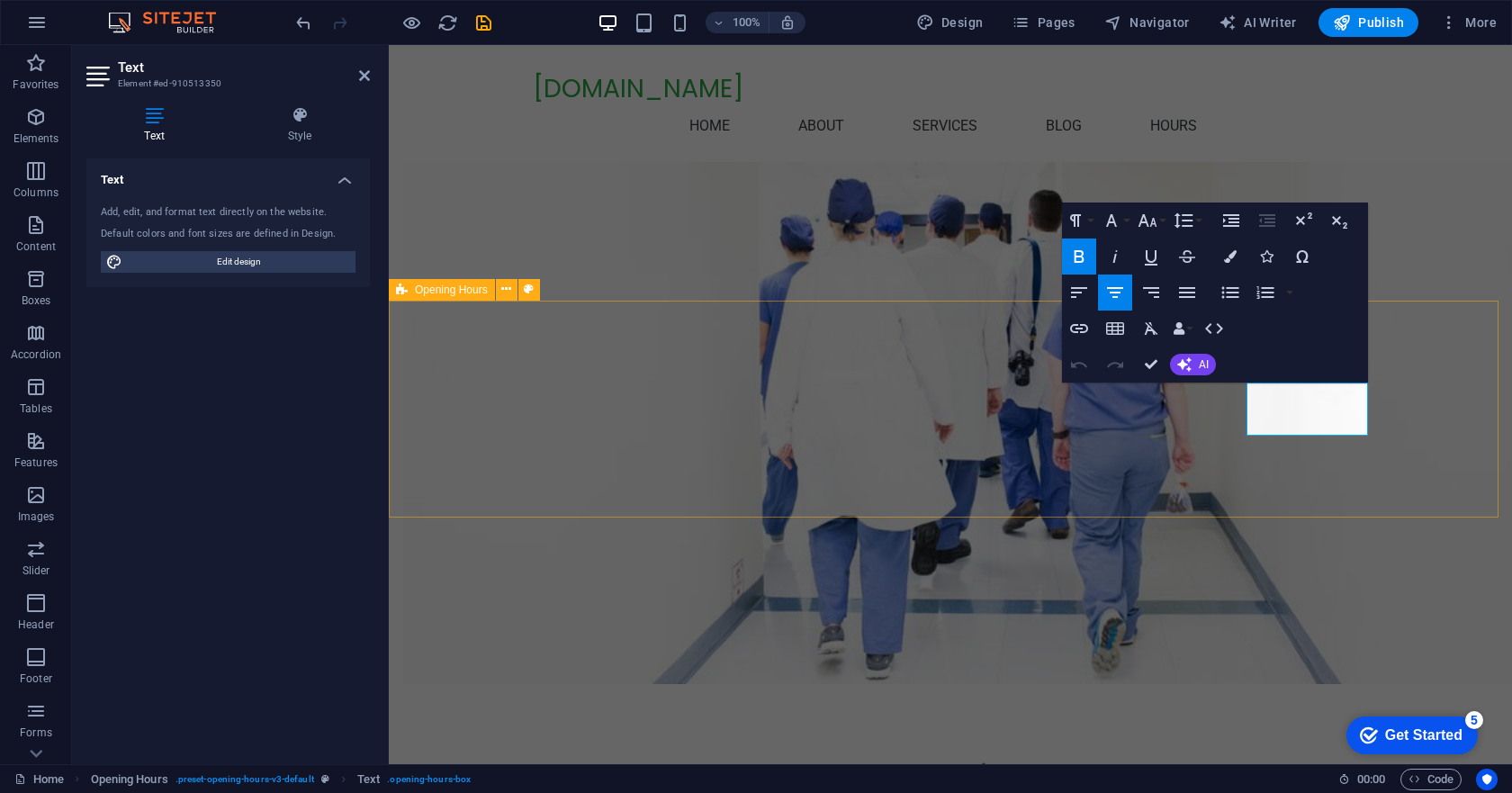
drag, startPoint x: 1254, startPoint y: 419, endPoint x: 1378, endPoint y: 416, distance: 124.0
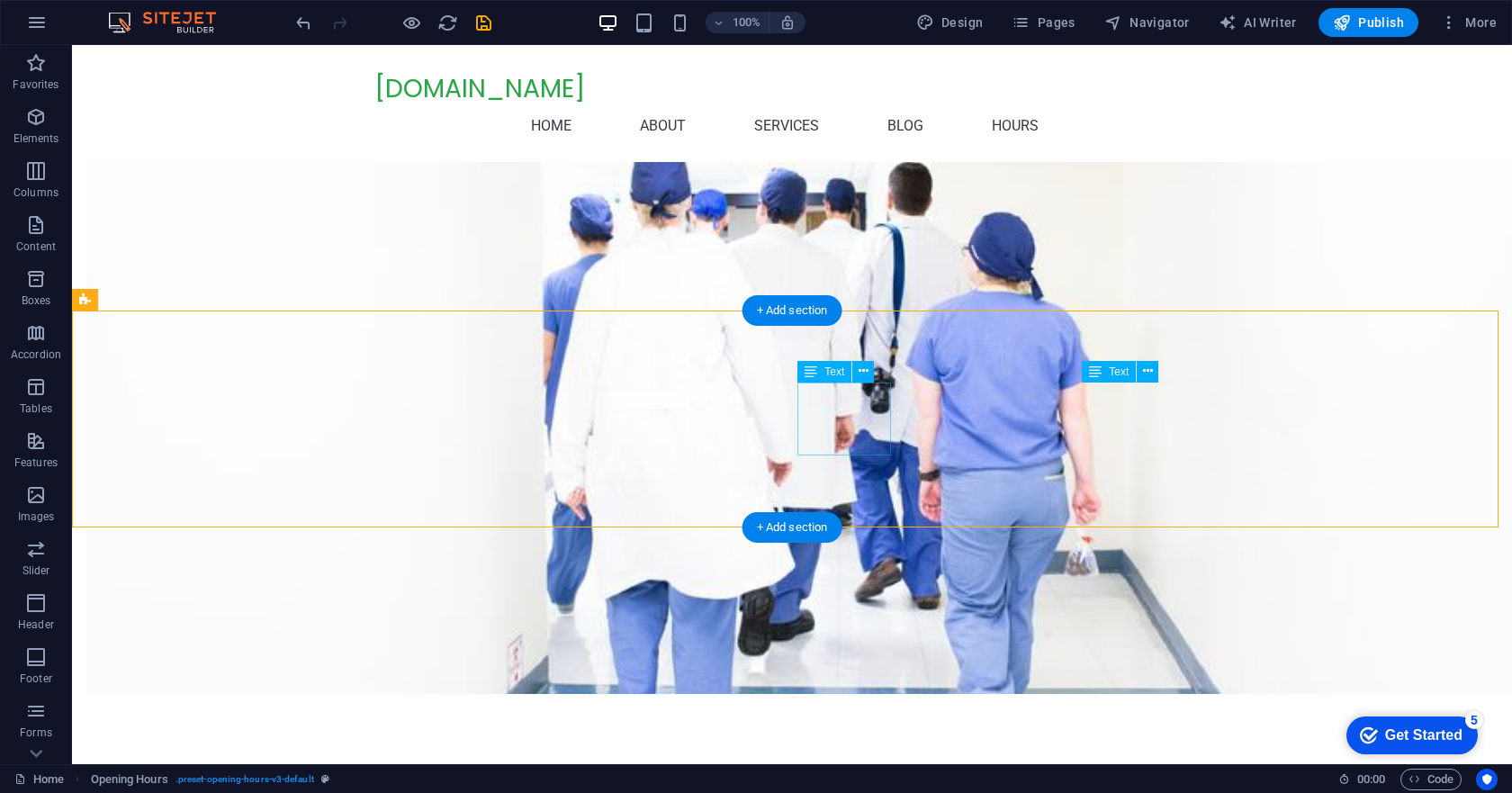
click at [857, 366] on button at bounding box center [862, 372] width 22 height 22
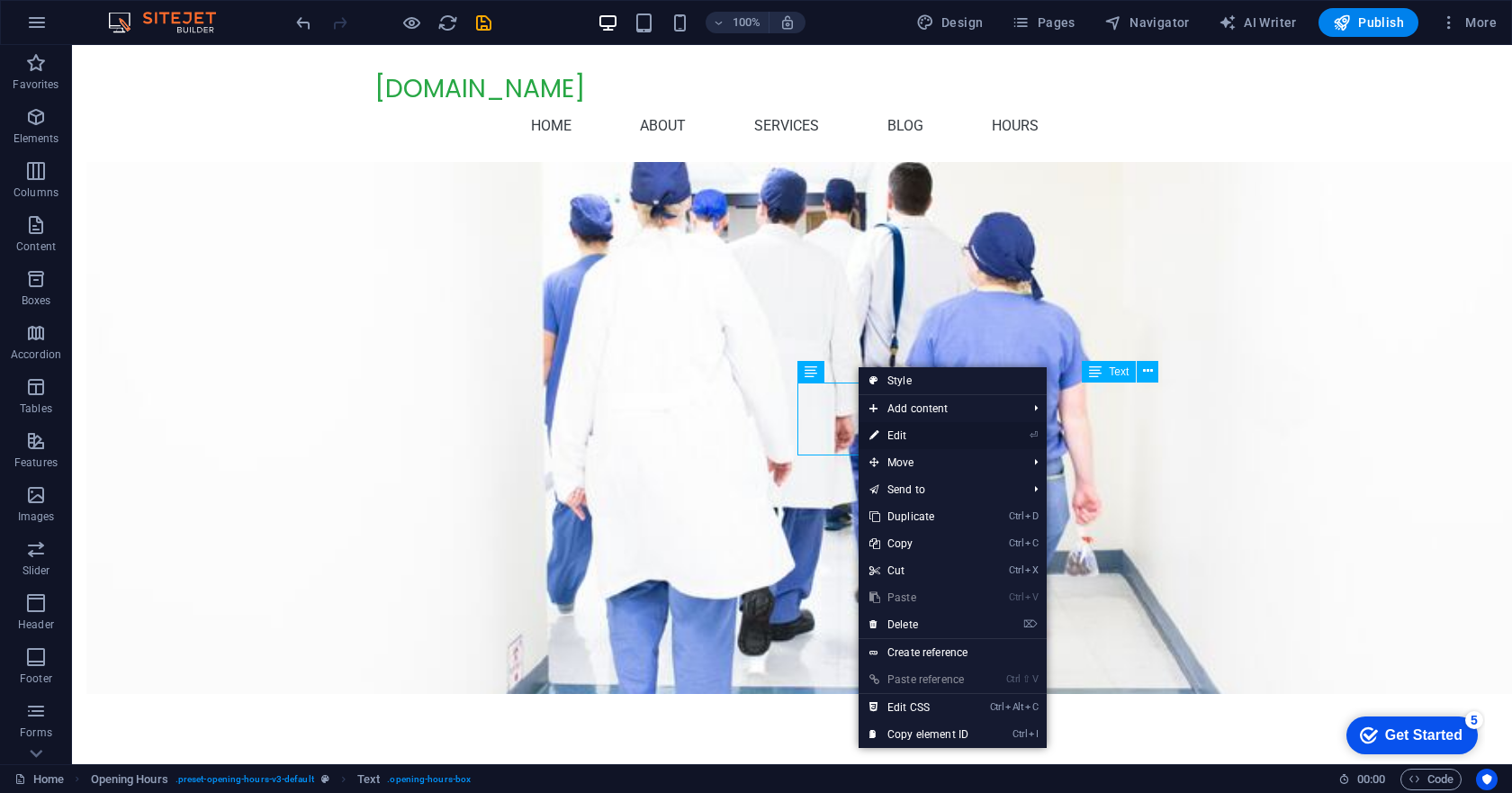
click at [898, 432] on link "⏎ Edit" at bounding box center [919, 436] width 120 height 27
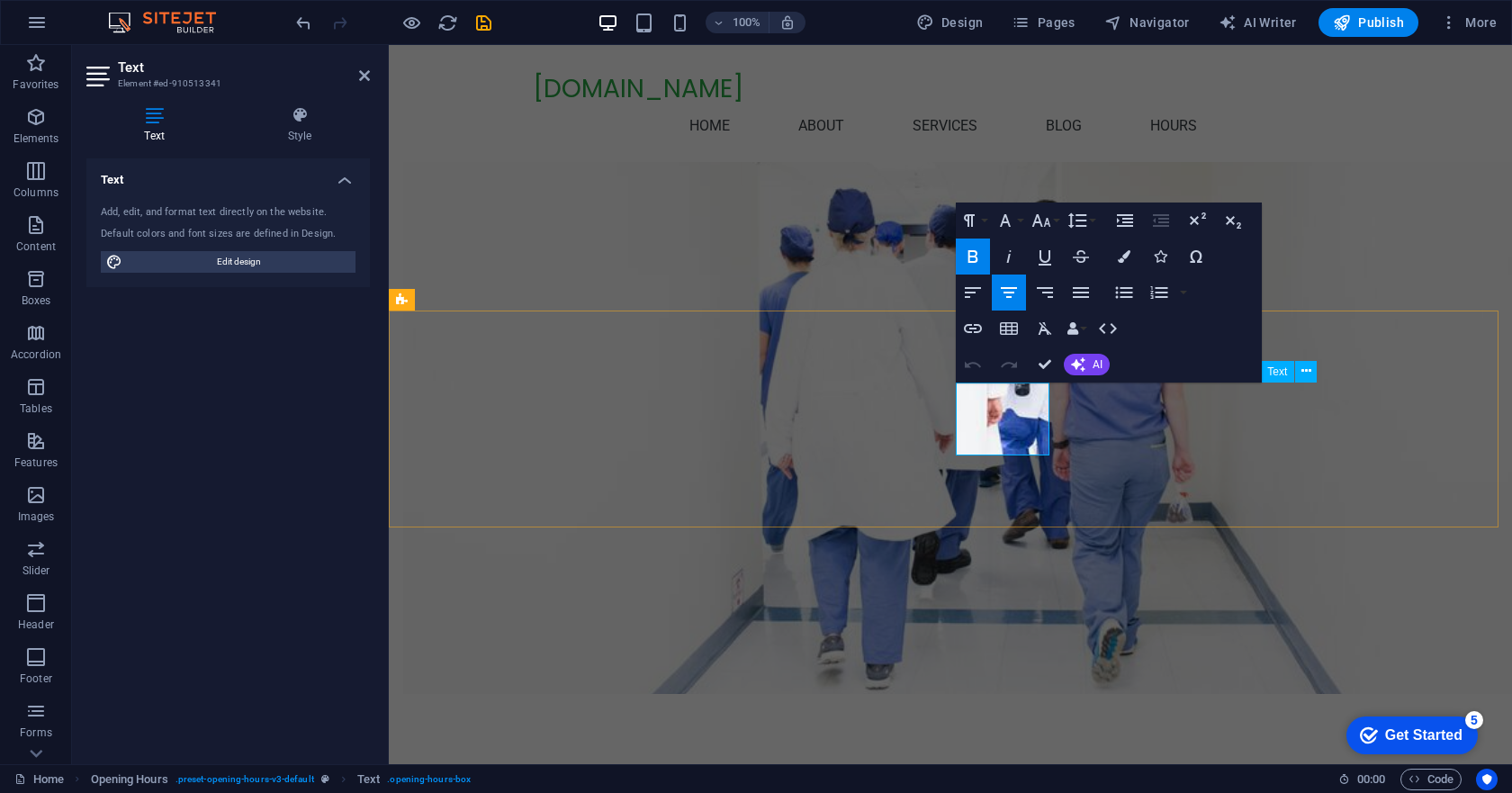
drag, startPoint x: 963, startPoint y: 419, endPoint x: 1047, endPoint y: 438, distance: 86.1
click at [1050, 226] on icon "button" at bounding box center [1042, 220] width 19 height 12
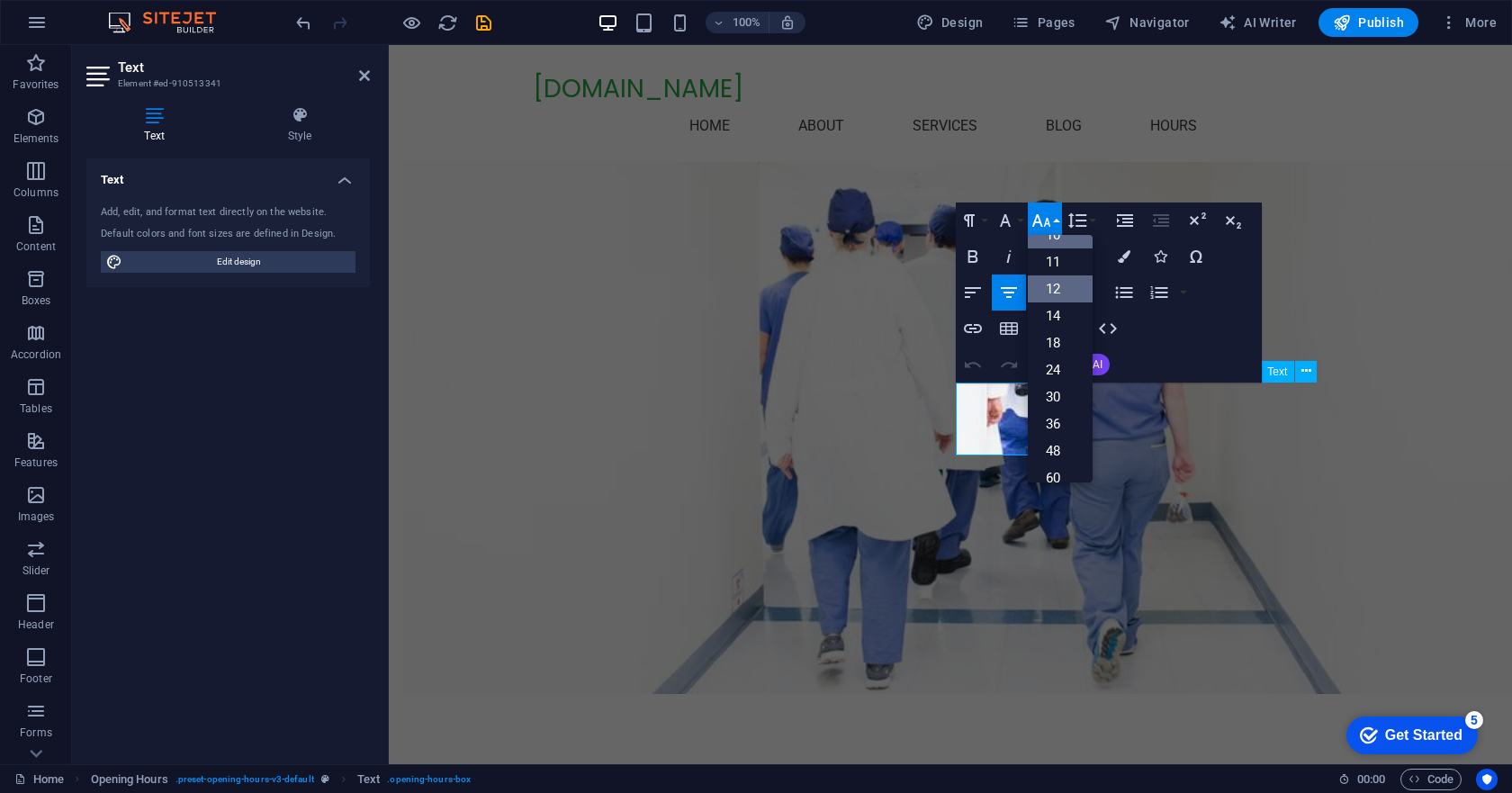
click at [1061, 287] on link "12" at bounding box center [1060, 289] width 65 height 27
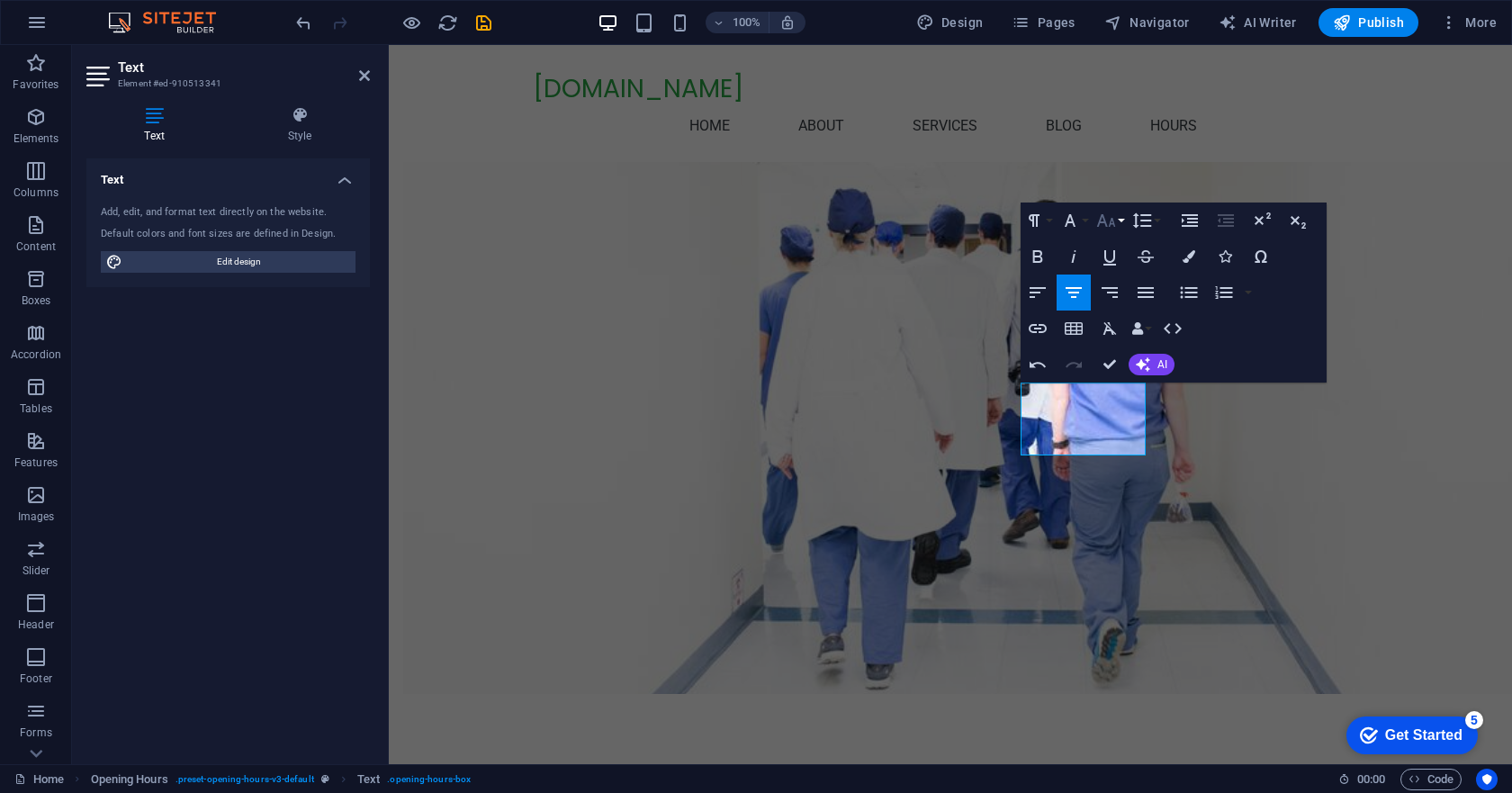
click at [1115, 224] on icon "button" at bounding box center [1106, 220] width 22 height 22
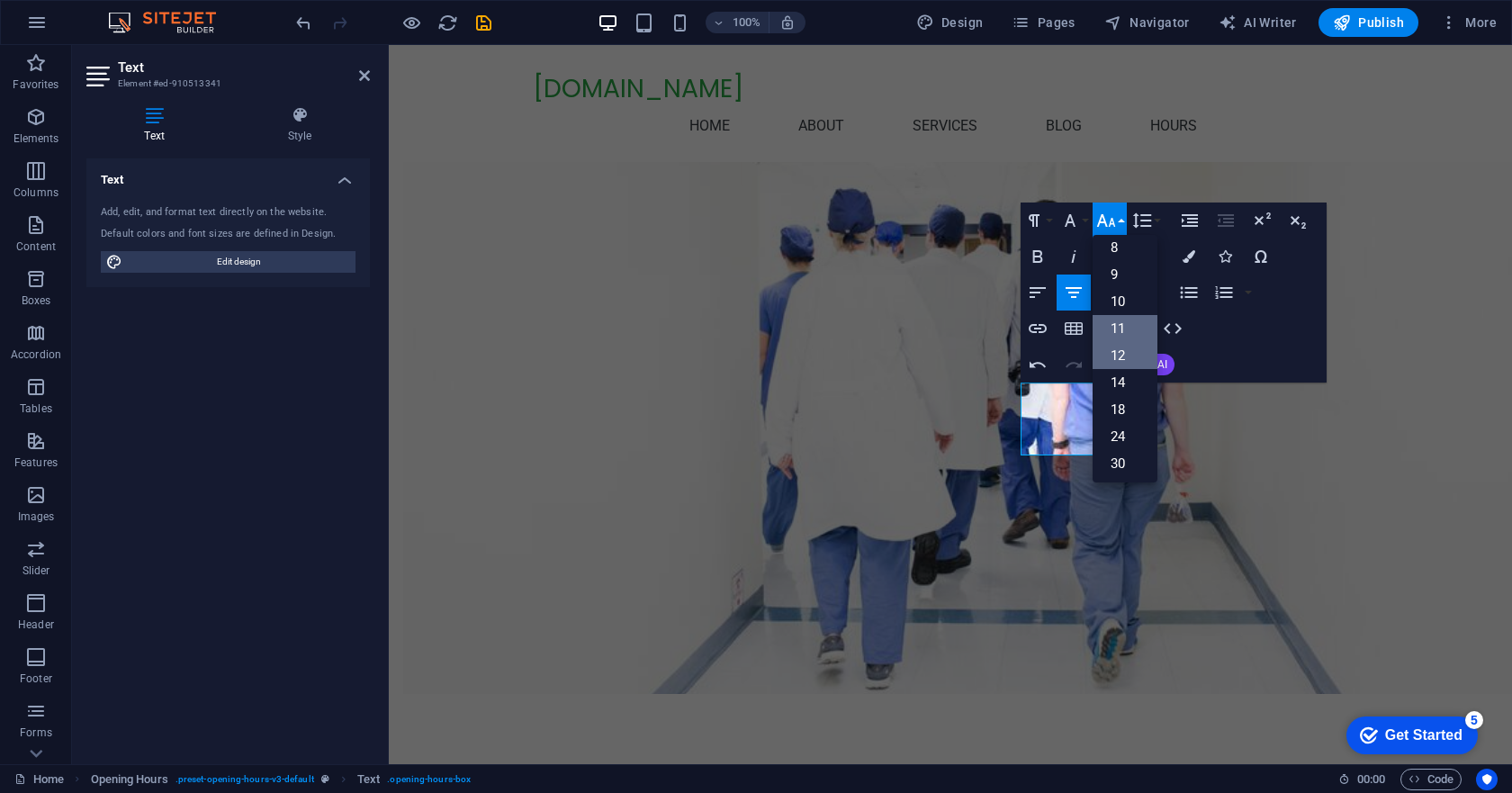
scroll to position [0, 0]
click at [1126, 336] on link "11" at bounding box center [1125, 337] width 65 height 27
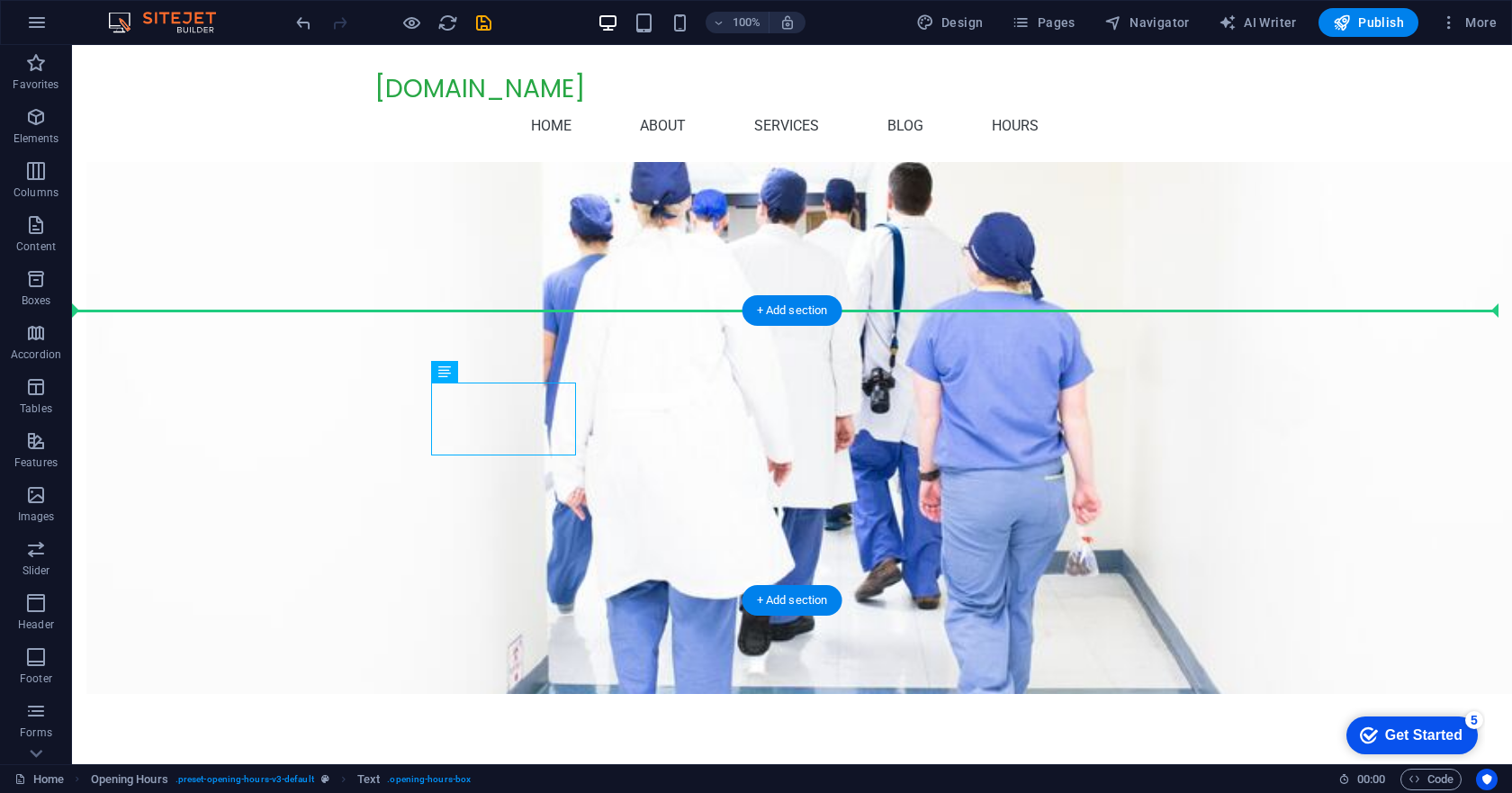
drag, startPoint x: 494, startPoint y: 414, endPoint x: 1232, endPoint y: 423, distance: 738.1
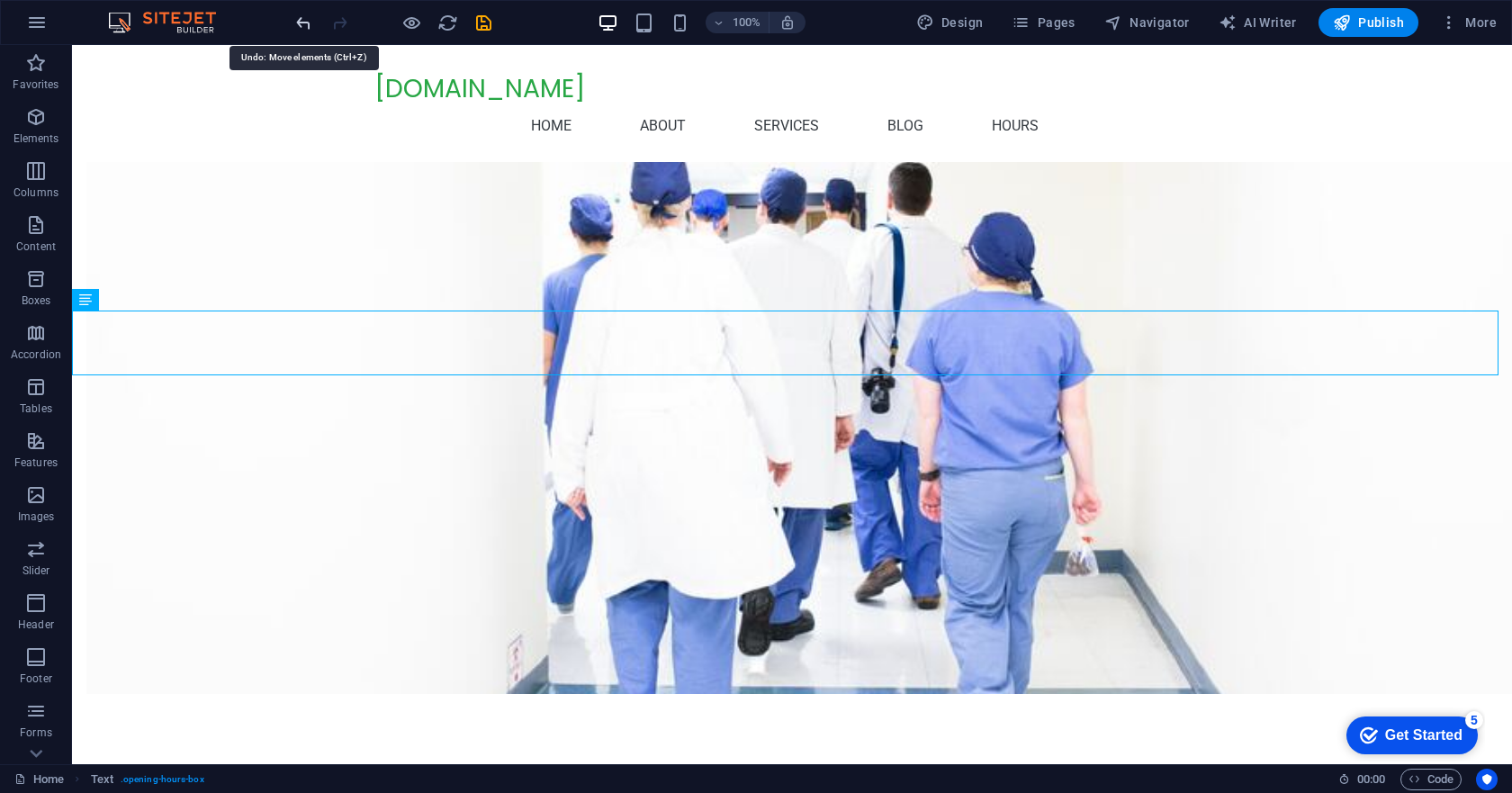
click at [303, 25] on icon "undo" at bounding box center [304, 23] width 21 height 21
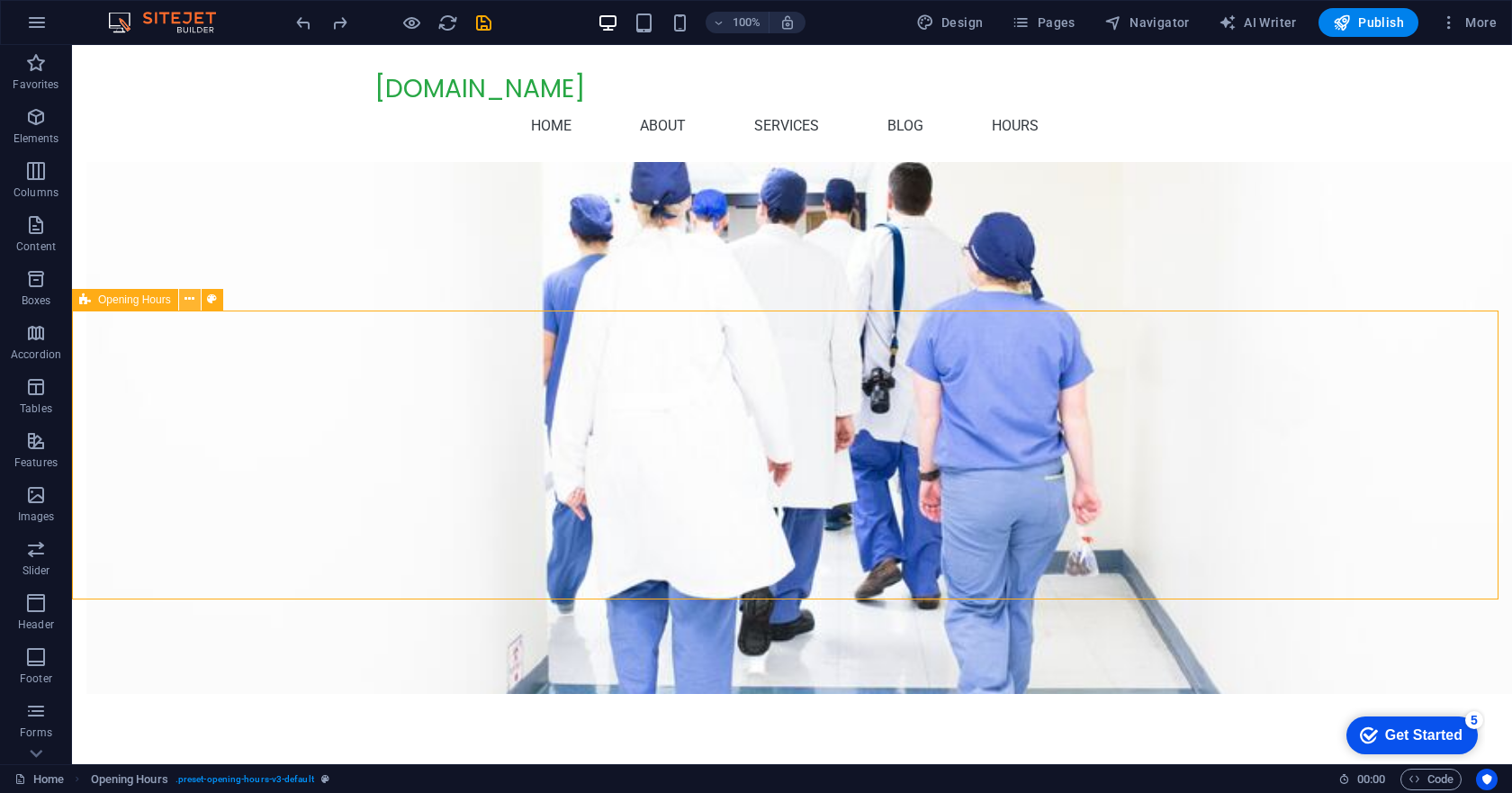
click at [191, 300] on icon at bounding box center [189, 299] width 10 height 19
click at [1126, 366] on icon at bounding box center [1130, 372] width 10 height 19
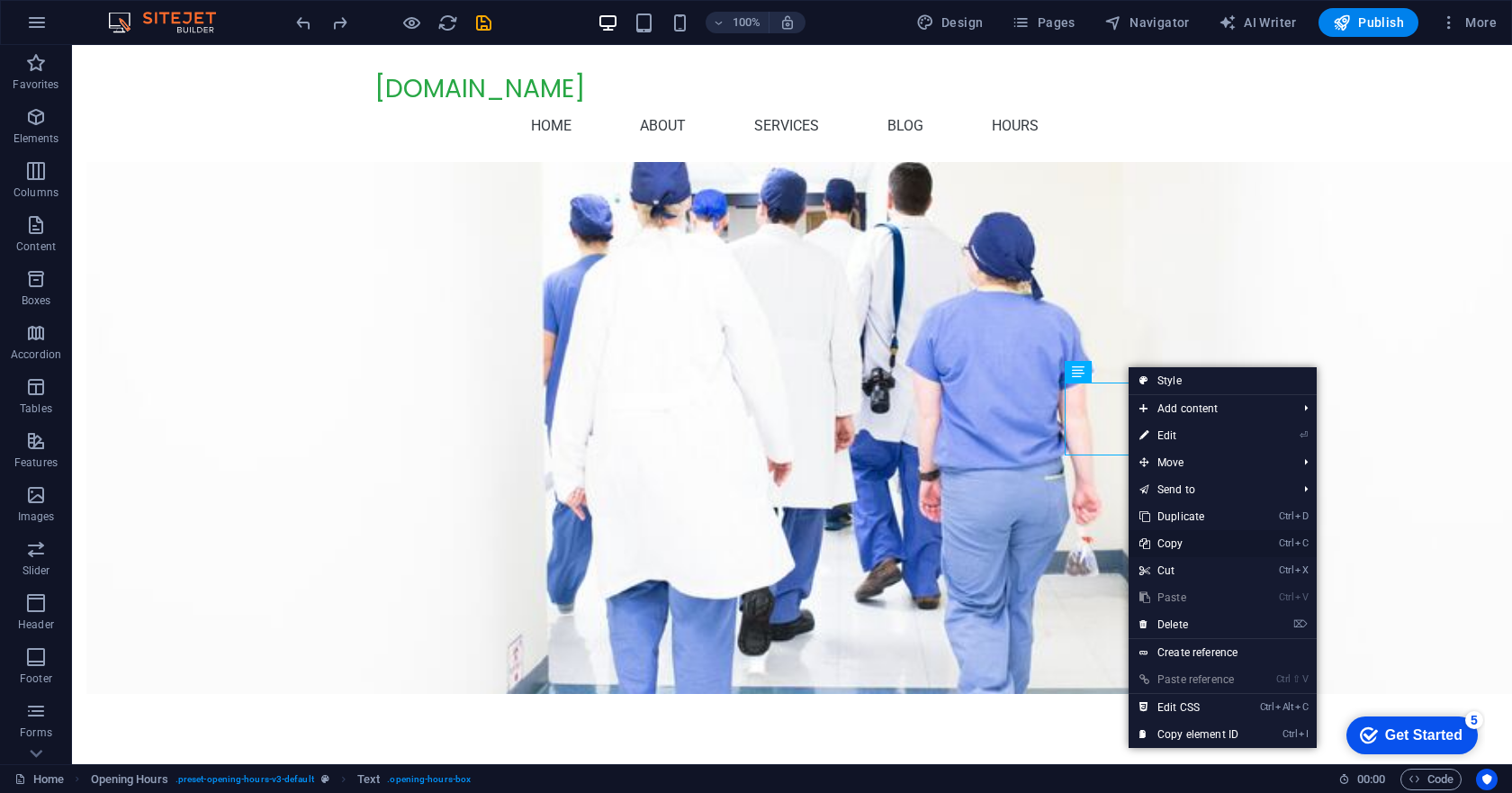
click at [1183, 540] on link "Ctrl C Copy" at bounding box center [1189, 544] width 120 height 27
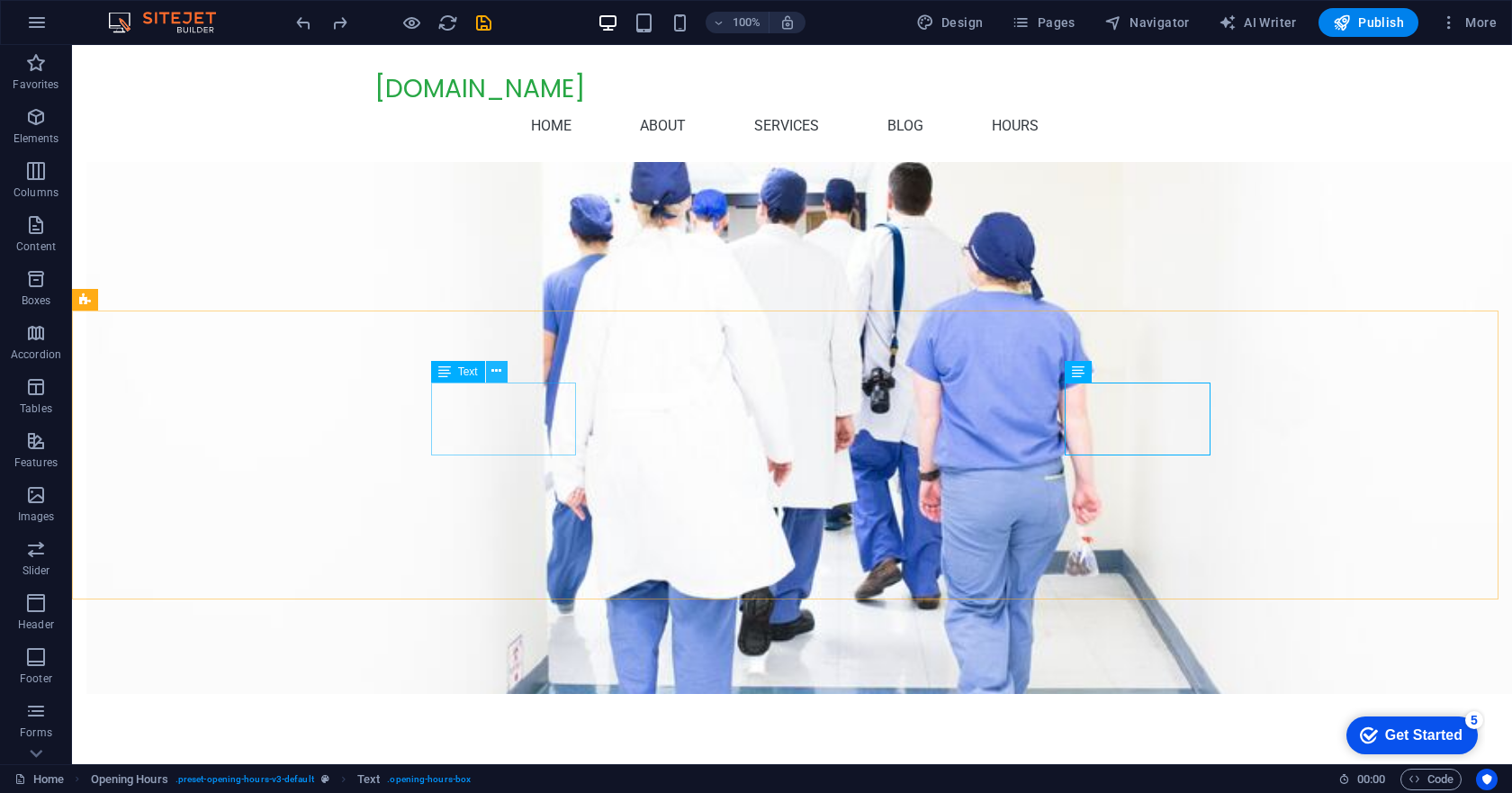
click at [495, 370] on icon at bounding box center [496, 372] width 10 height 19
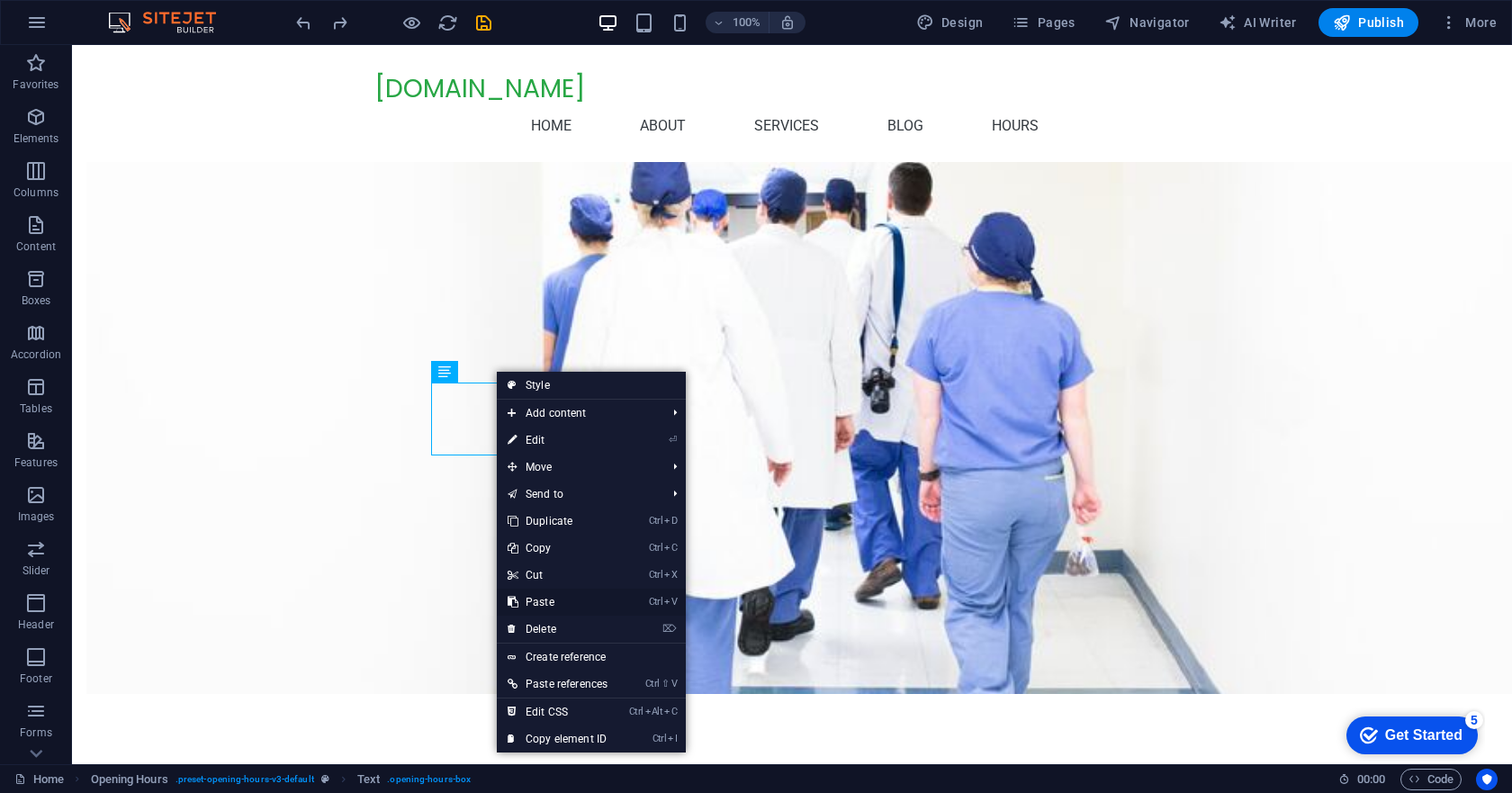
click at [541, 595] on link "Ctrl V Paste" at bounding box center [557, 602] width 121 height 27
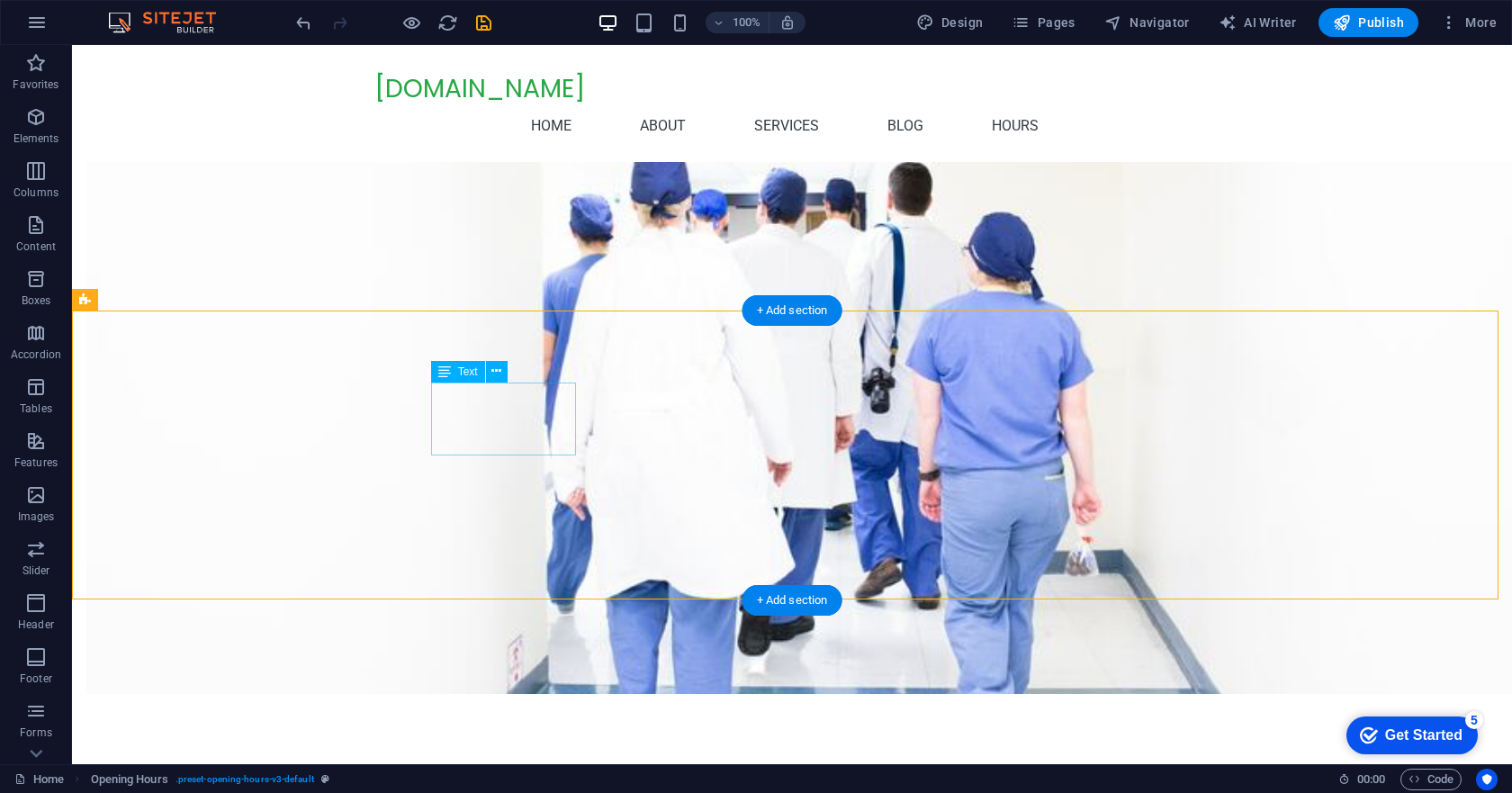
click at [496, 368] on icon at bounding box center [496, 372] width 10 height 19
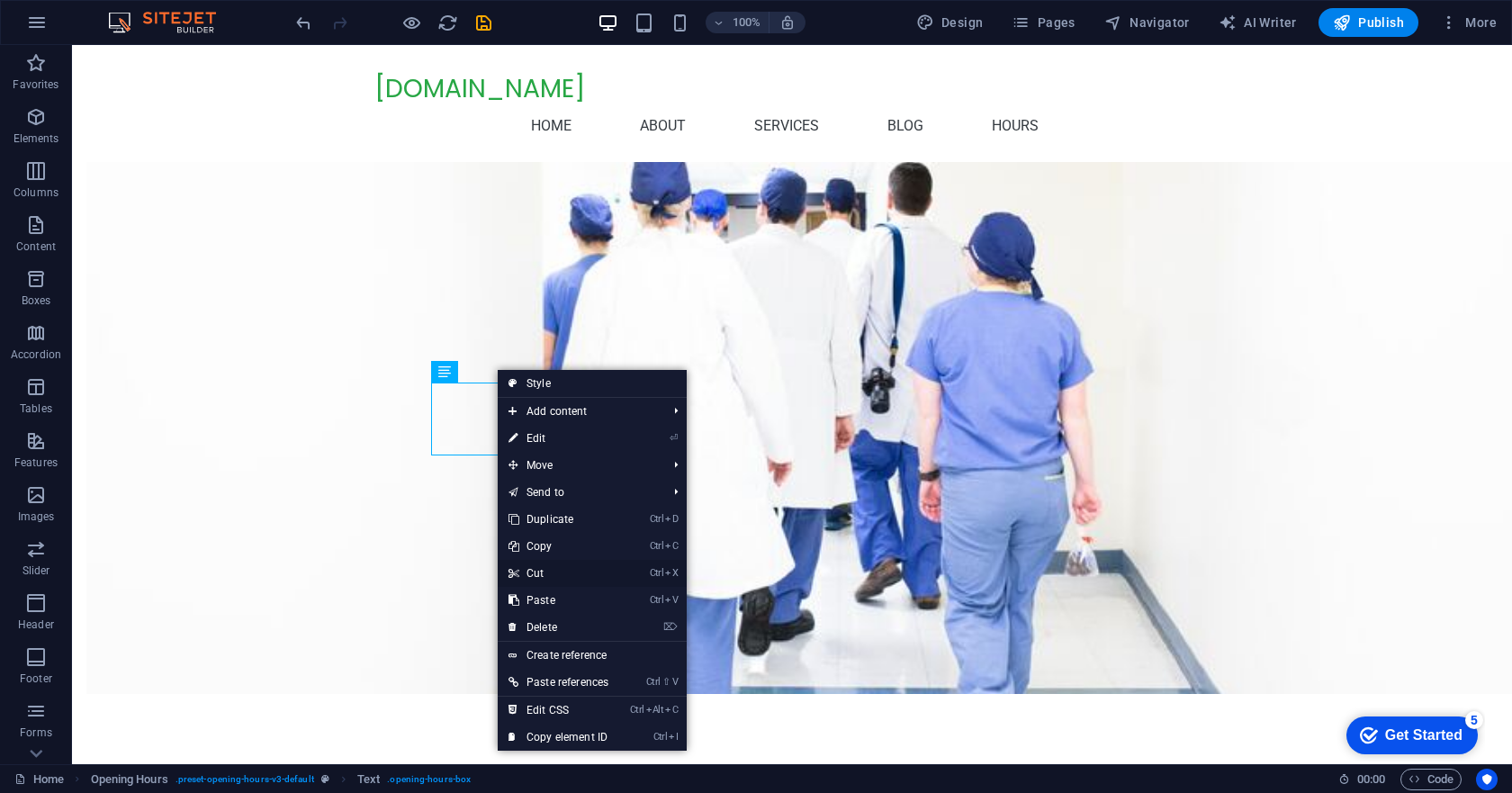
click at [543, 567] on link "Ctrl X Cut" at bounding box center [558, 573] width 121 height 27
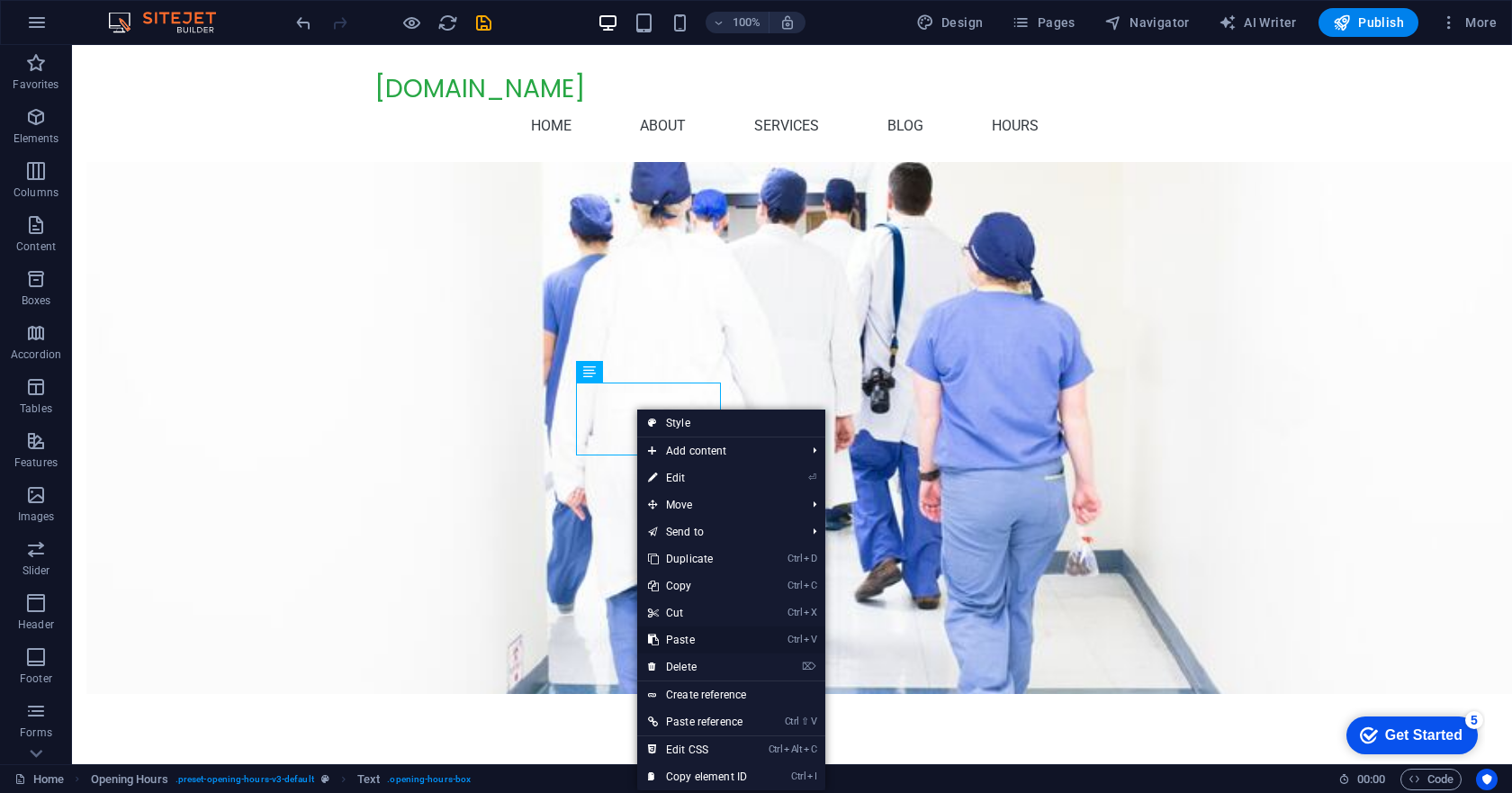
click at [693, 641] on link "Ctrl V Paste" at bounding box center [698, 640] width 120 height 27
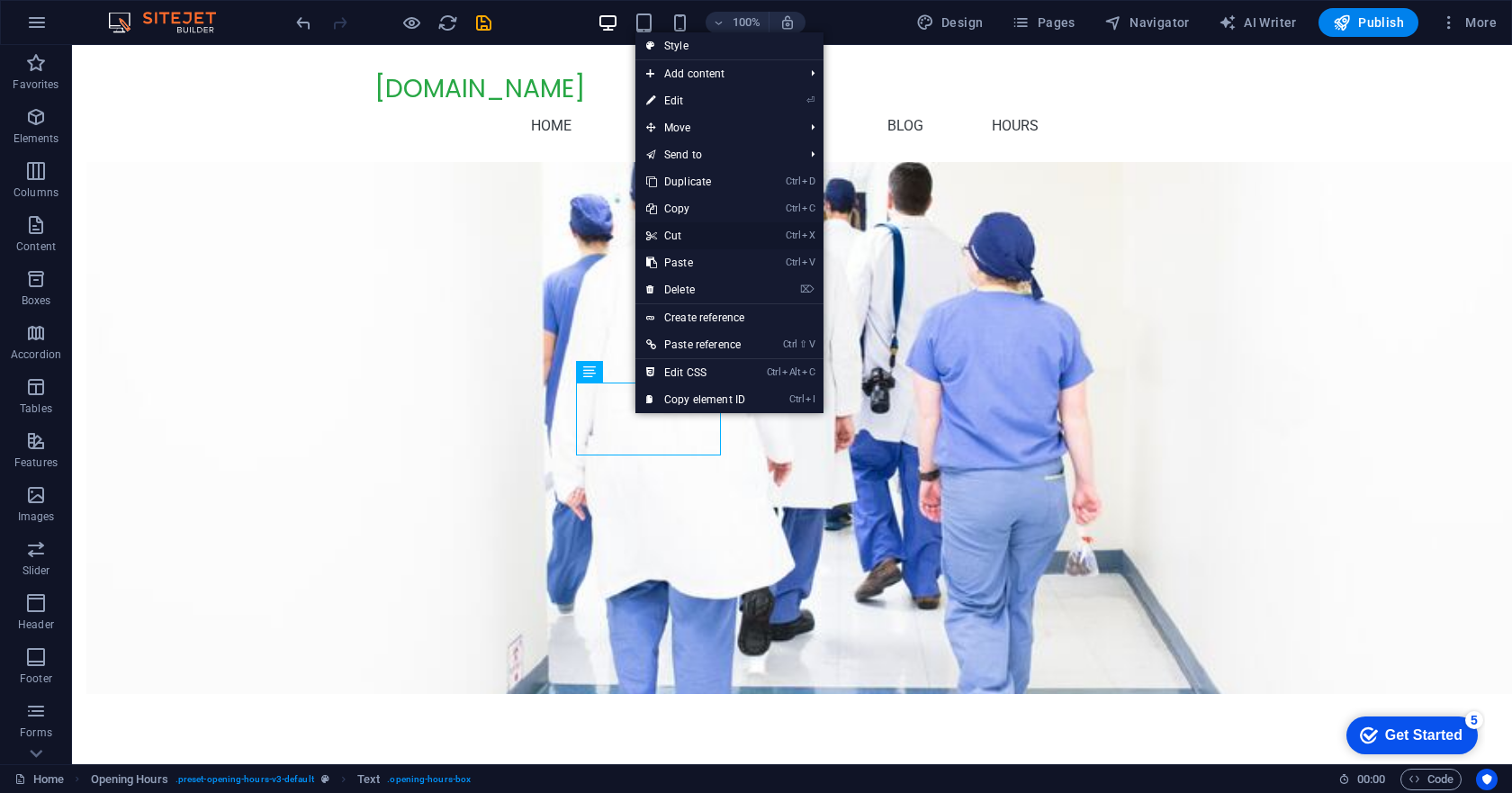
click at [693, 230] on link "Ctrl X Cut" at bounding box center [696, 235] width 120 height 27
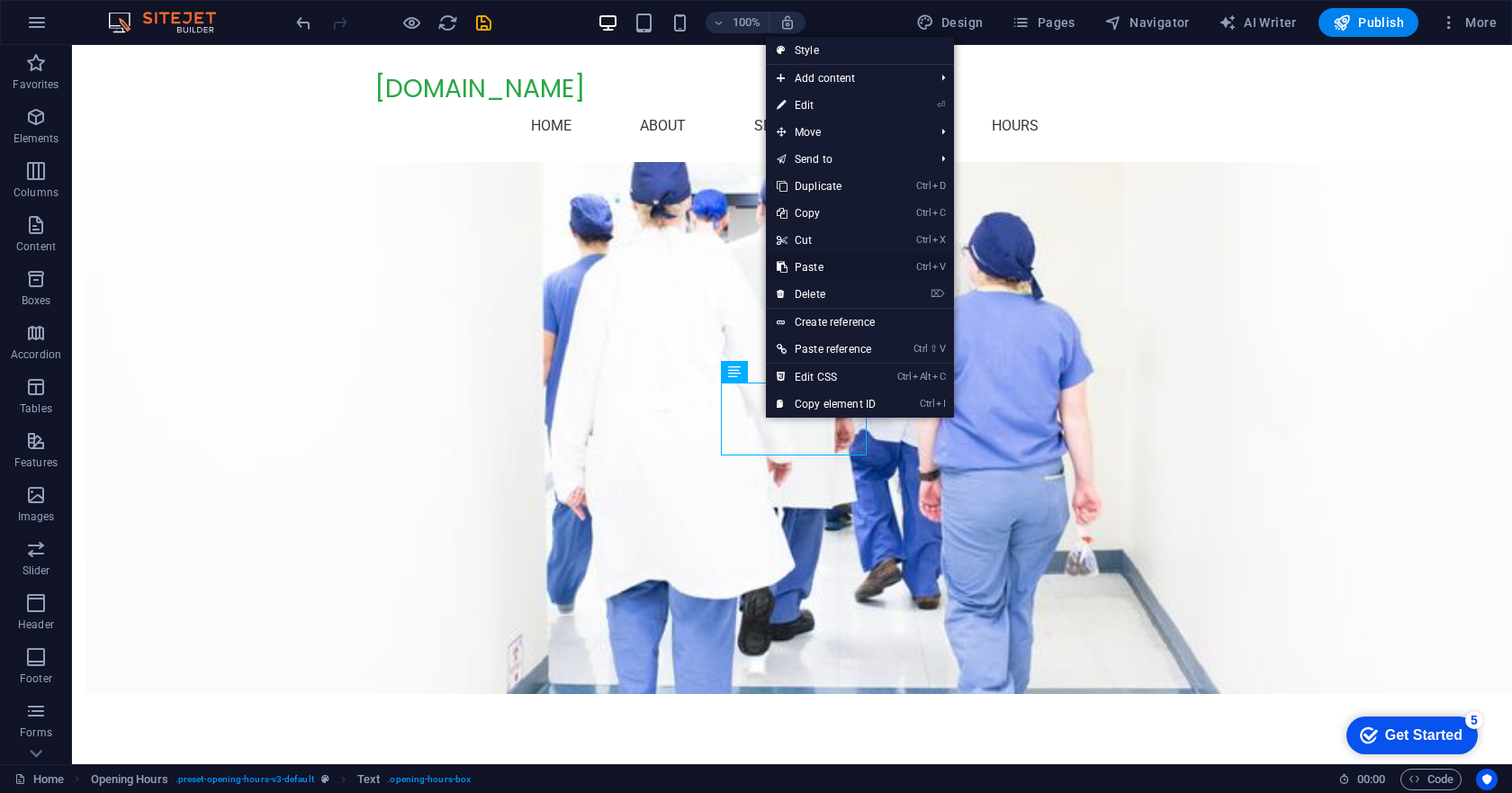
click at [812, 269] on link "Ctrl V Paste" at bounding box center [827, 267] width 120 height 27
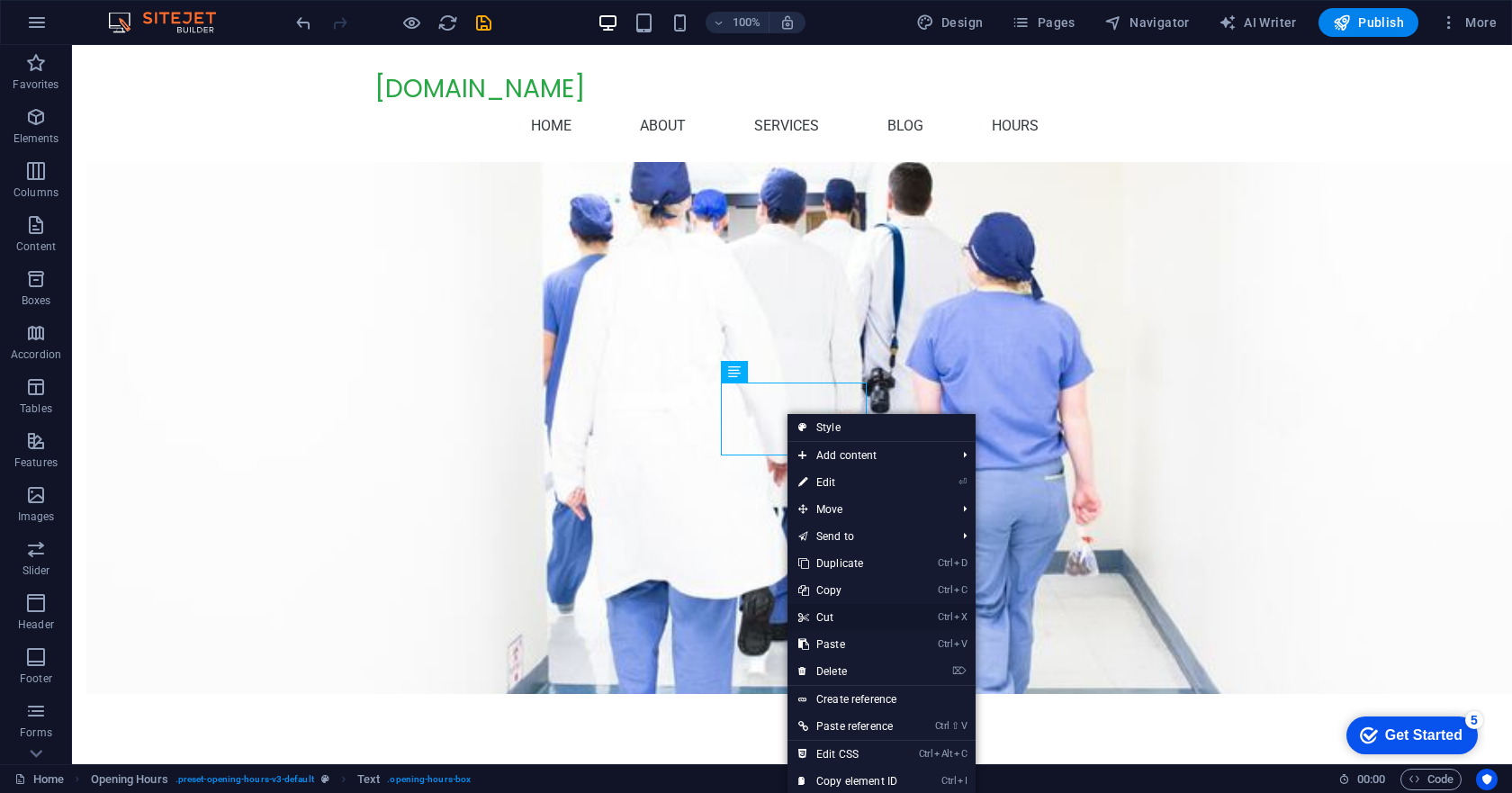
click at [835, 612] on link "Ctrl X Cut" at bounding box center [848, 617] width 120 height 27
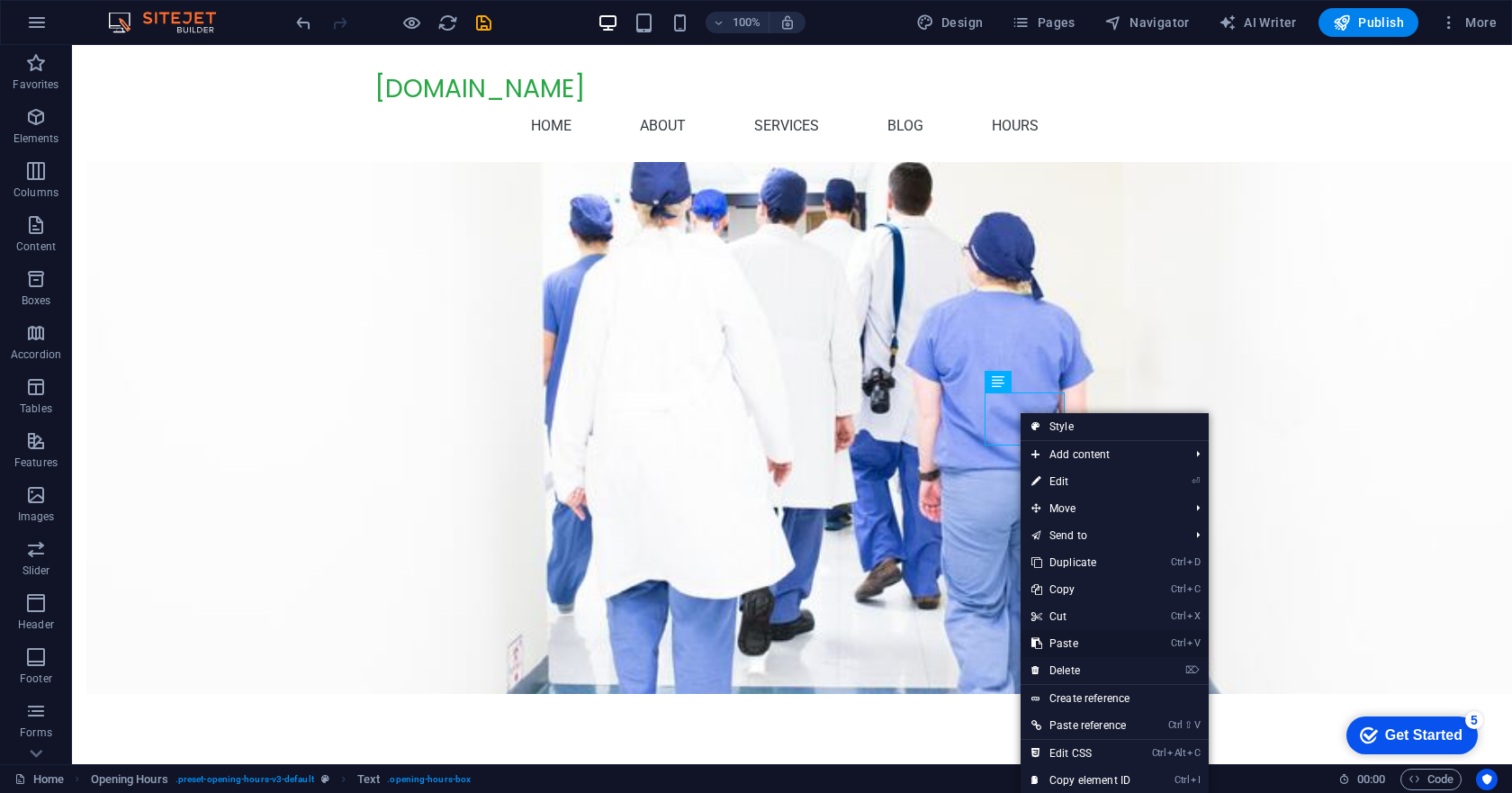
click at [1069, 642] on link "Ctrl V Paste" at bounding box center [1080, 643] width 120 height 27
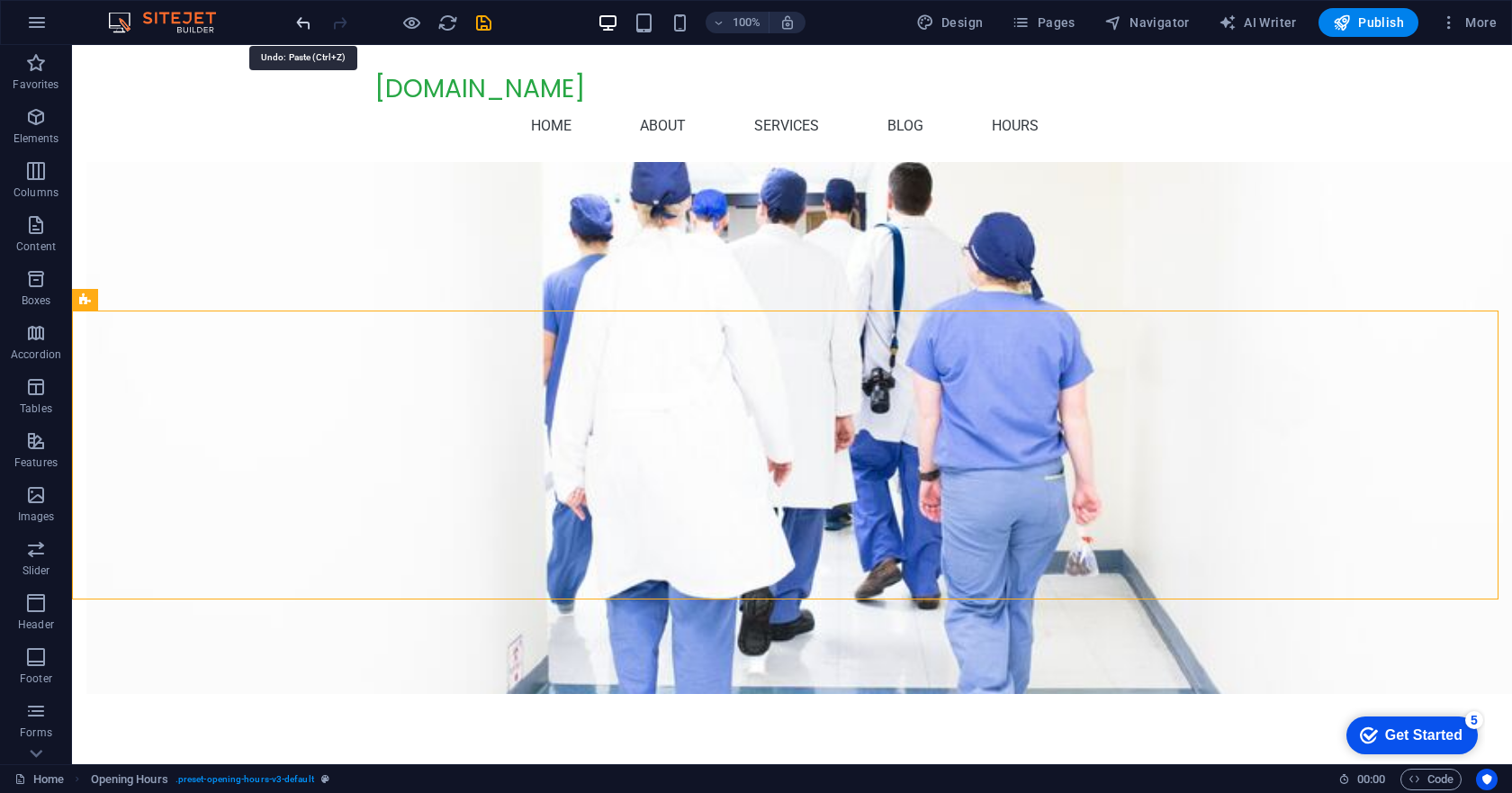
click at [304, 20] on icon "undo" at bounding box center [304, 23] width 21 height 21
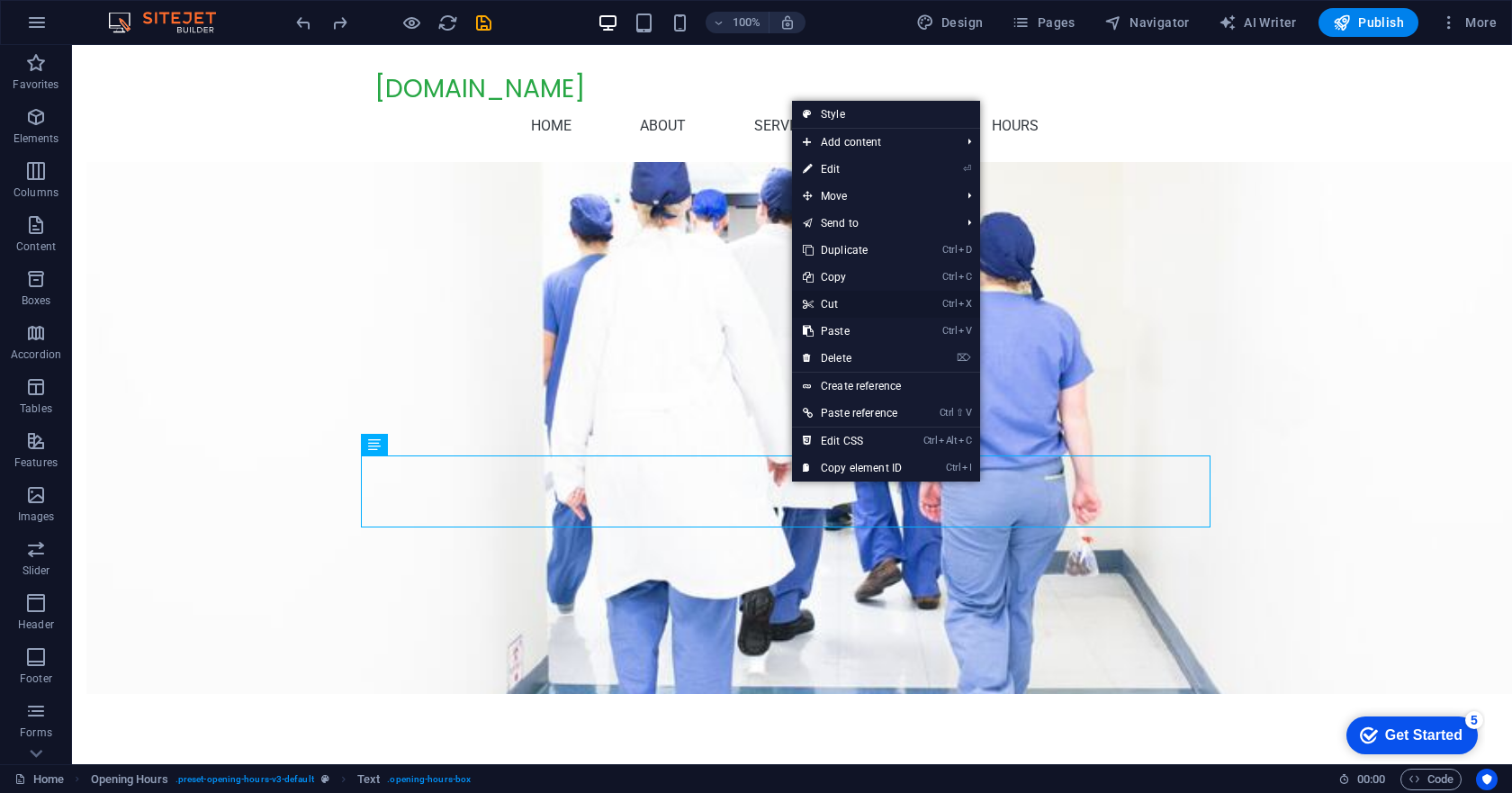
click at [835, 298] on link "Ctrl X Cut" at bounding box center [852, 304] width 120 height 27
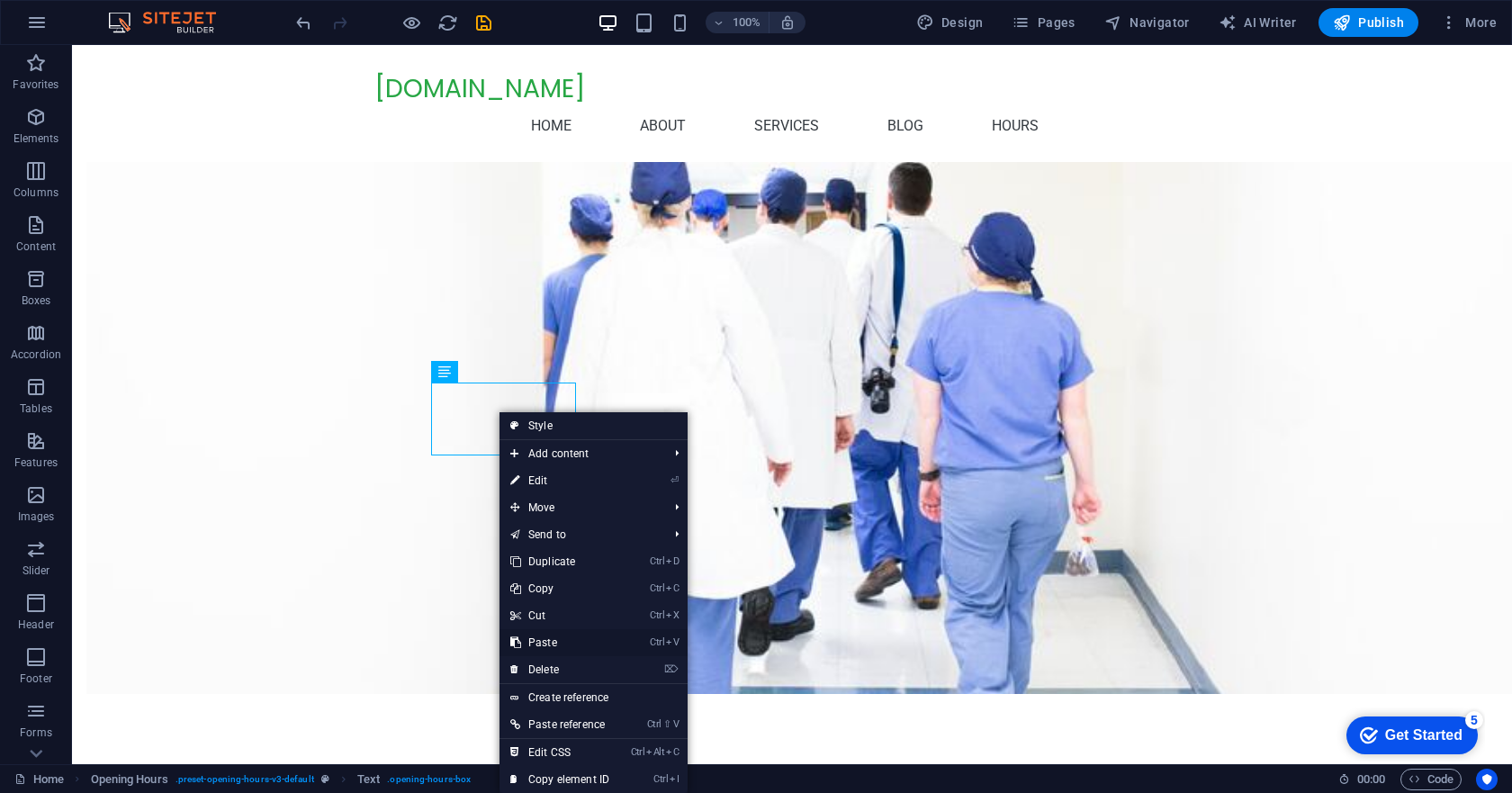
click at [548, 642] on link "Ctrl V Paste" at bounding box center [559, 642] width 120 height 27
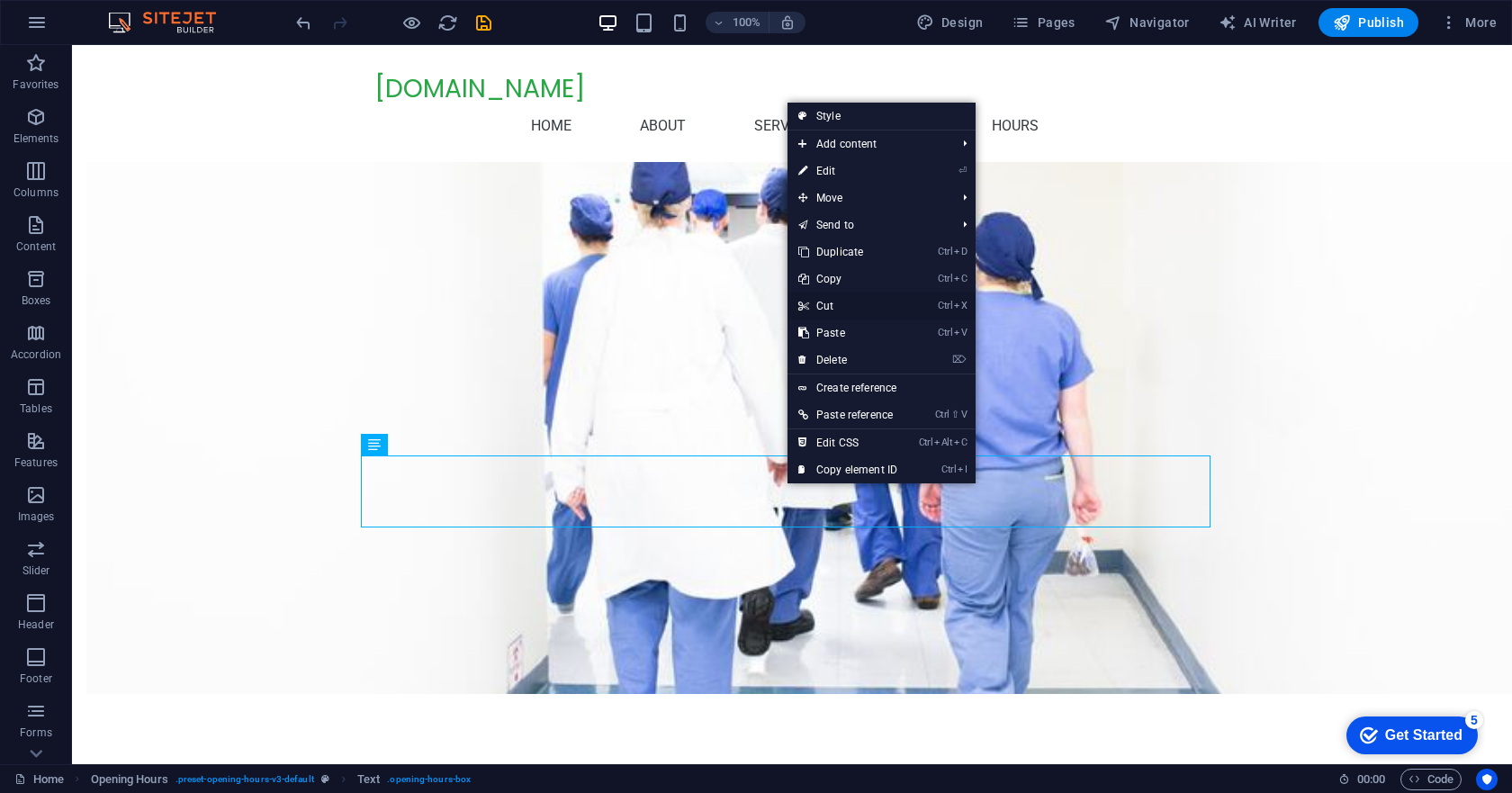
click at [830, 303] on link "Ctrl X Cut" at bounding box center [848, 306] width 120 height 27
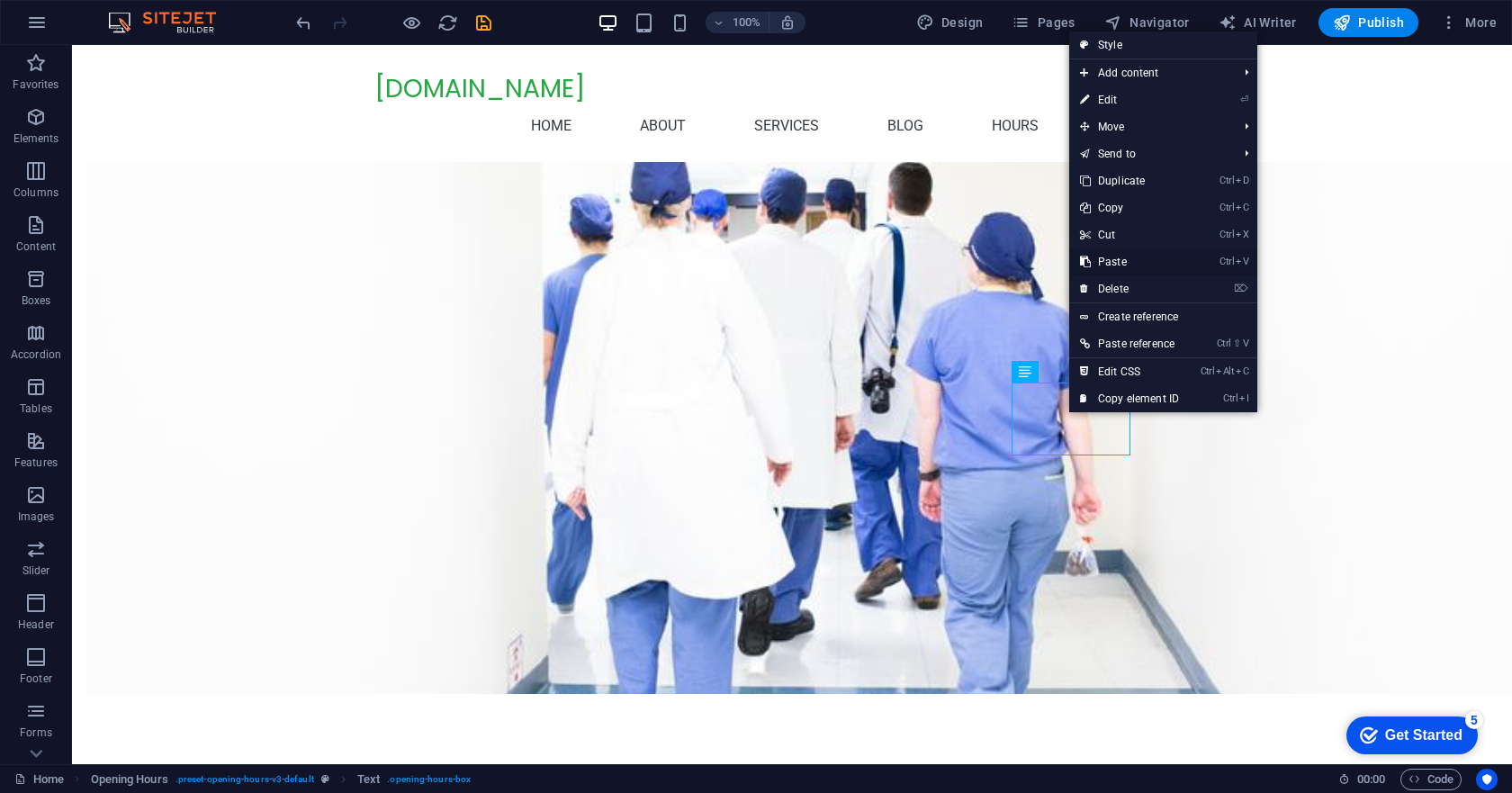
click at [1116, 253] on link "Ctrl V Paste" at bounding box center [1129, 262] width 120 height 27
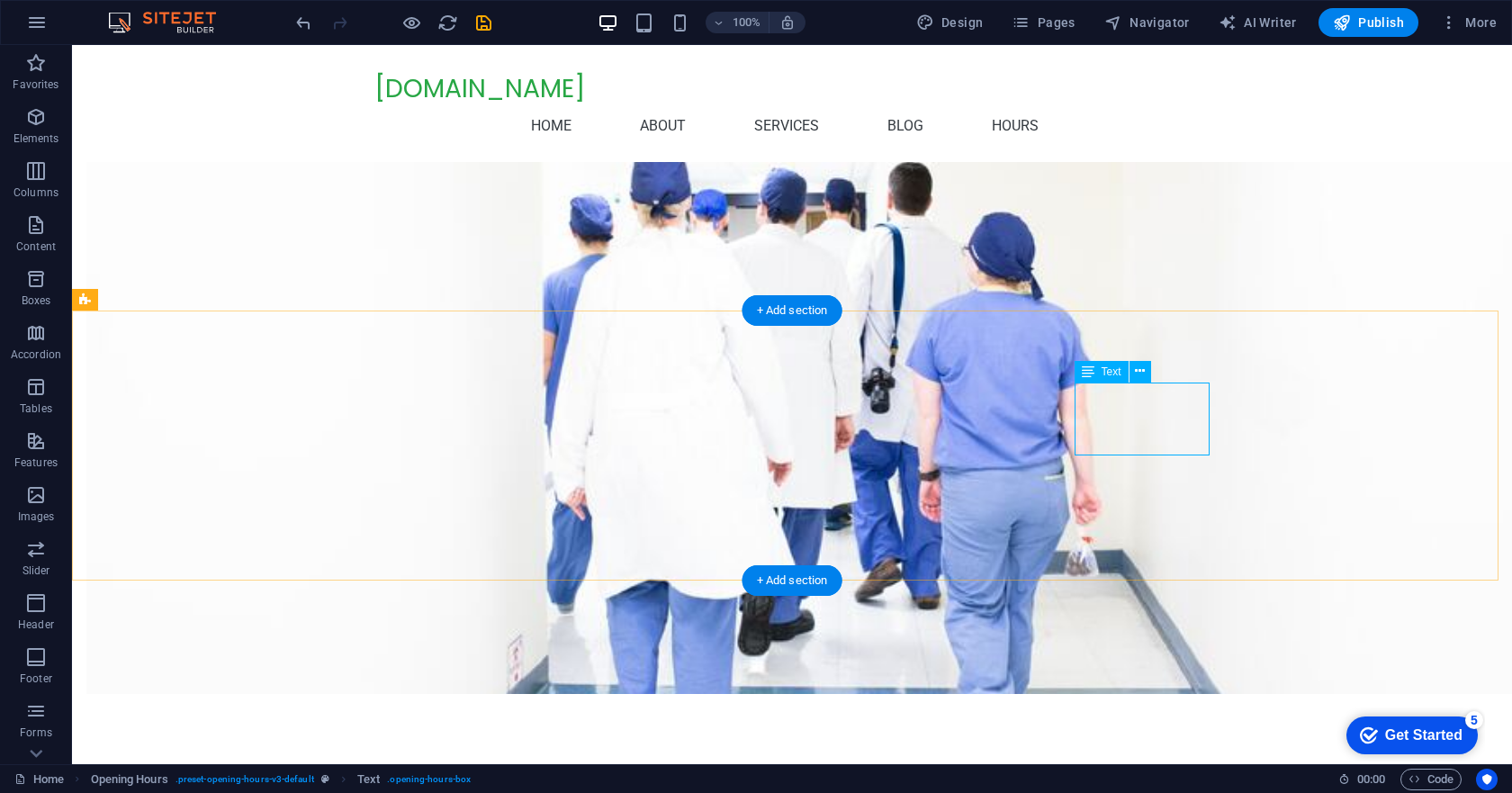
click at [1142, 368] on icon at bounding box center [1140, 372] width 10 height 19
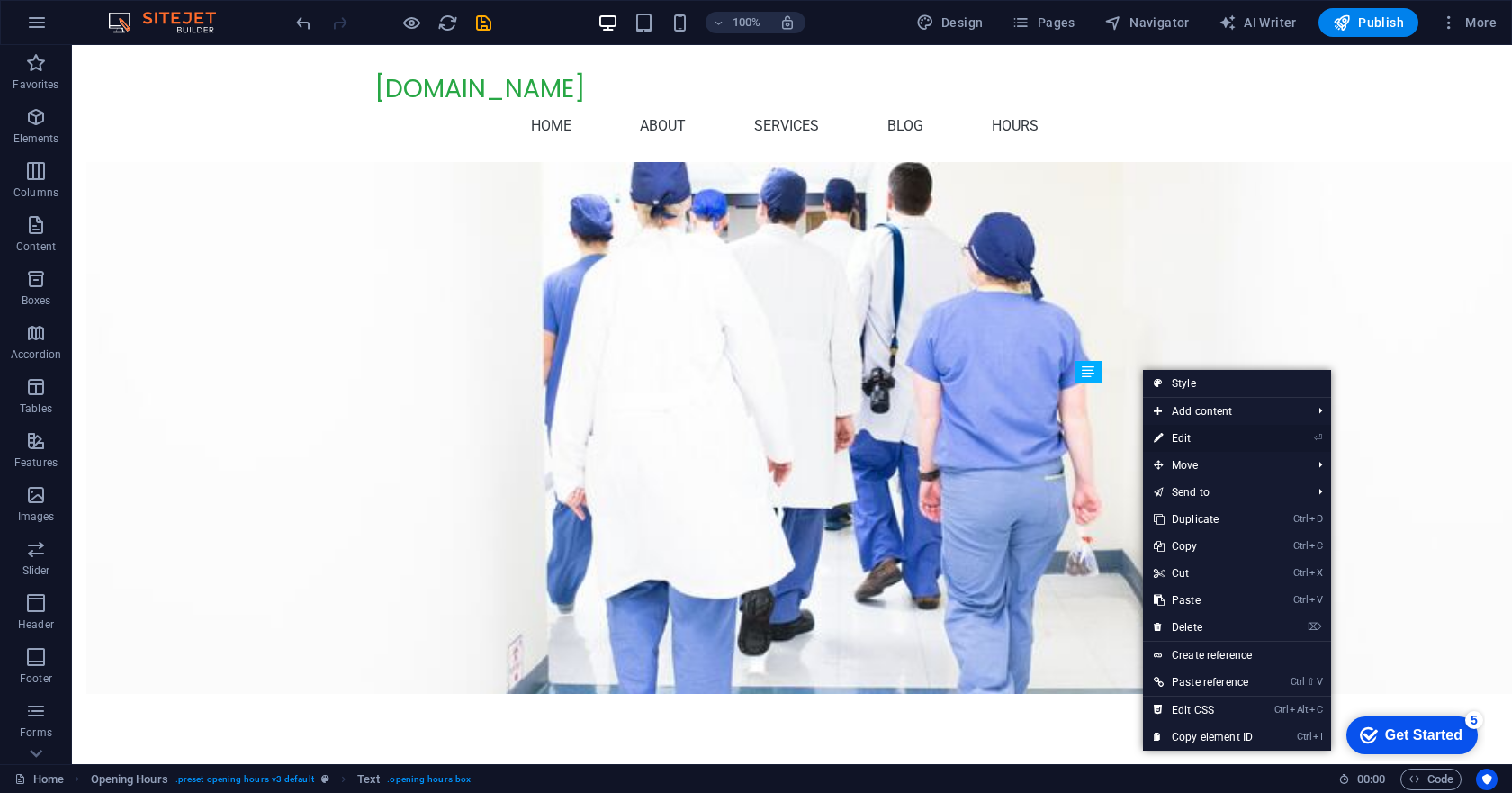
click at [1192, 436] on link "⏎ Edit" at bounding box center [1204, 438] width 120 height 27
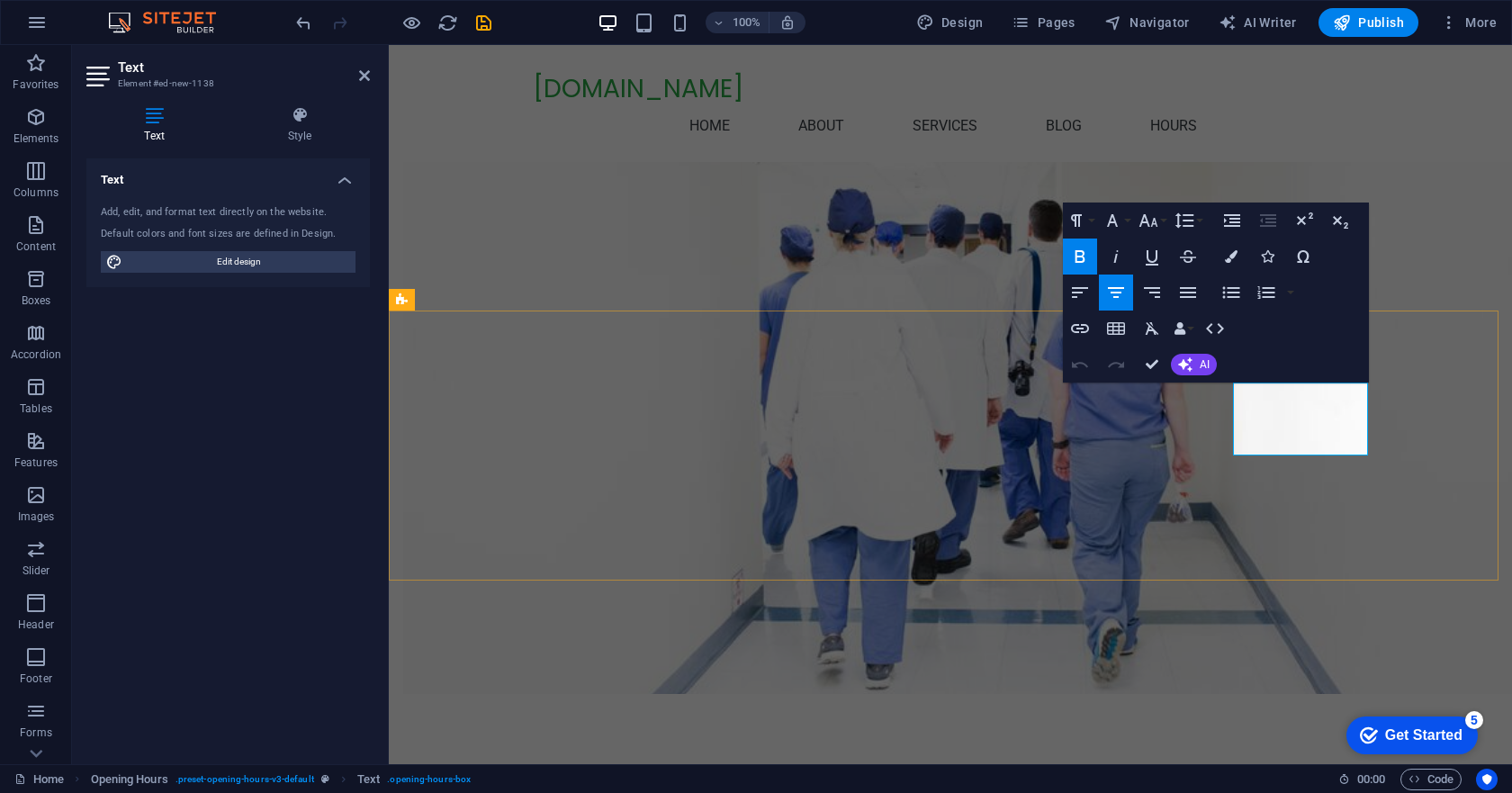
drag, startPoint x: 1271, startPoint y: 398, endPoint x: 1339, endPoint y: 398, distance: 68.0
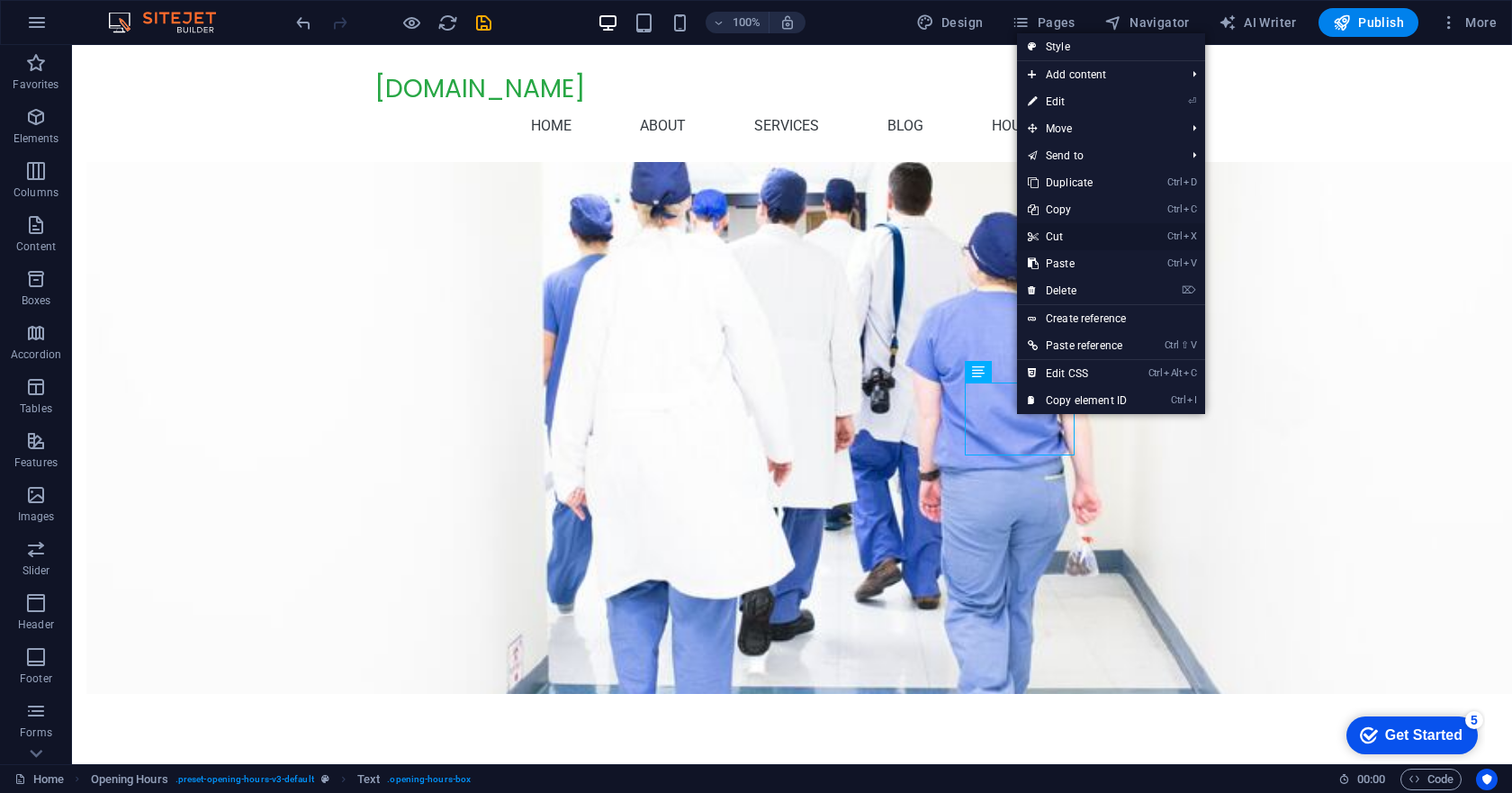
click at [1059, 233] on link "Ctrl X Cut" at bounding box center [1078, 236] width 120 height 27
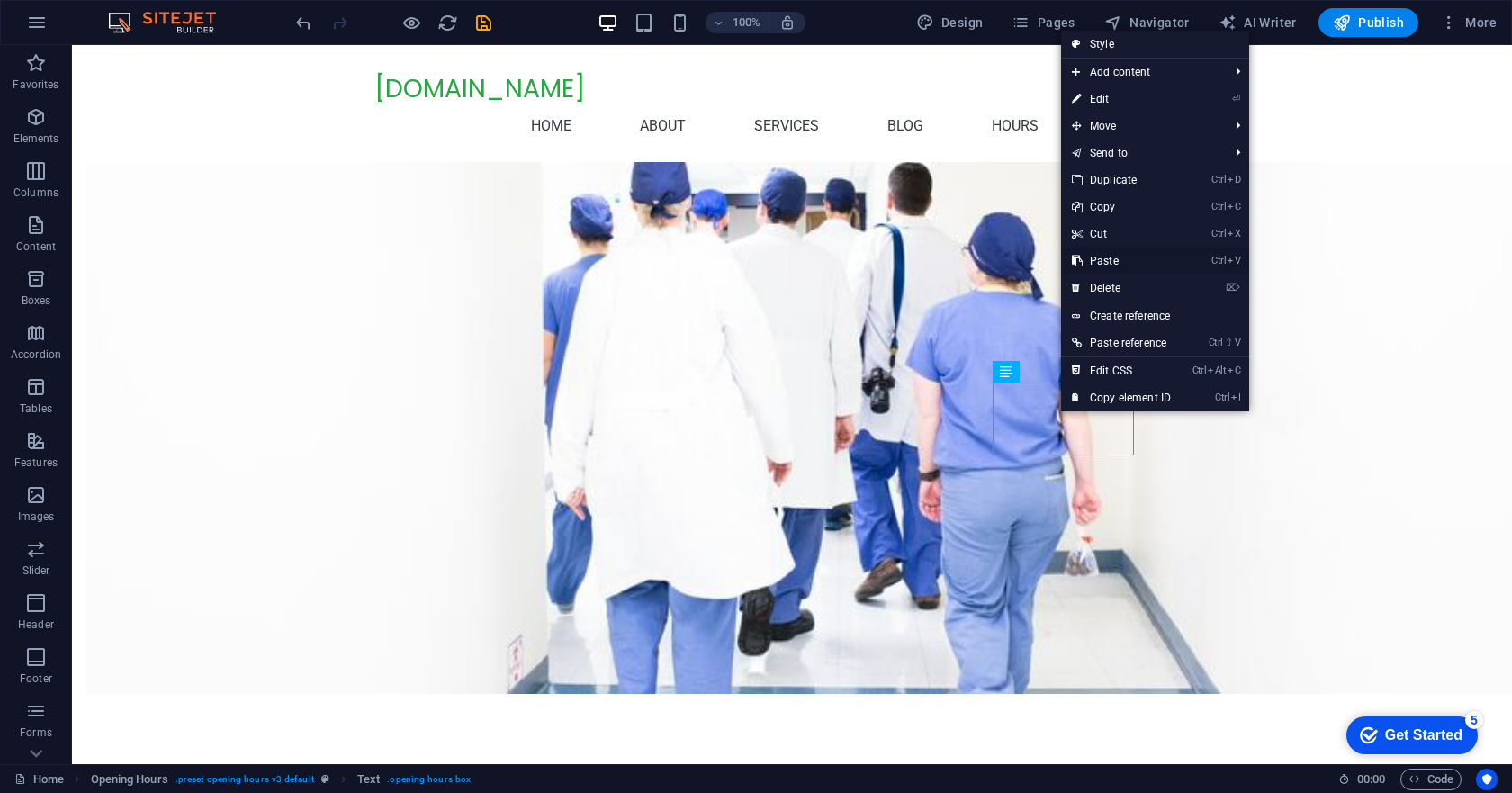
click at [1107, 256] on link "Ctrl V Paste" at bounding box center [1122, 261] width 120 height 27
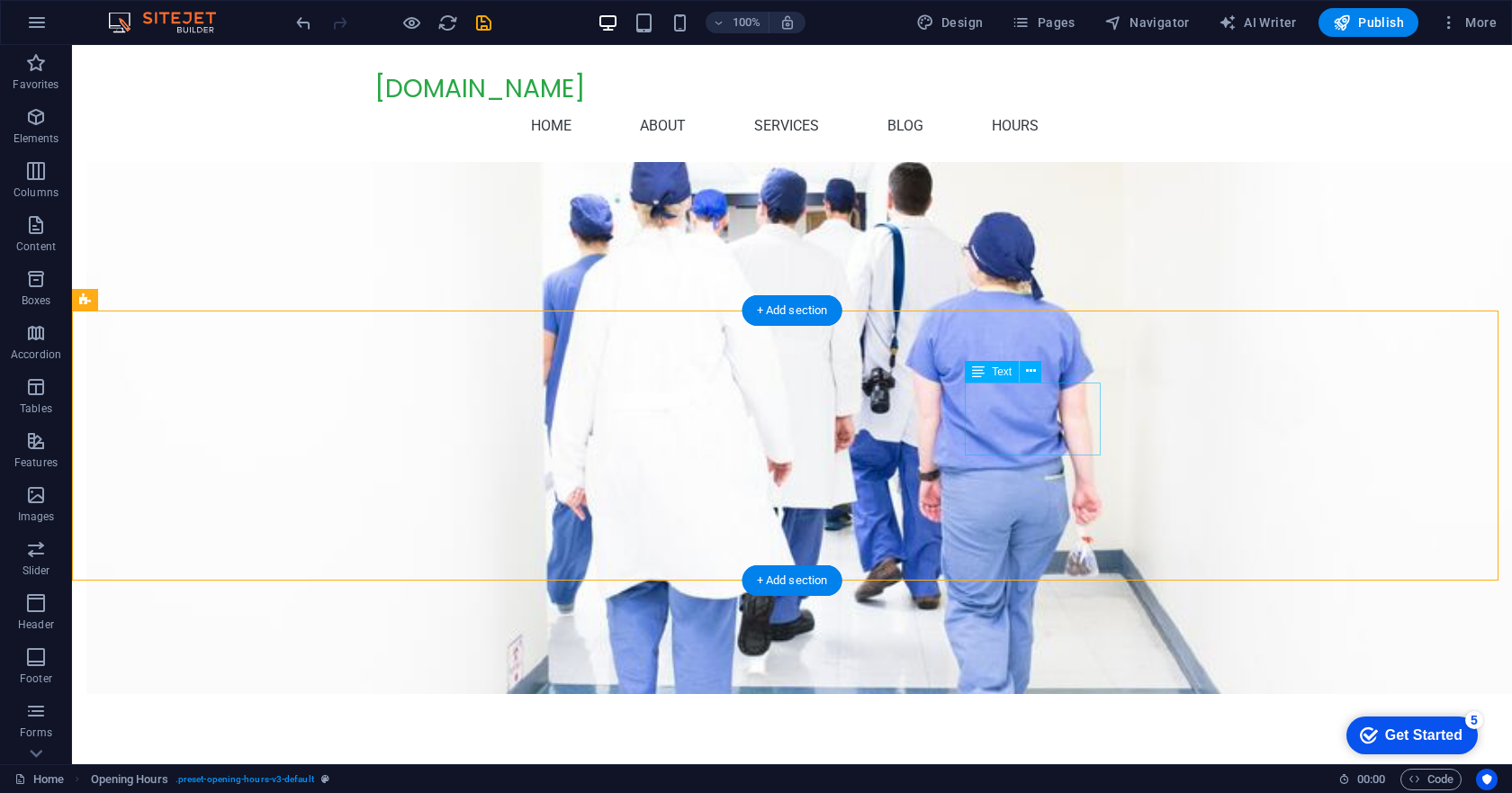
click at [1035, 372] on icon at bounding box center [1031, 372] width 10 height 19
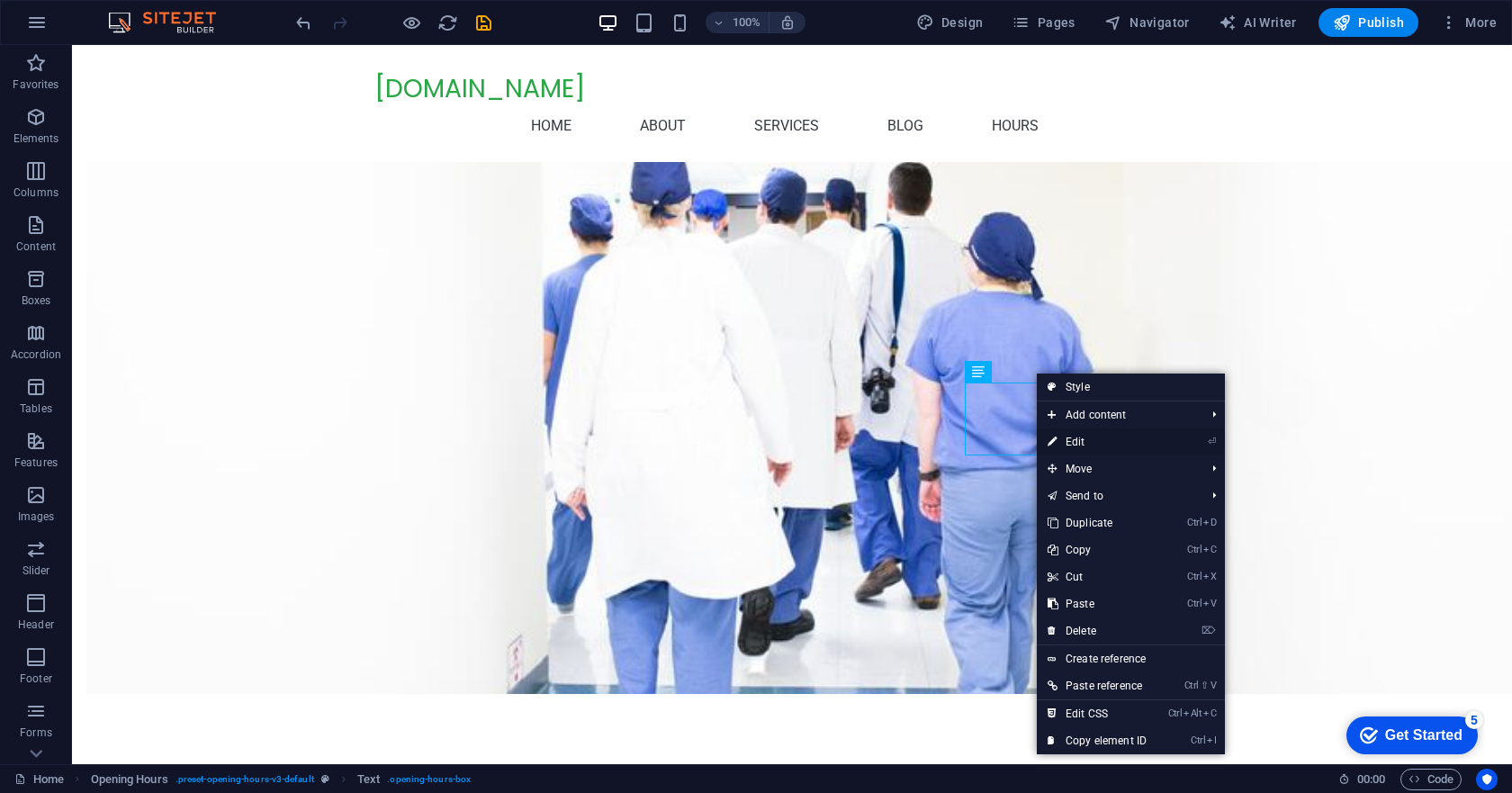
click at [1085, 434] on link "⏎ Edit" at bounding box center [1097, 442] width 120 height 27
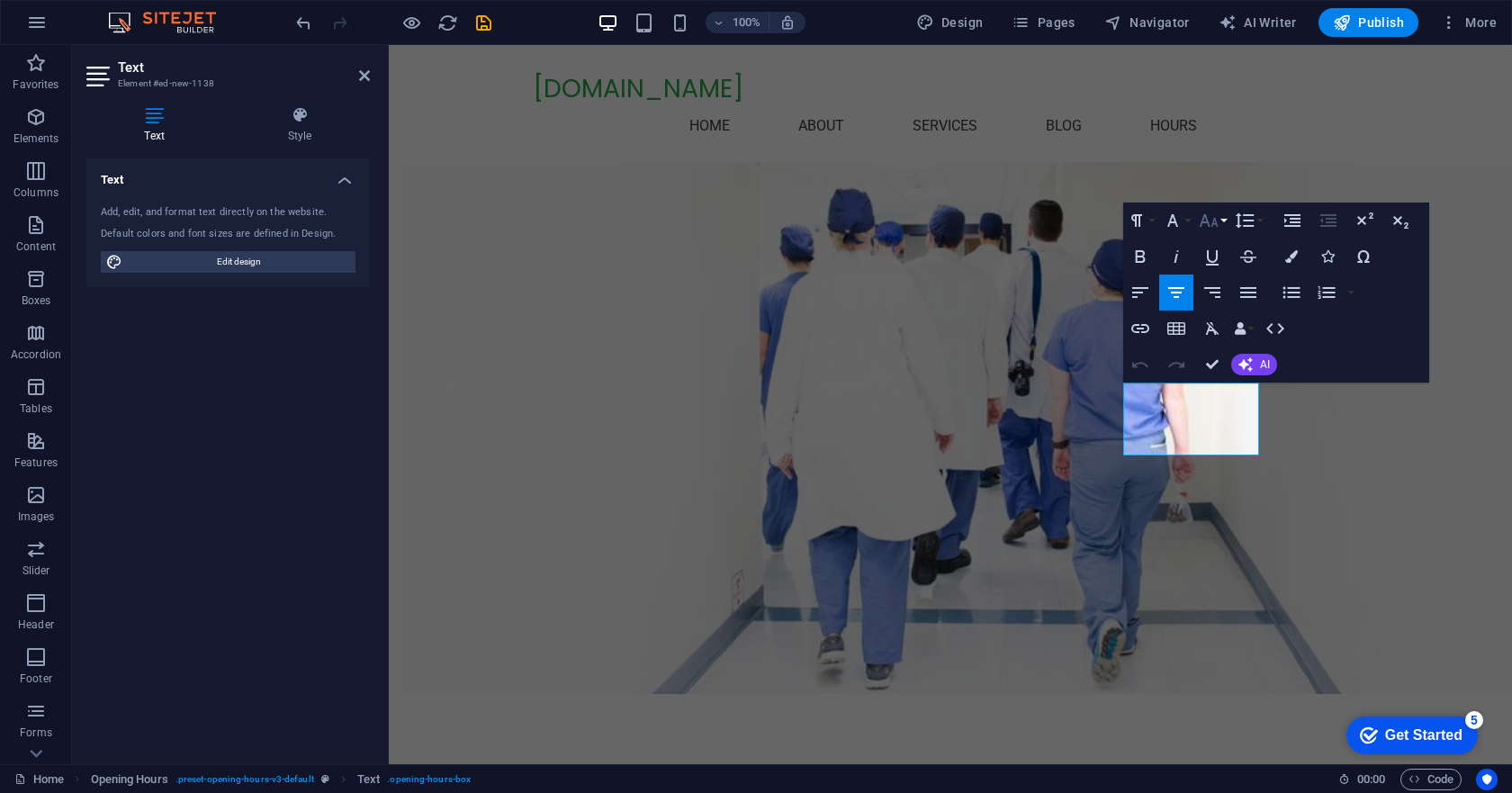
click at [1220, 222] on icon "button" at bounding box center [1208, 220] width 22 height 22
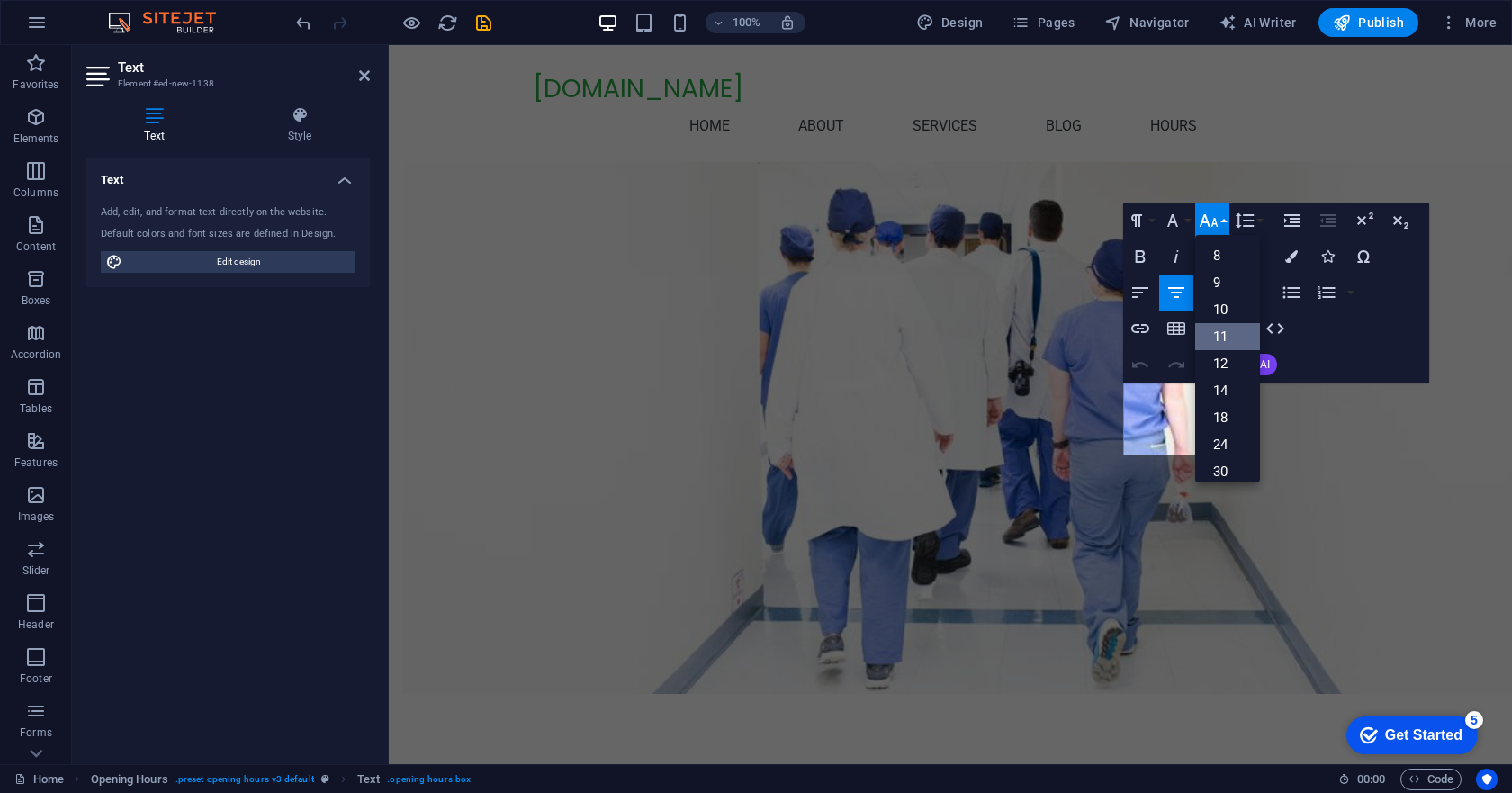
click at [1235, 327] on link "11" at bounding box center [1227, 337] width 65 height 27
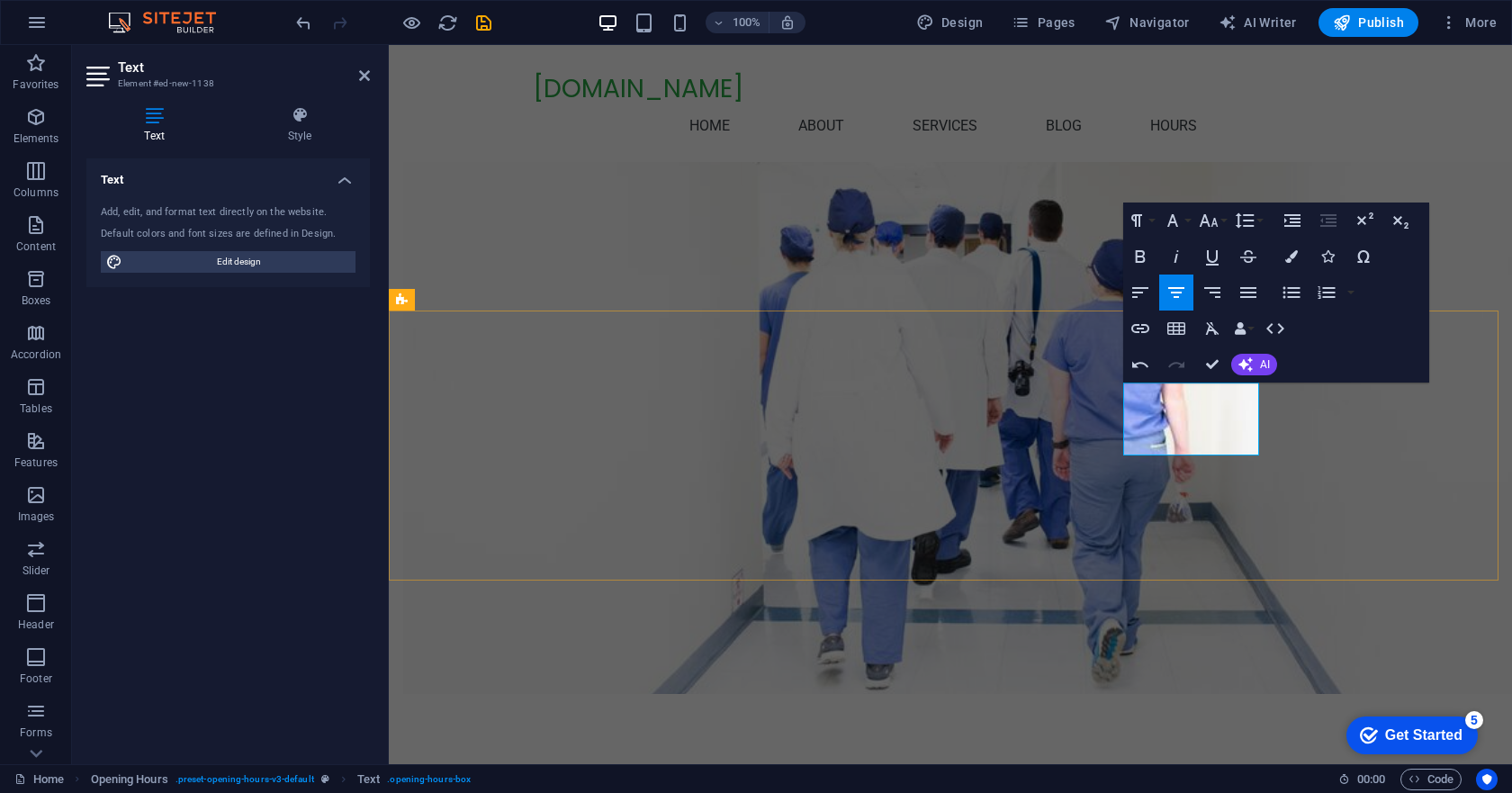
drag, startPoint x: 1152, startPoint y: 401, endPoint x: 1252, endPoint y: 442, distance: 108.1
click at [1216, 222] on icon "button" at bounding box center [1209, 220] width 19 height 12
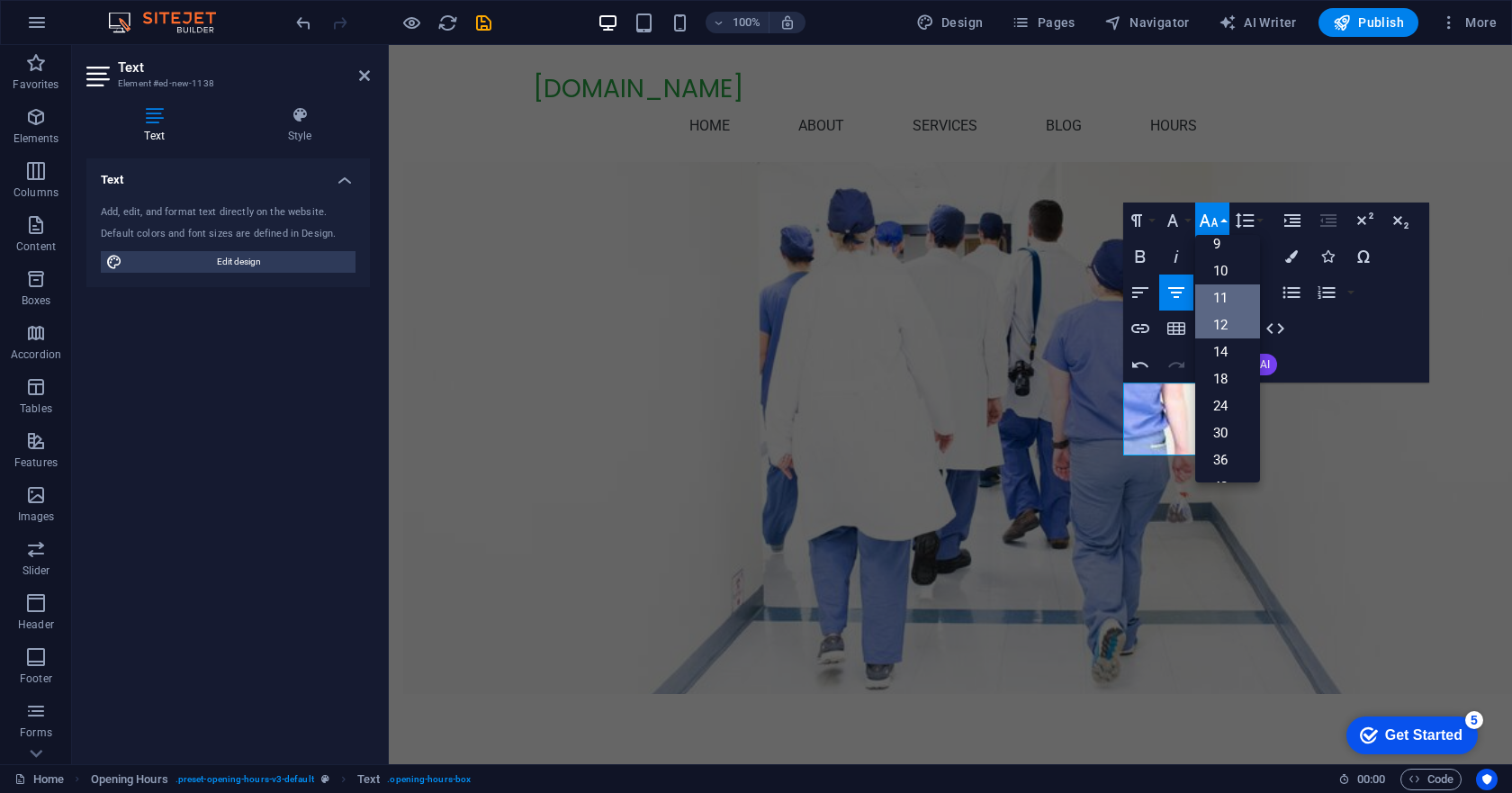
scroll to position [11, 0]
click at [1224, 352] on link "12" at bounding box center [1227, 352] width 65 height 27
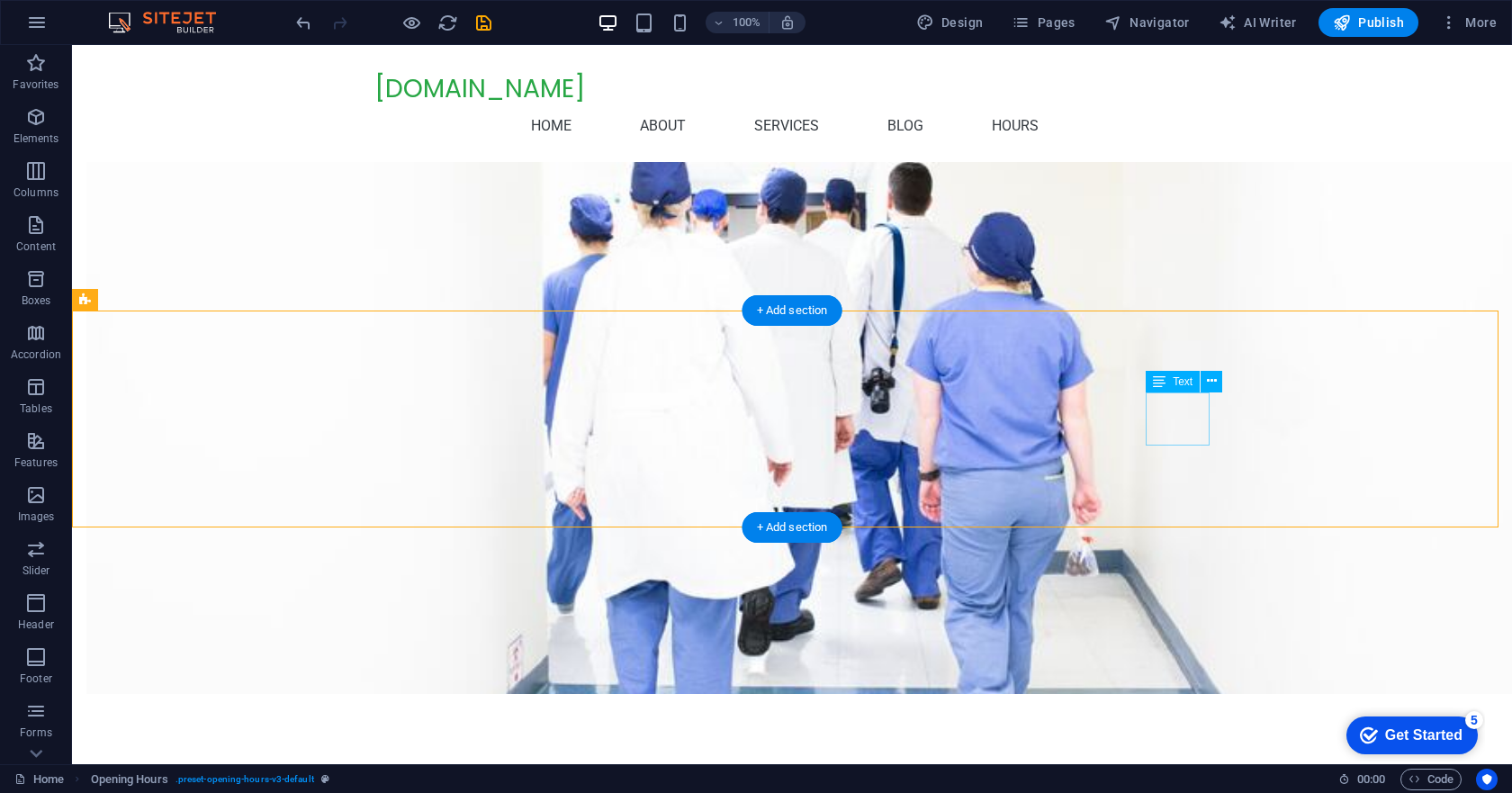
click at [1212, 381] on icon at bounding box center [1212, 381] width 10 height 19
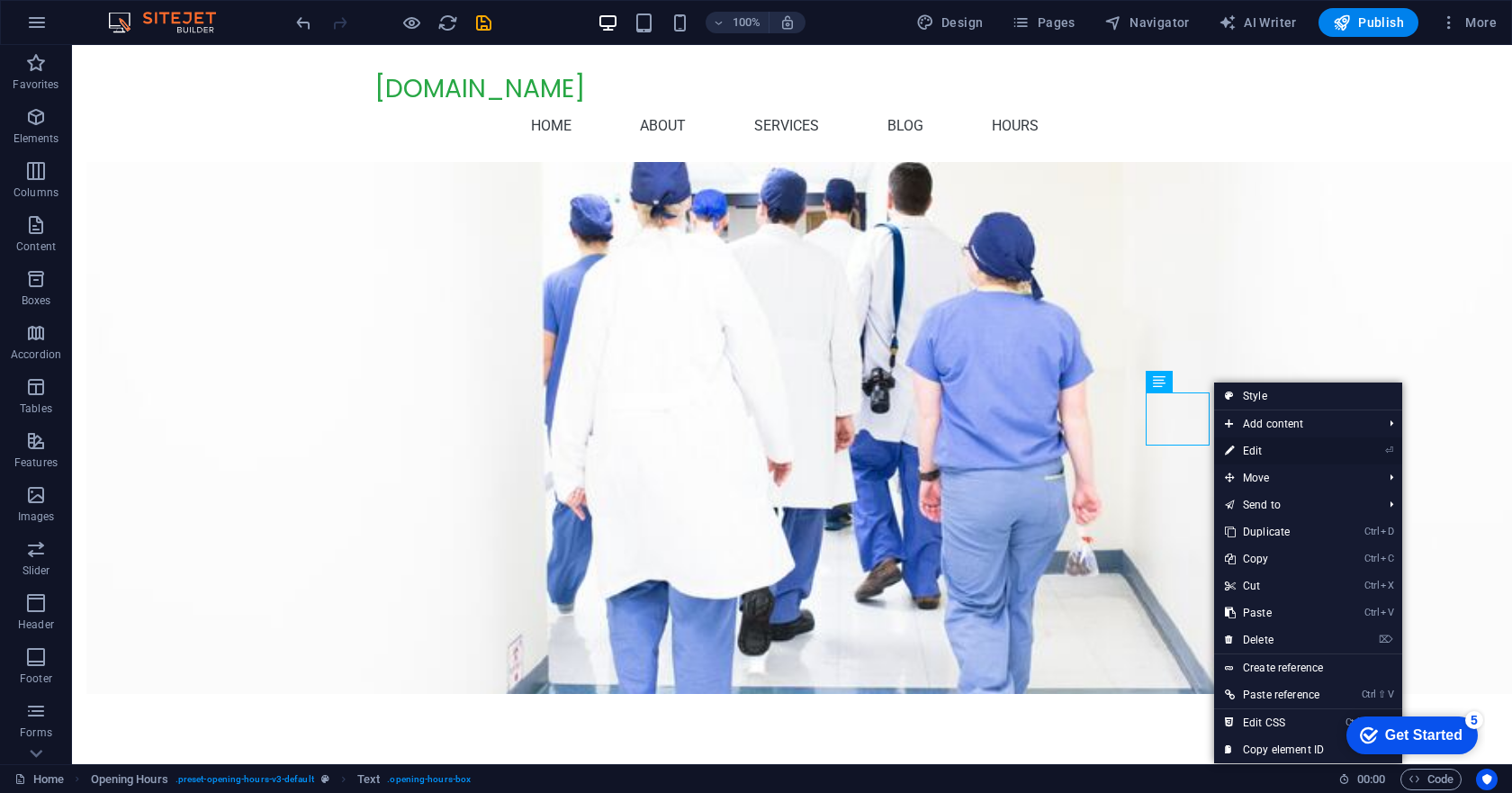
click at [1252, 450] on link "⏎ Edit" at bounding box center [1274, 451] width 120 height 27
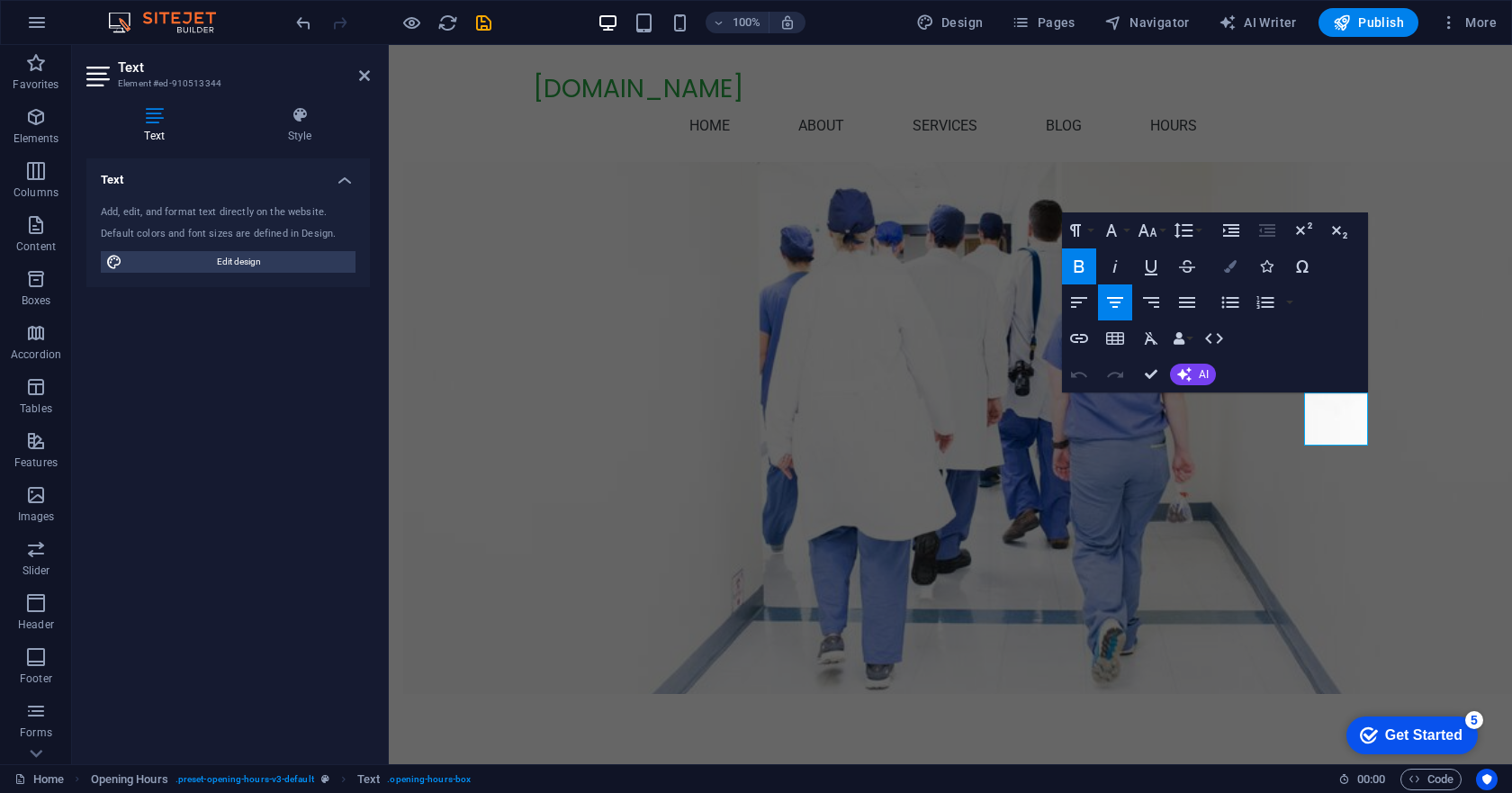
click at [1226, 264] on icon "button" at bounding box center [1230, 266] width 12 height 12
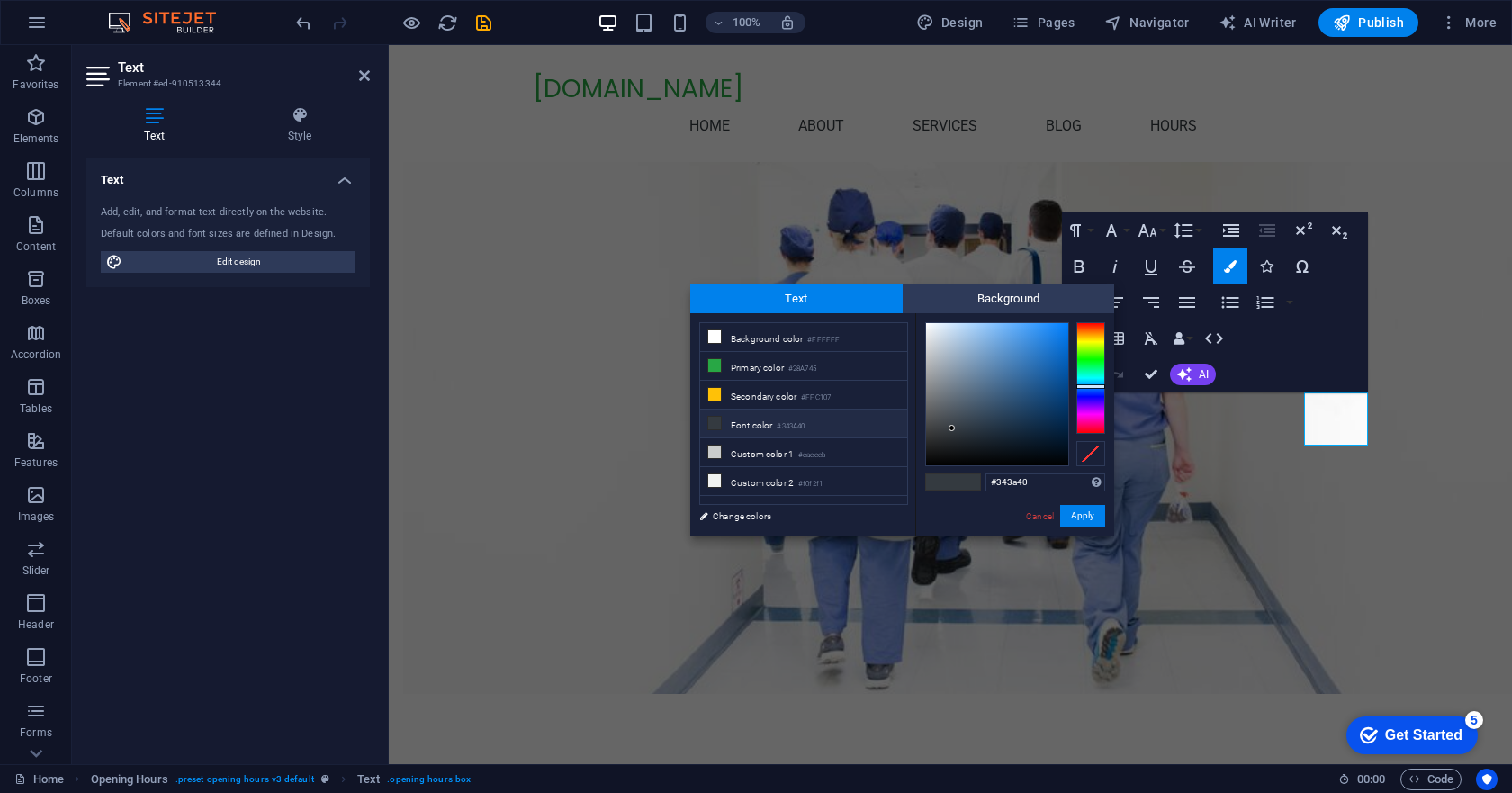
type input "#403934"
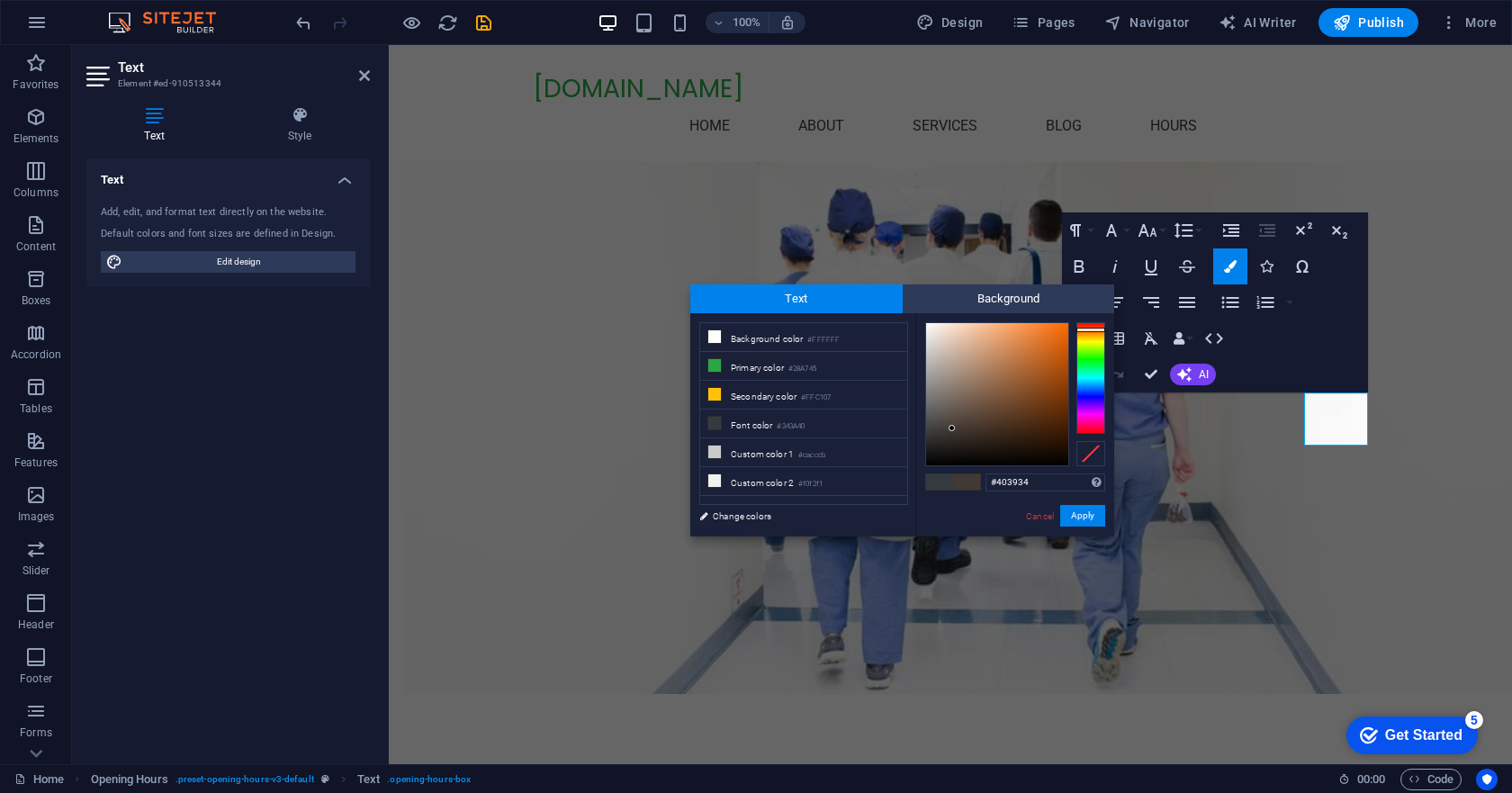
click at [1089, 329] on div at bounding box center [1091, 378] width 29 height 112
click at [1072, 515] on button "Apply" at bounding box center [1083, 515] width 45 height 22
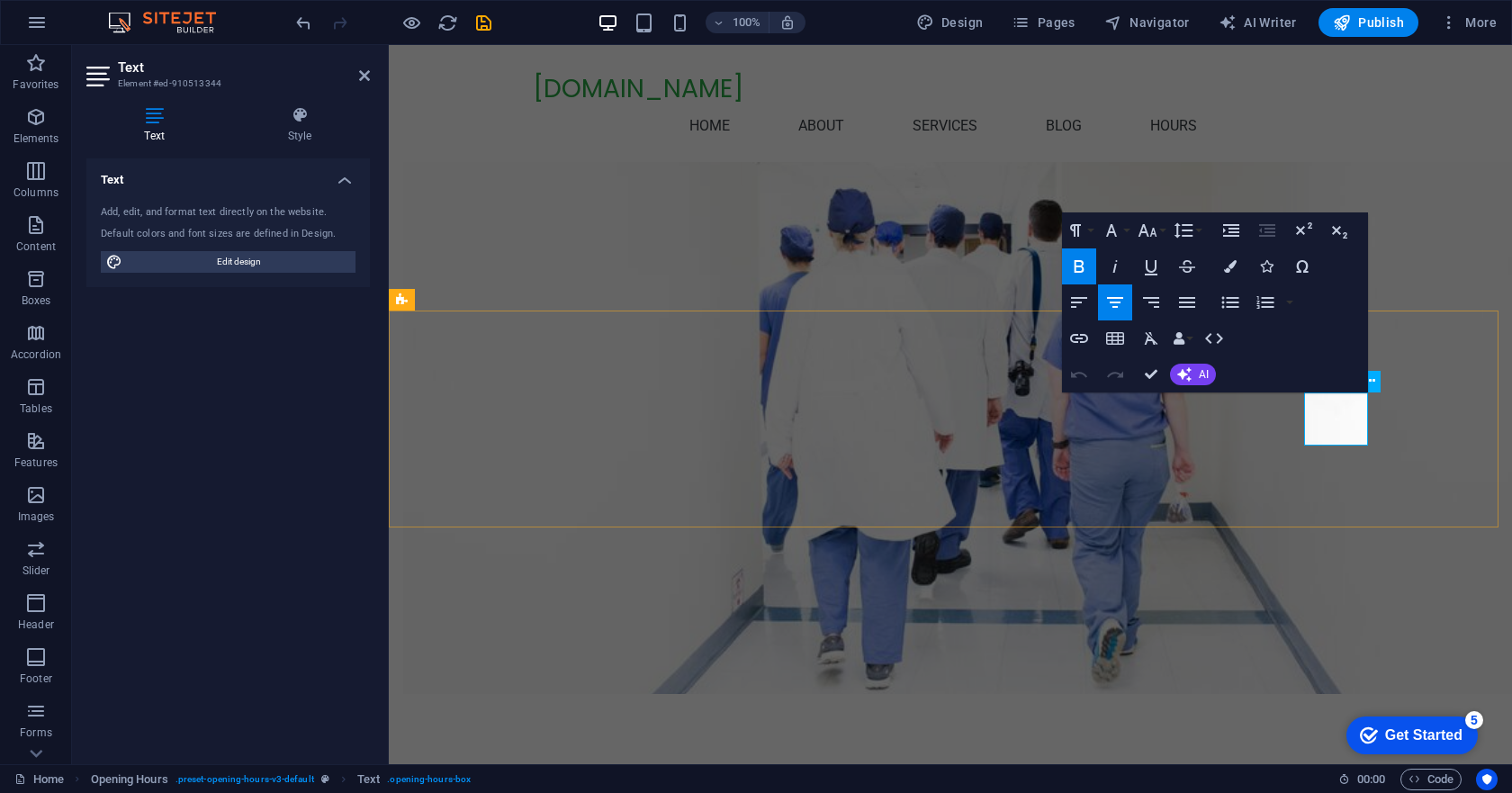
drag, startPoint x: 1315, startPoint y: 407, endPoint x: 1367, endPoint y: 431, distance: 57.3
click at [1235, 267] on icon "button" at bounding box center [1230, 266] width 12 height 12
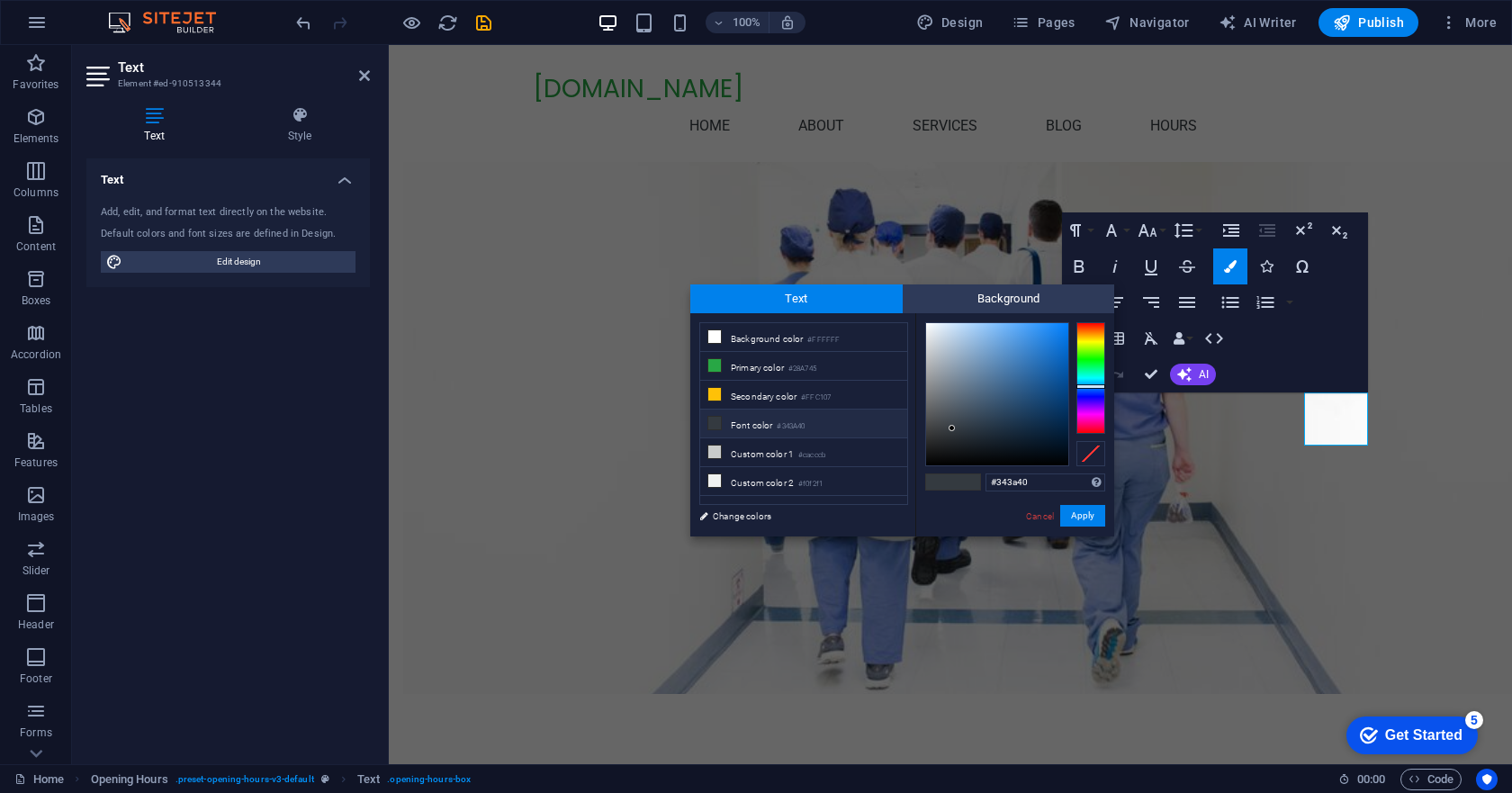
type input "#403e34"
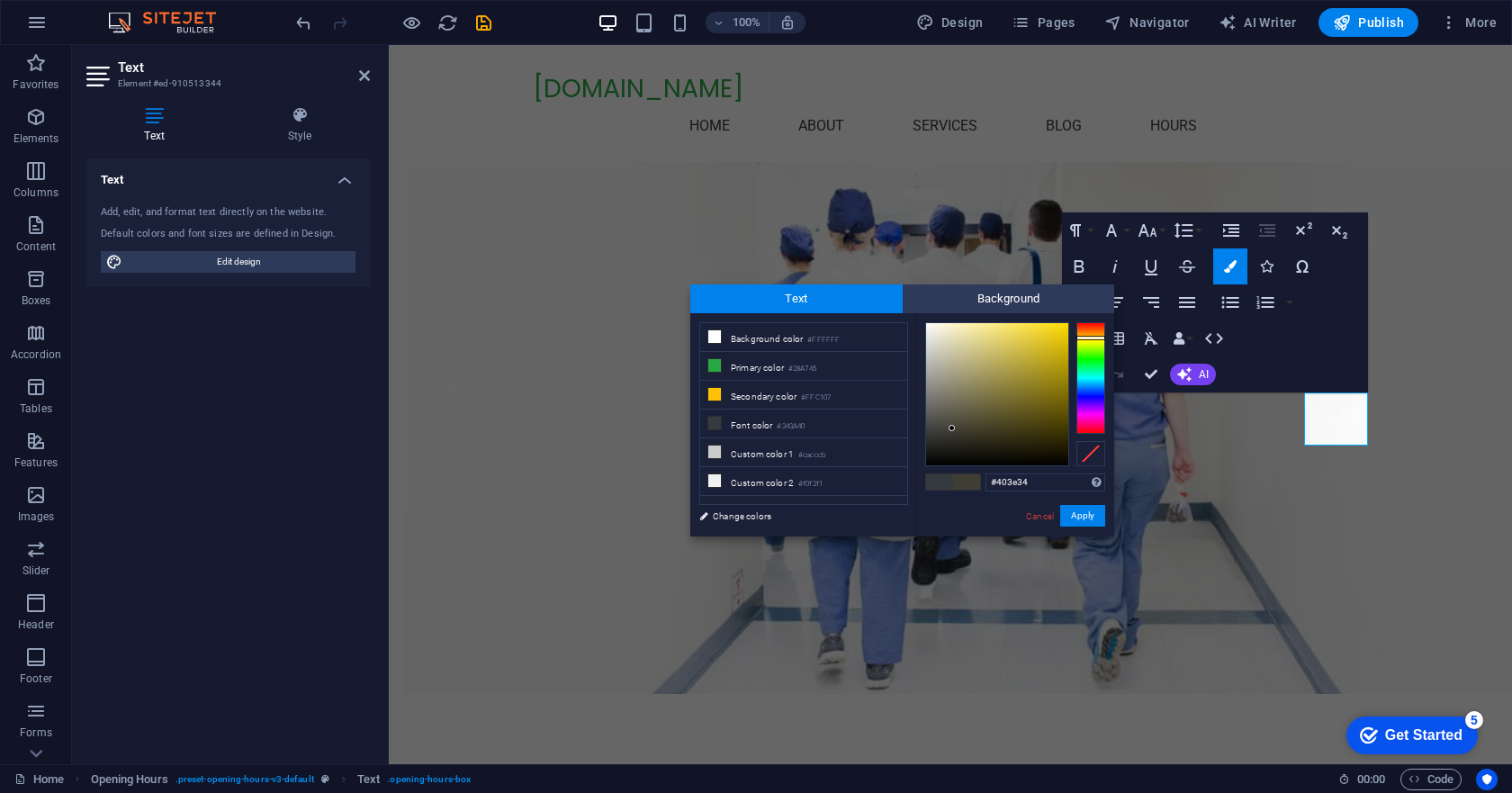
click at [1084, 338] on div at bounding box center [1091, 378] width 29 height 112
click at [1069, 513] on button "Apply" at bounding box center [1083, 515] width 45 height 22
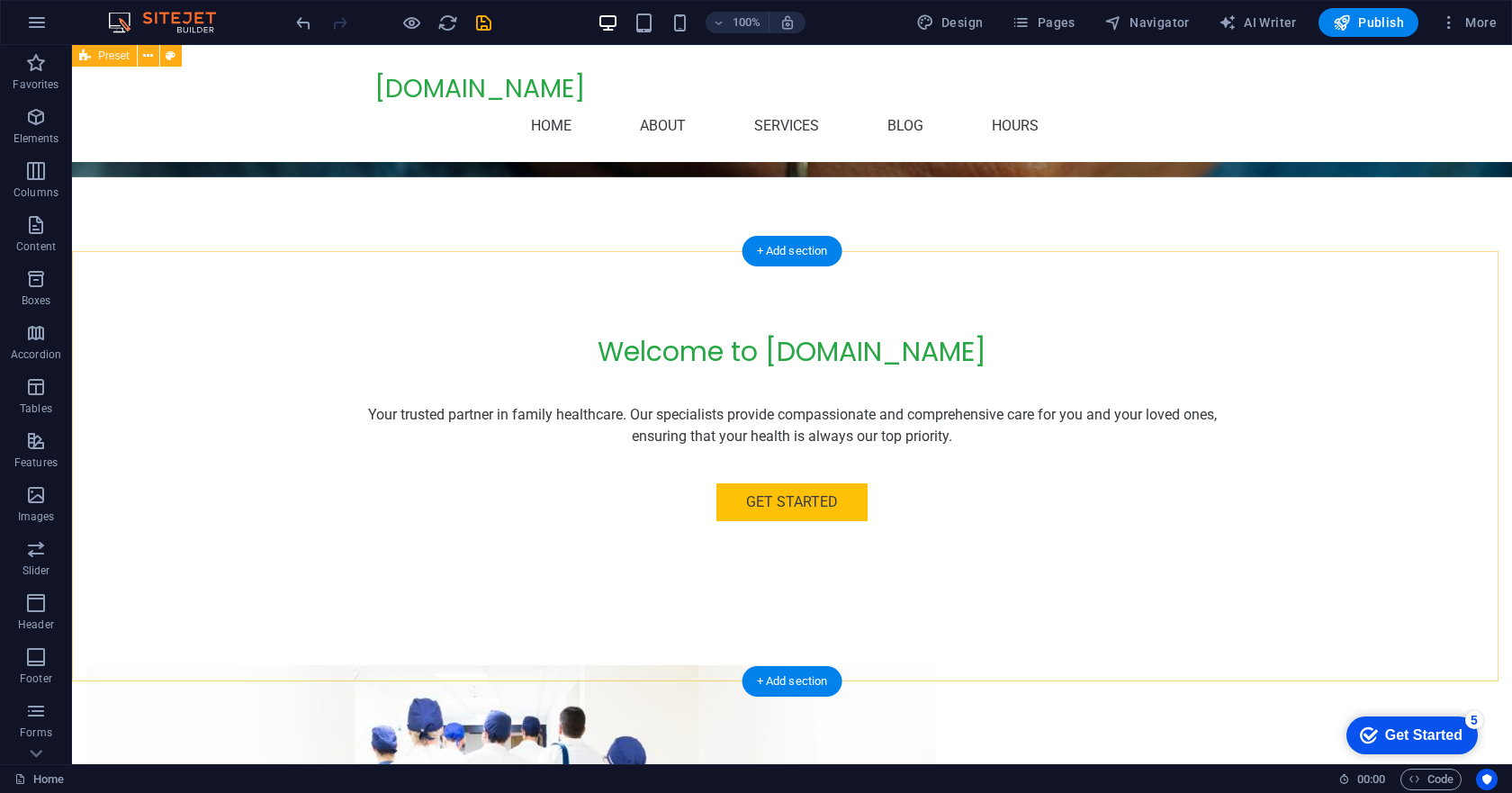
scroll to position [374, 0]
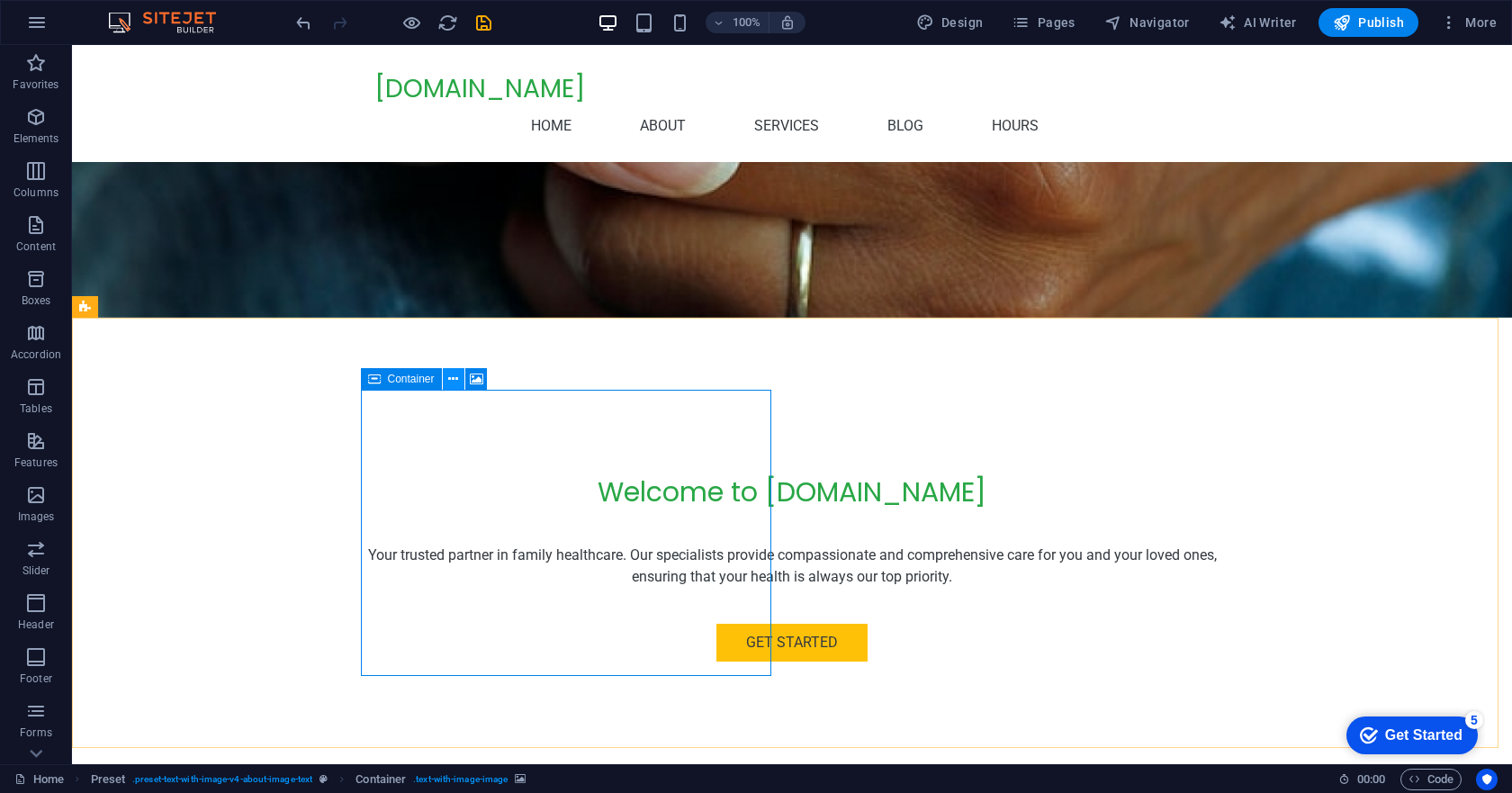
click at [451, 377] on icon at bounding box center [453, 379] width 10 height 19
click at [480, 378] on icon at bounding box center [477, 379] width 13 height 19
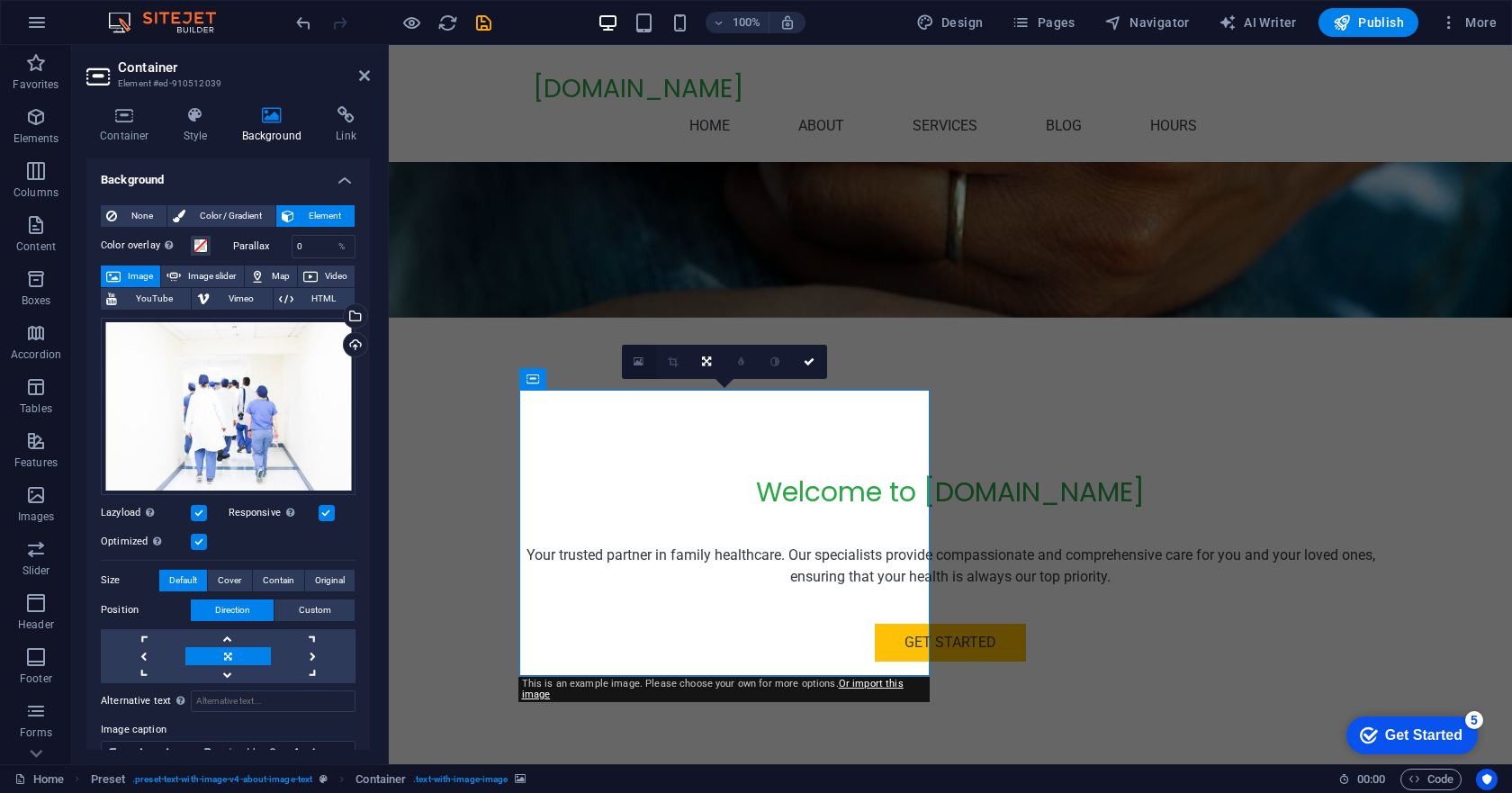
click at [637, 360] on icon at bounding box center [638, 361] width 10 height 12
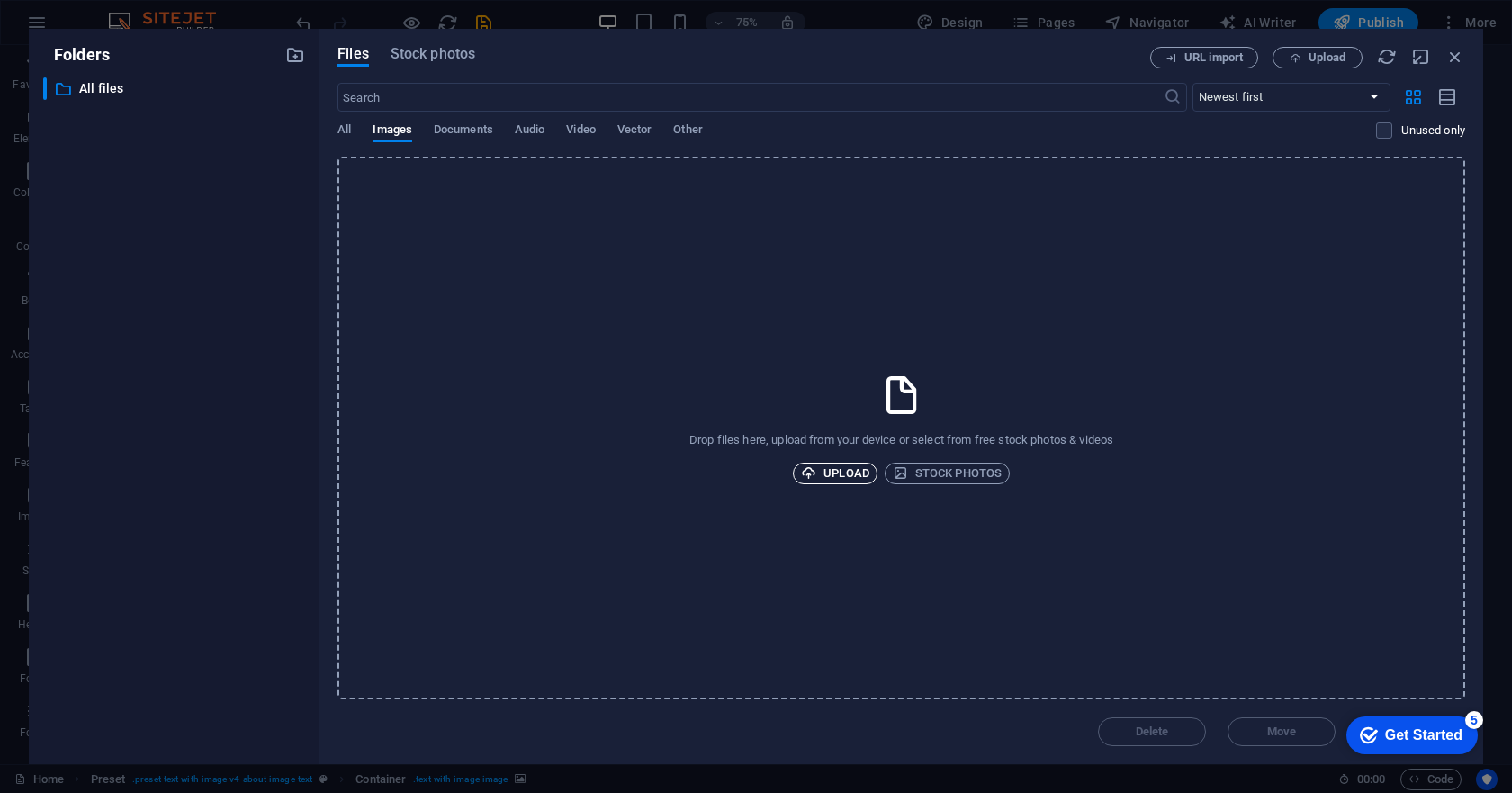
click at [849, 470] on span "Upload" at bounding box center [835, 473] width 69 height 22
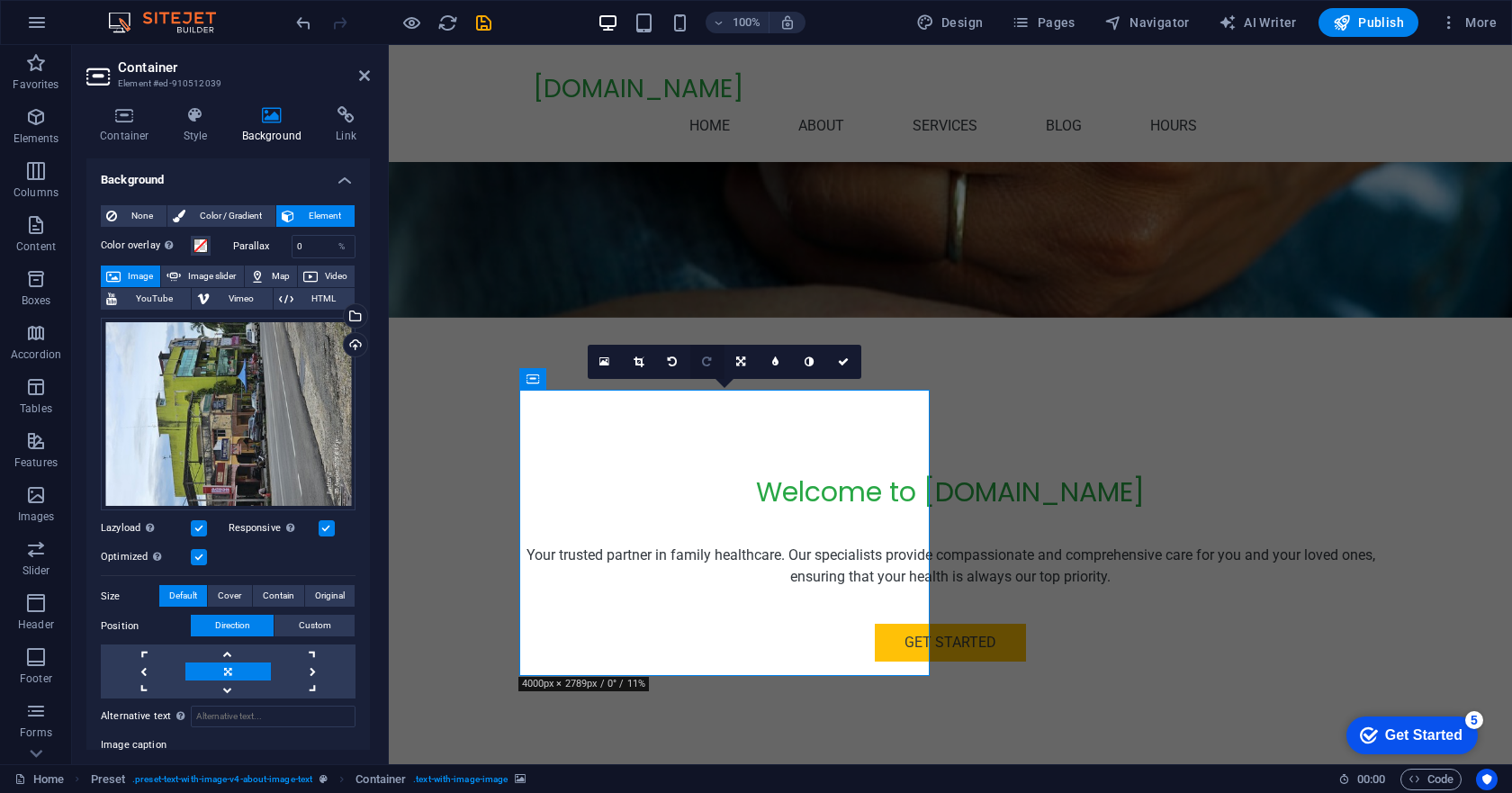
click at [705, 361] on icon at bounding box center [707, 361] width 9 height 10
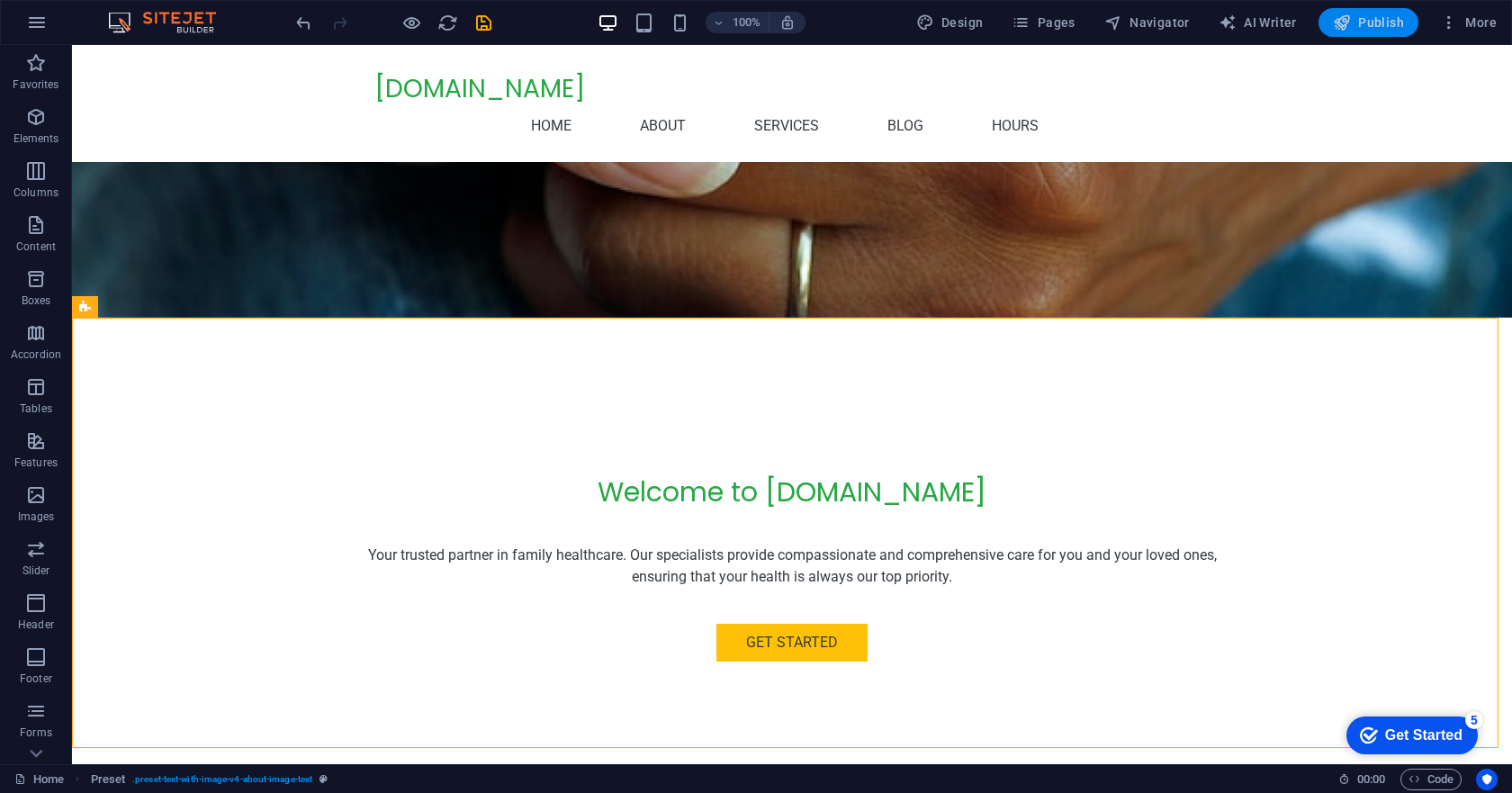
click at [1367, 20] on span "Publish" at bounding box center [1369, 22] width 71 height 18
